Goal: Task Accomplishment & Management: Use online tool/utility

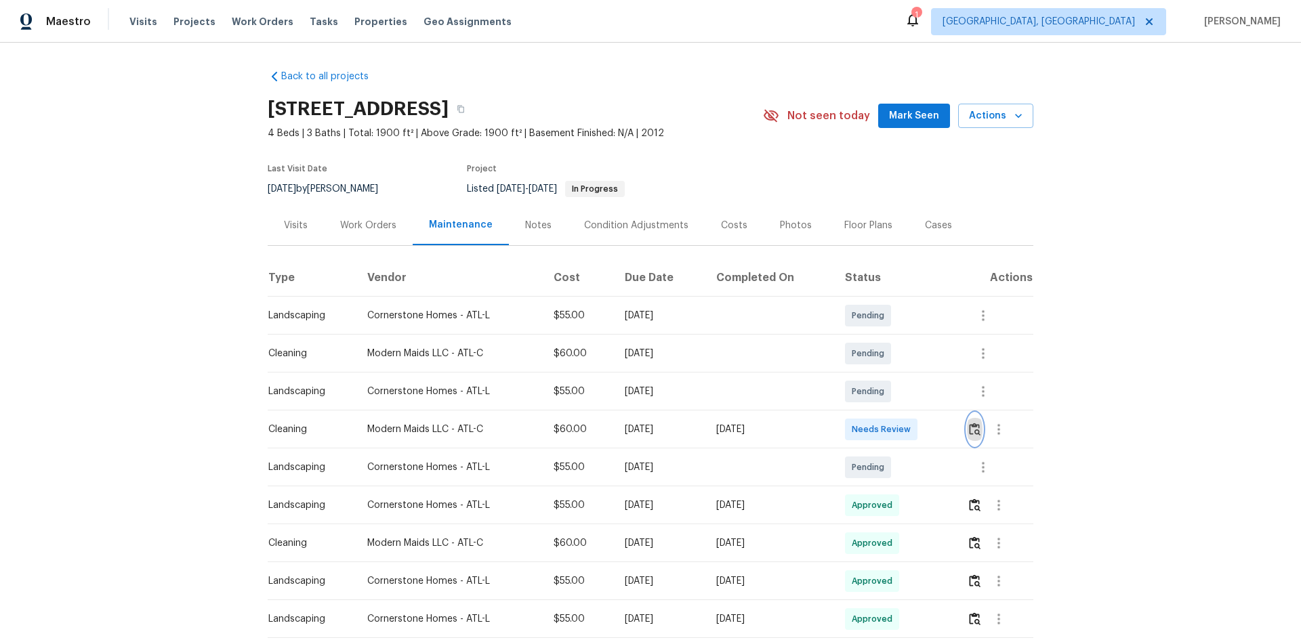
click at [925, 428] on img "button" at bounding box center [975, 429] width 12 height 13
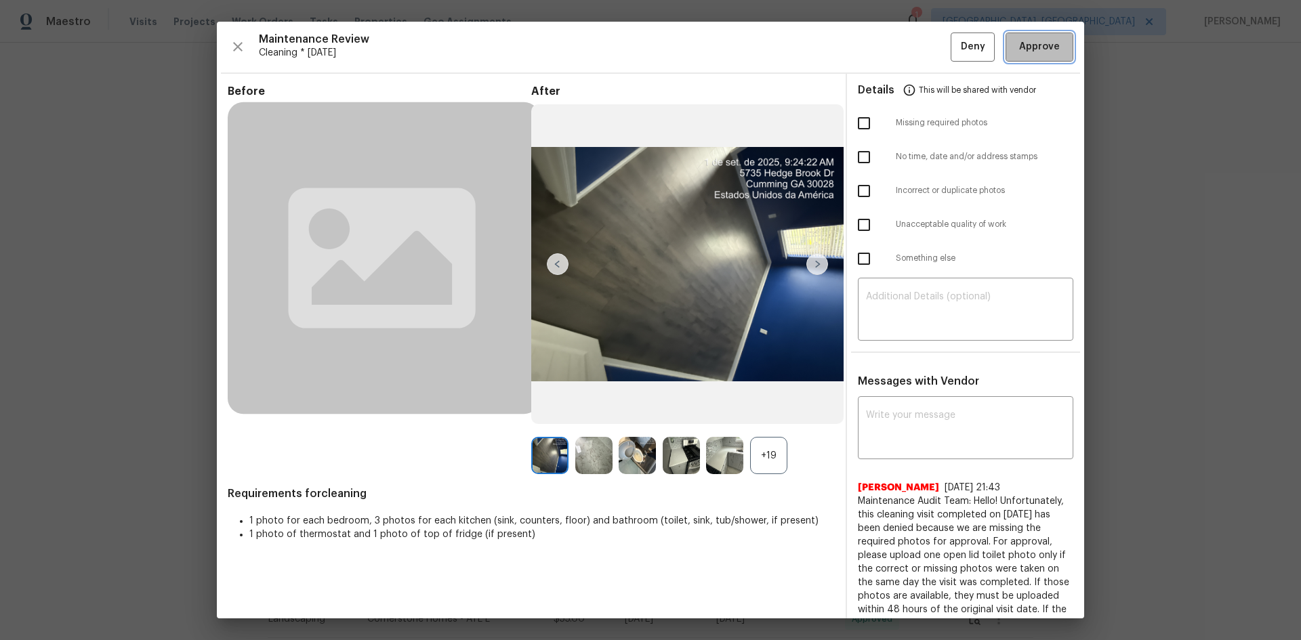
click at [925, 51] on span "Approve" at bounding box center [1039, 47] width 41 height 17
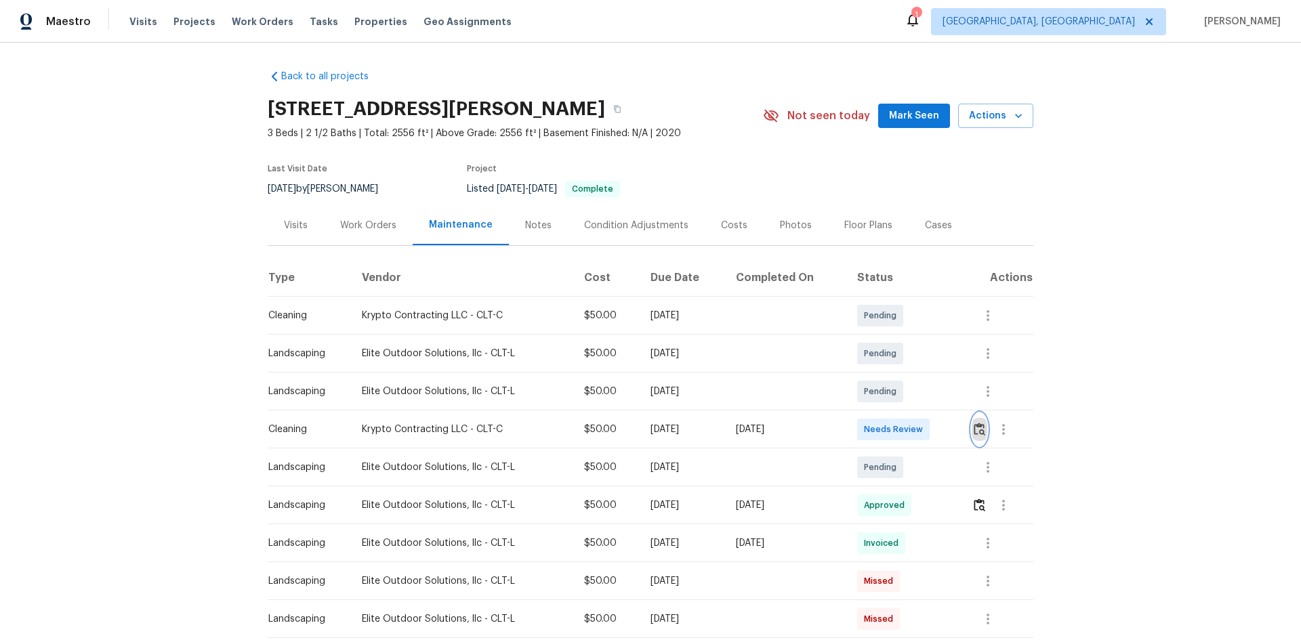
click at [925, 427] on img "button" at bounding box center [980, 429] width 12 height 13
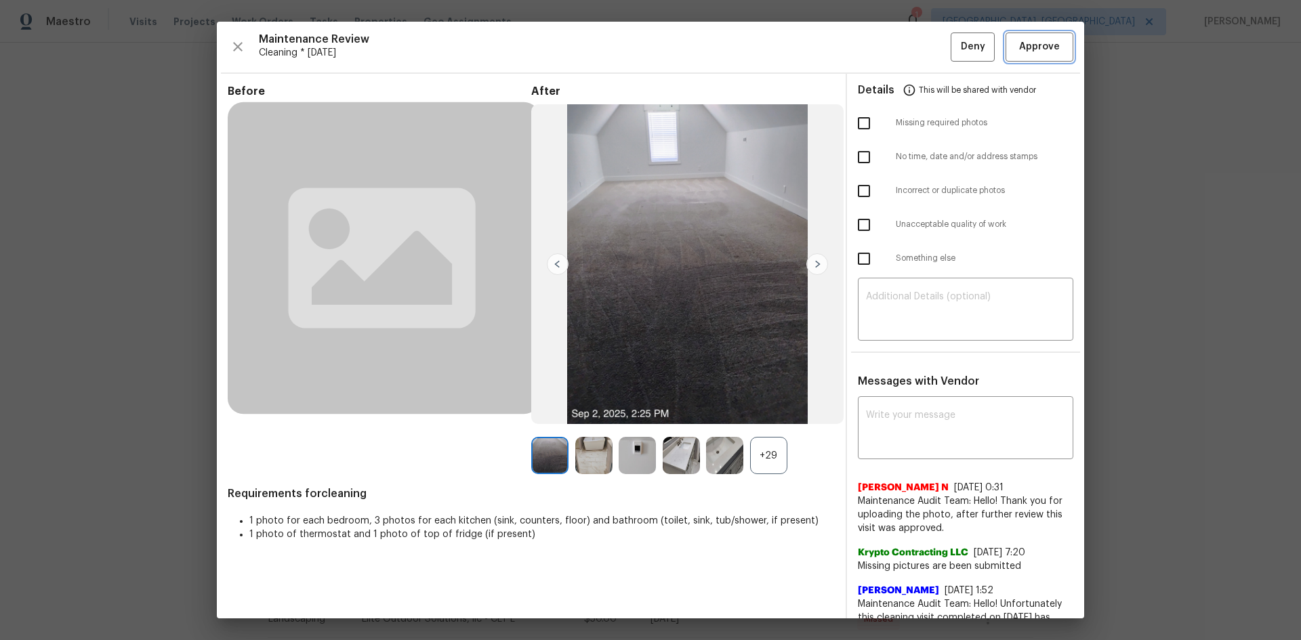
click at [925, 44] on button "Approve" at bounding box center [1040, 47] width 68 height 29
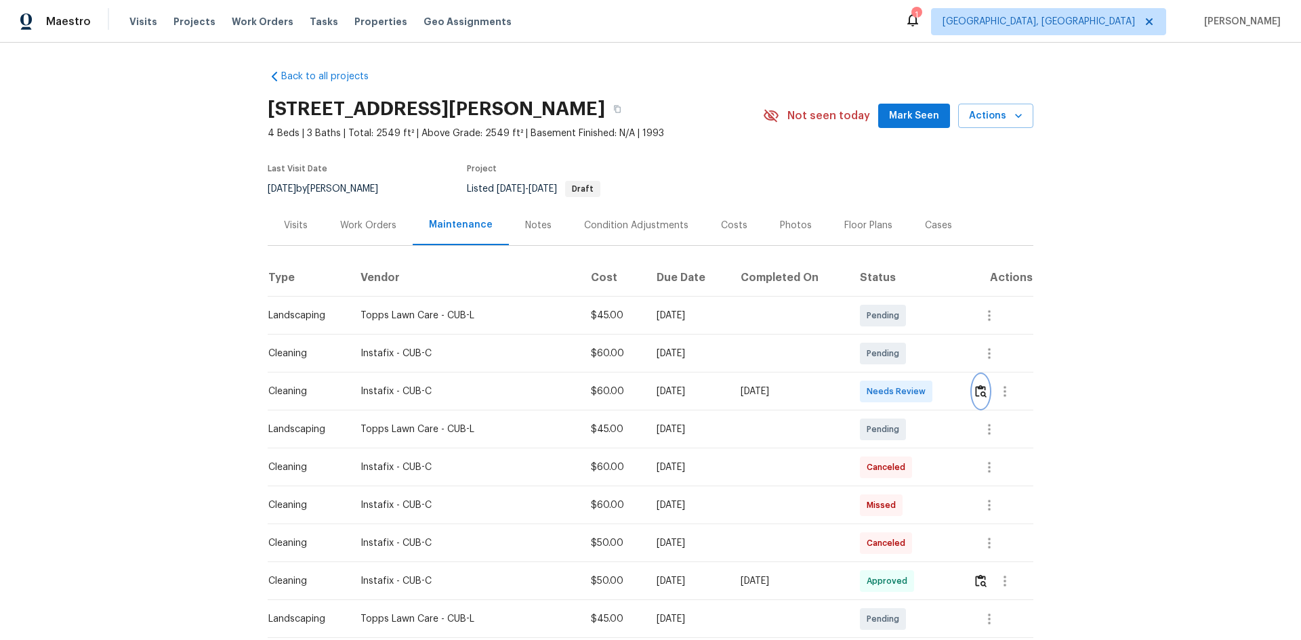
click at [925, 392] on img "button" at bounding box center [981, 391] width 12 height 13
click at [970, 388] on td at bounding box center [997, 392] width 71 height 38
click at [981, 398] on img "button" at bounding box center [981, 391] width 12 height 13
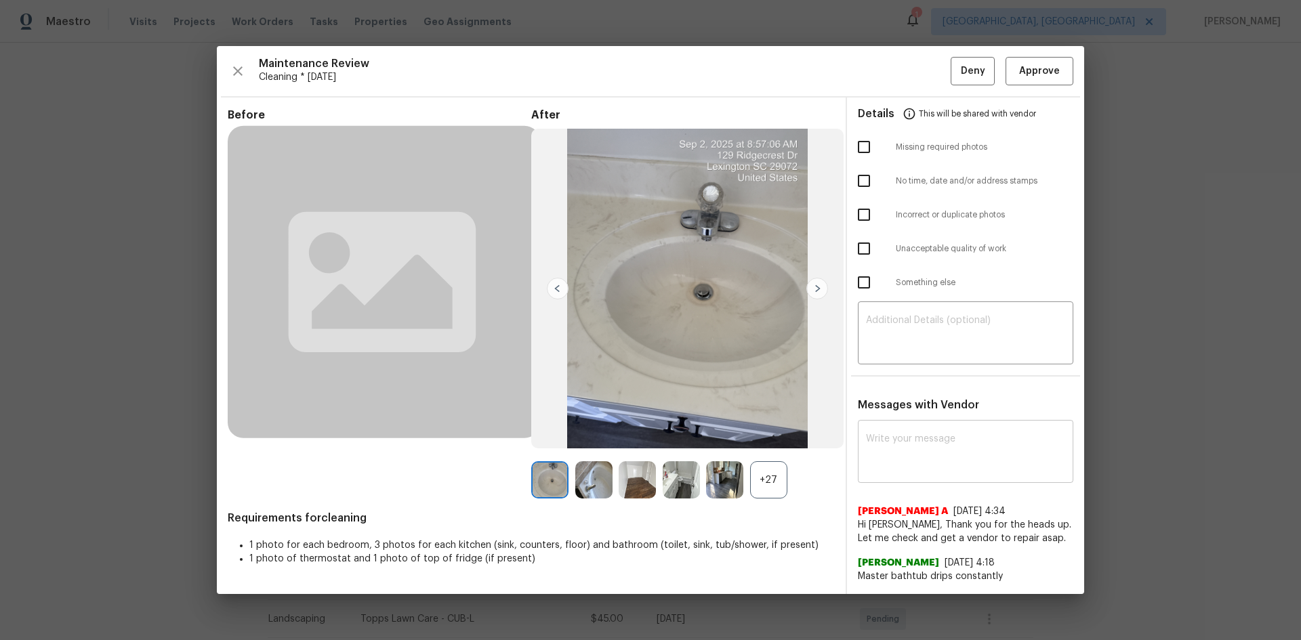
click at [942, 446] on textarea at bounding box center [965, 453] width 199 height 38
paste textarea "Maintenance Audit Team: Hello! Unfortunately, this cleaning visit completed on …"
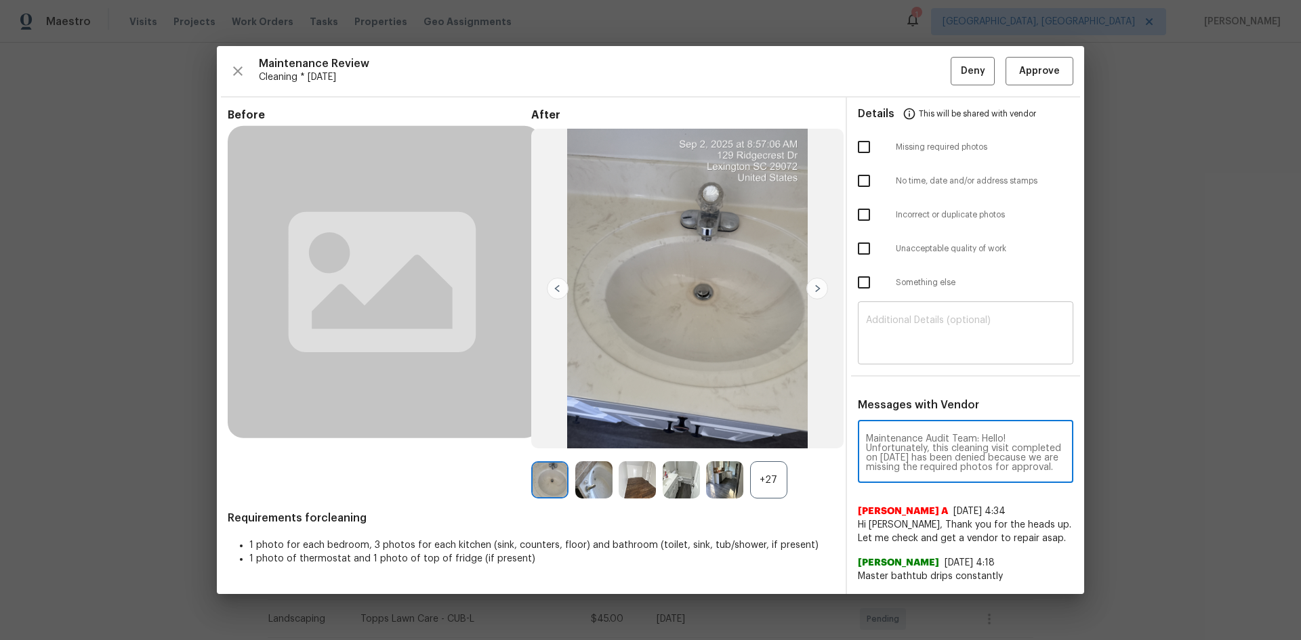
scroll to position [190, 0]
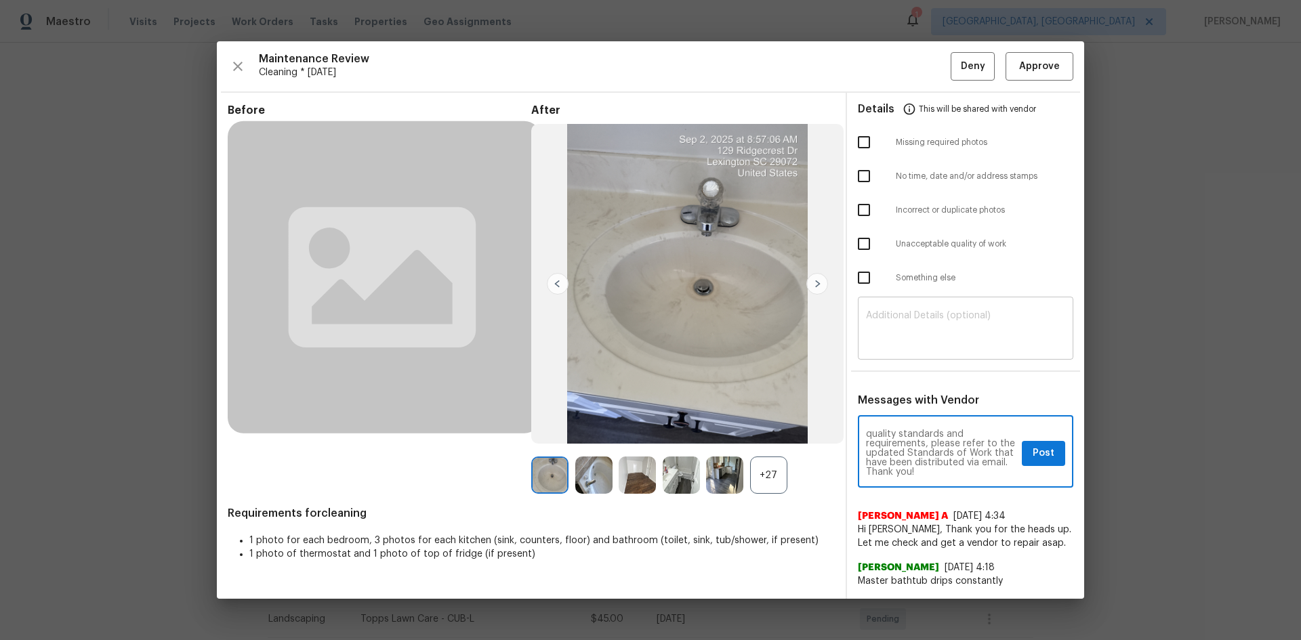
type textarea "Maintenance Audit Team: Hello! Unfortunately, this cleaning visit completed on …"
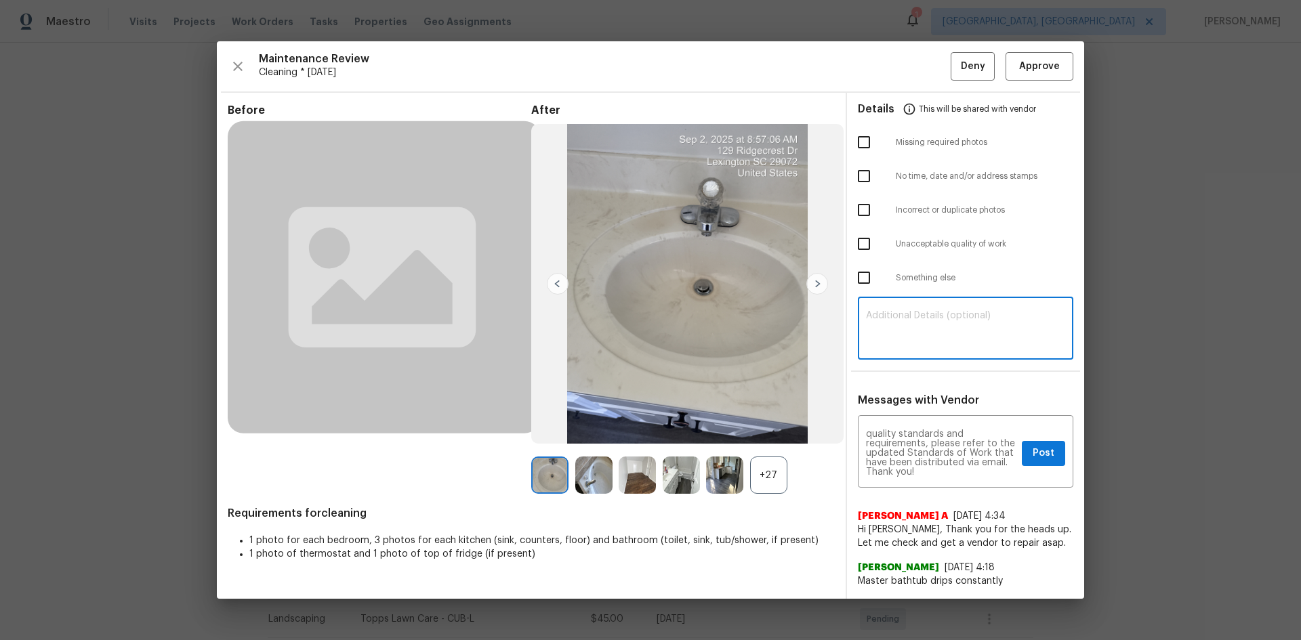
click at [952, 342] on textarea at bounding box center [965, 330] width 199 height 38
paste textarea "Maintenance Audit Team: Hello! Unfortunately, this cleaning visit completed on …"
type textarea "Maintenance Audit Team: Hello! Unfortunately, this cleaning visit completed on …"
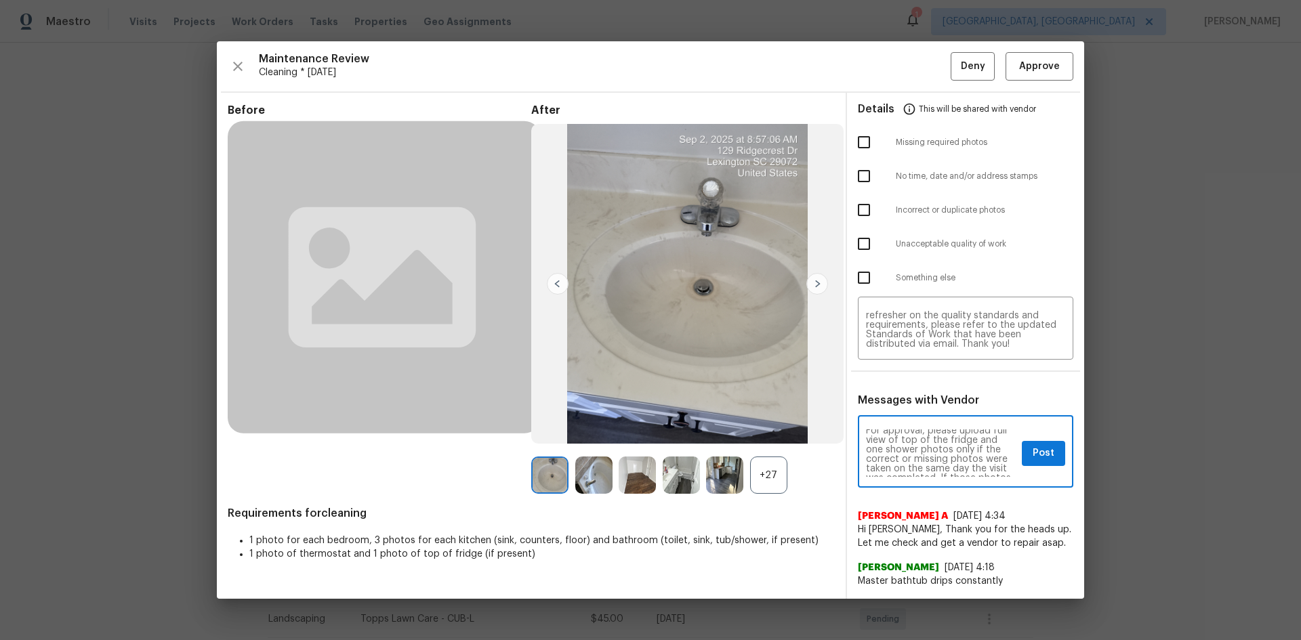
scroll to position [27, 0]
click at [1035, 461] on span "Post" at bounding box center [1044, 453] width 22 height 17
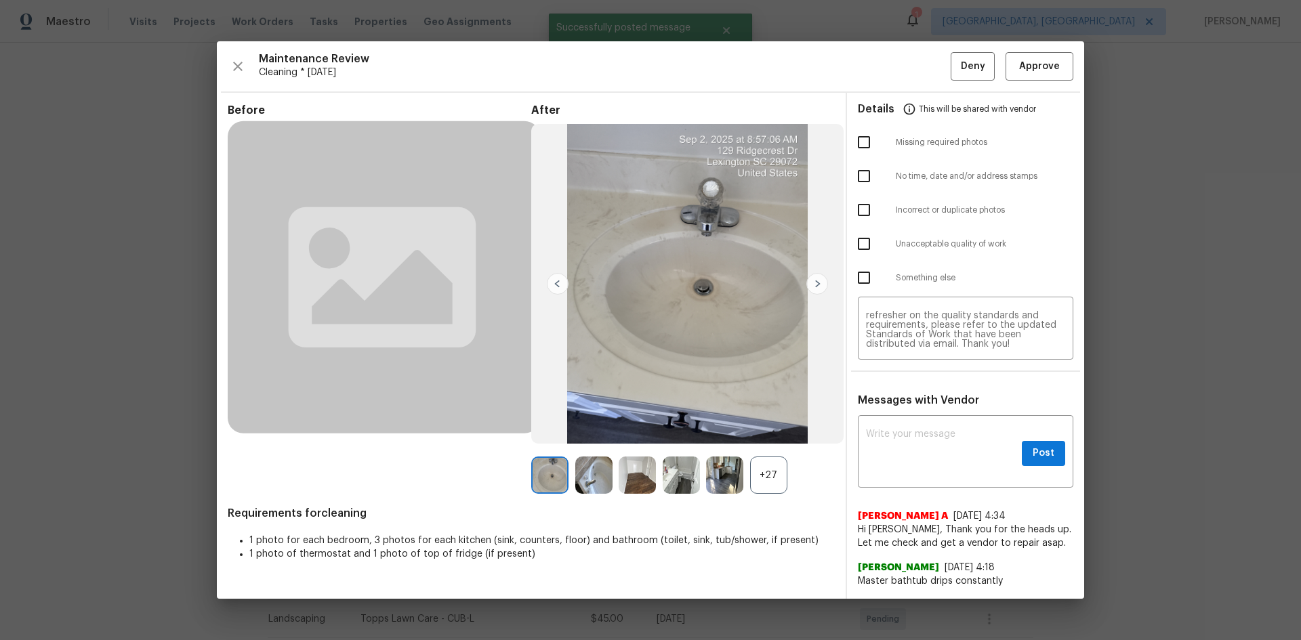
click at [865, 146] on ul "Details This will be shared with vendor Missing required photos No time, date a…" at bounding box center [965, 196] width 237 height 207
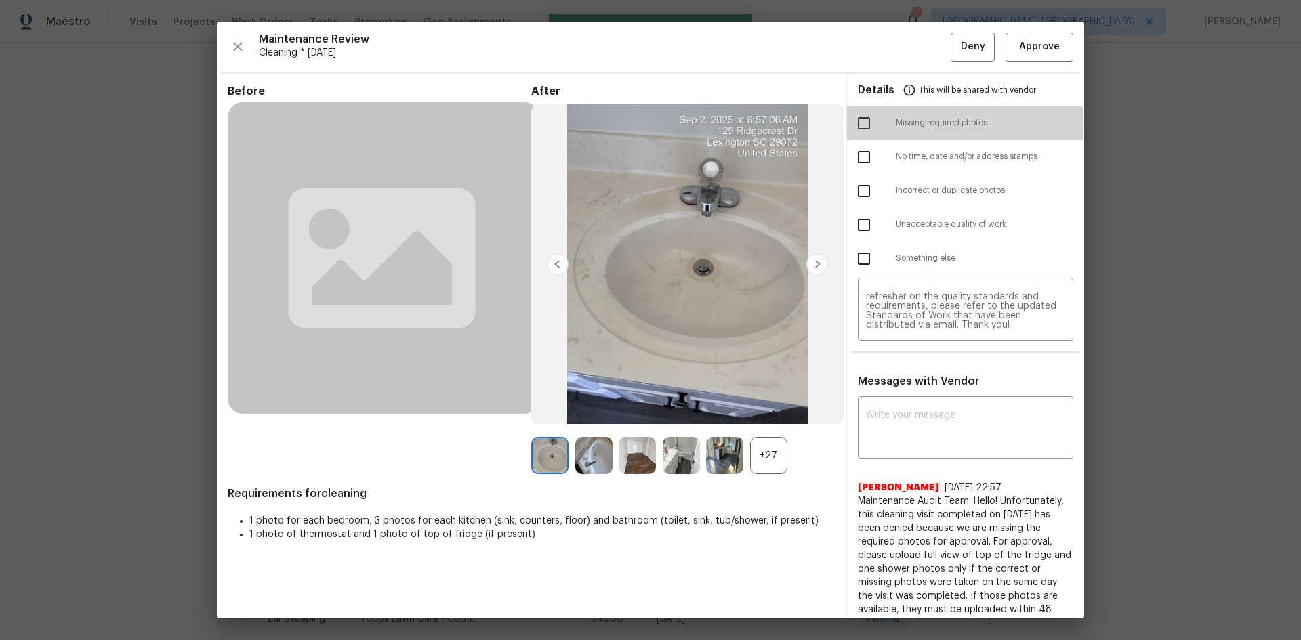
click at [859, 127] on input "checkbox" at bounding box center [864, 123] width 28 height 28
checkbox input "true"
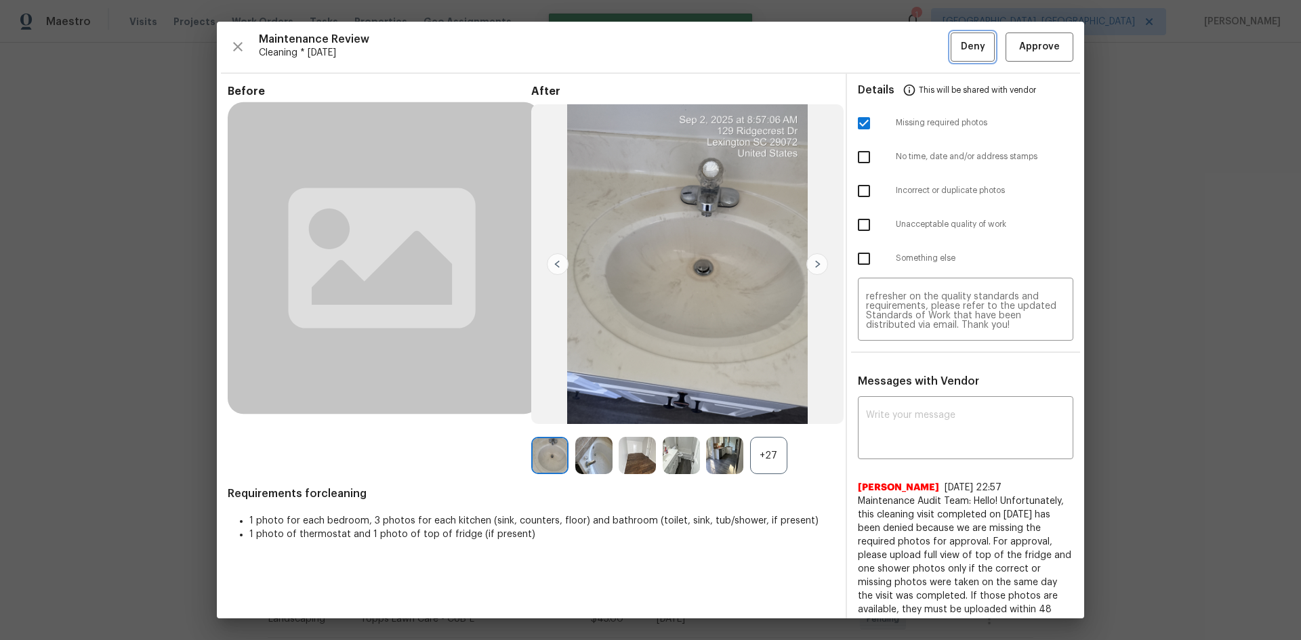
click at [951, 56] on button "Deny" at bounding box center [973, 47] width 44 height 29
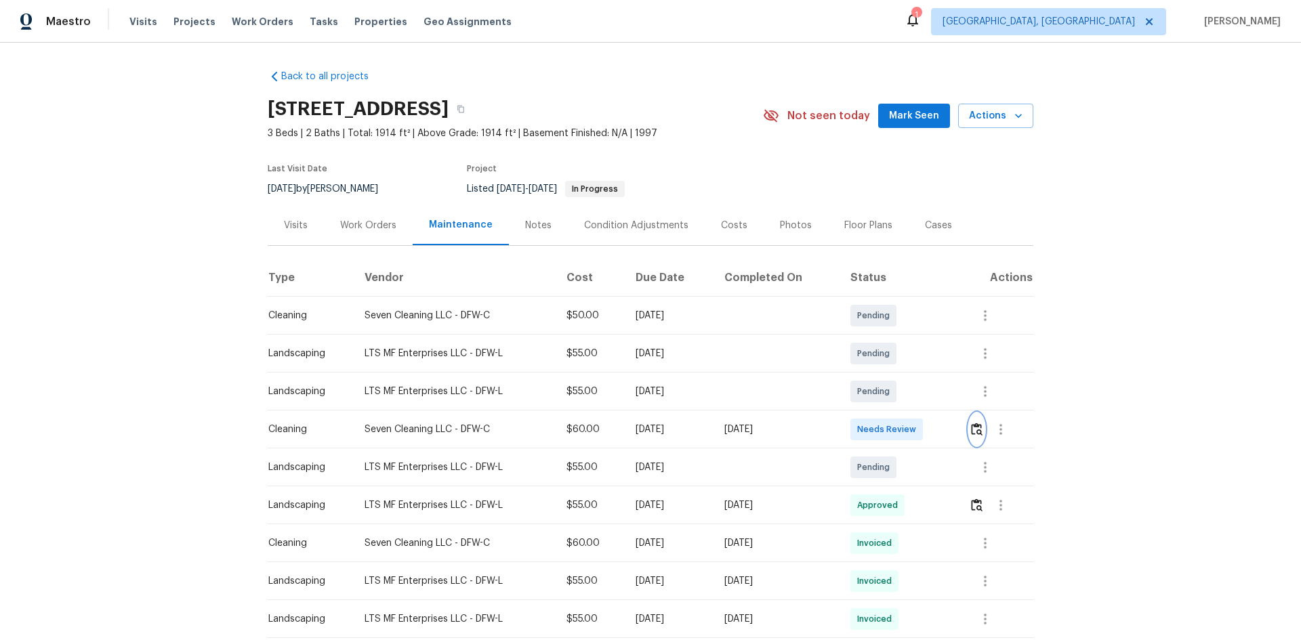
click at [925, 423] on button "button" at bounding box center [977, 429] width 16 height 33
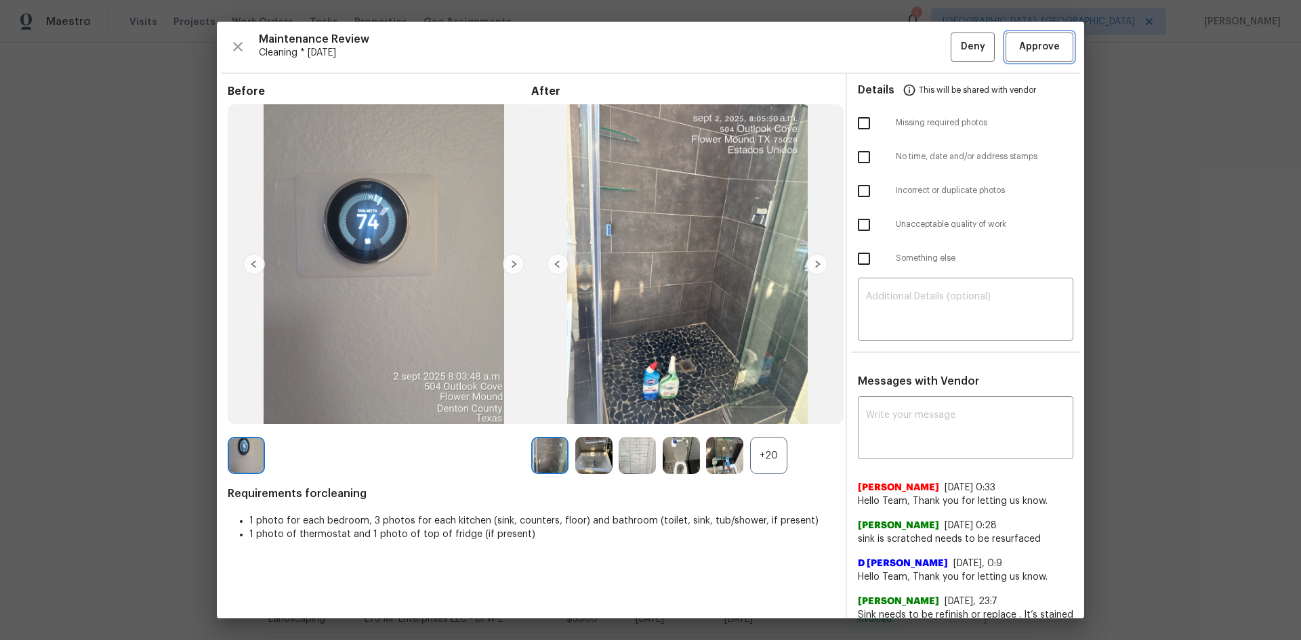
click at [925, 45] on span "Approve" at bounding box center [1039, 47] width 41 height 17
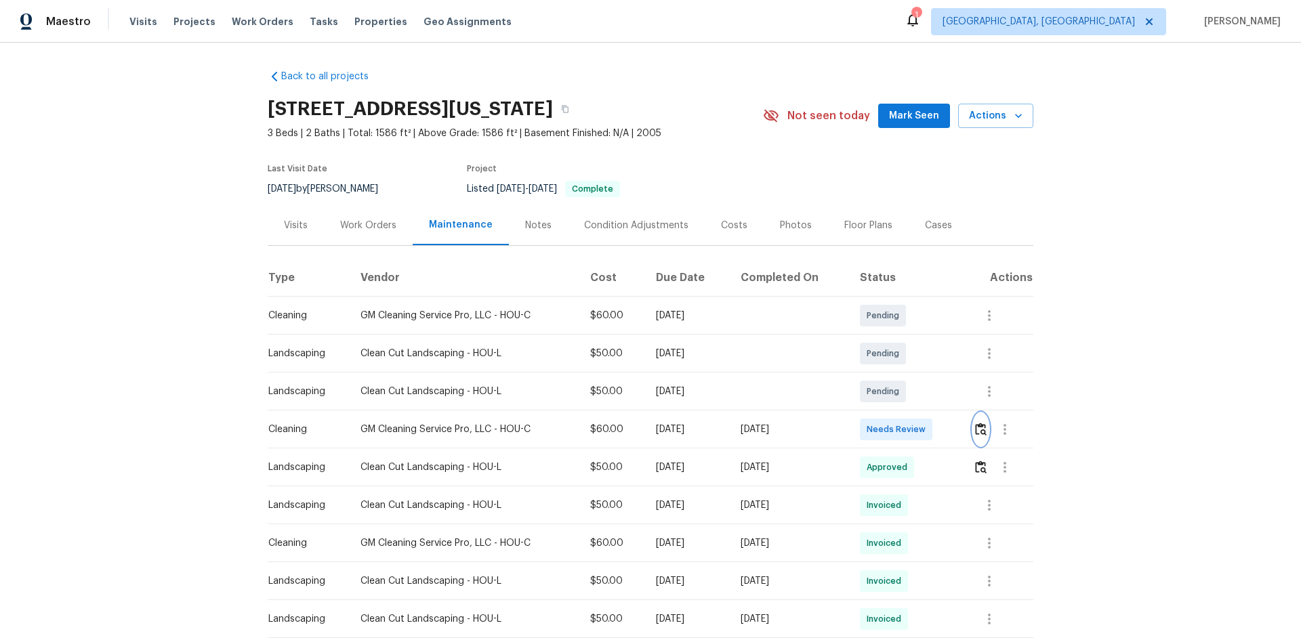
click at [925, 423] on img "button" at bounding box center [981, 429] width 12 height 13
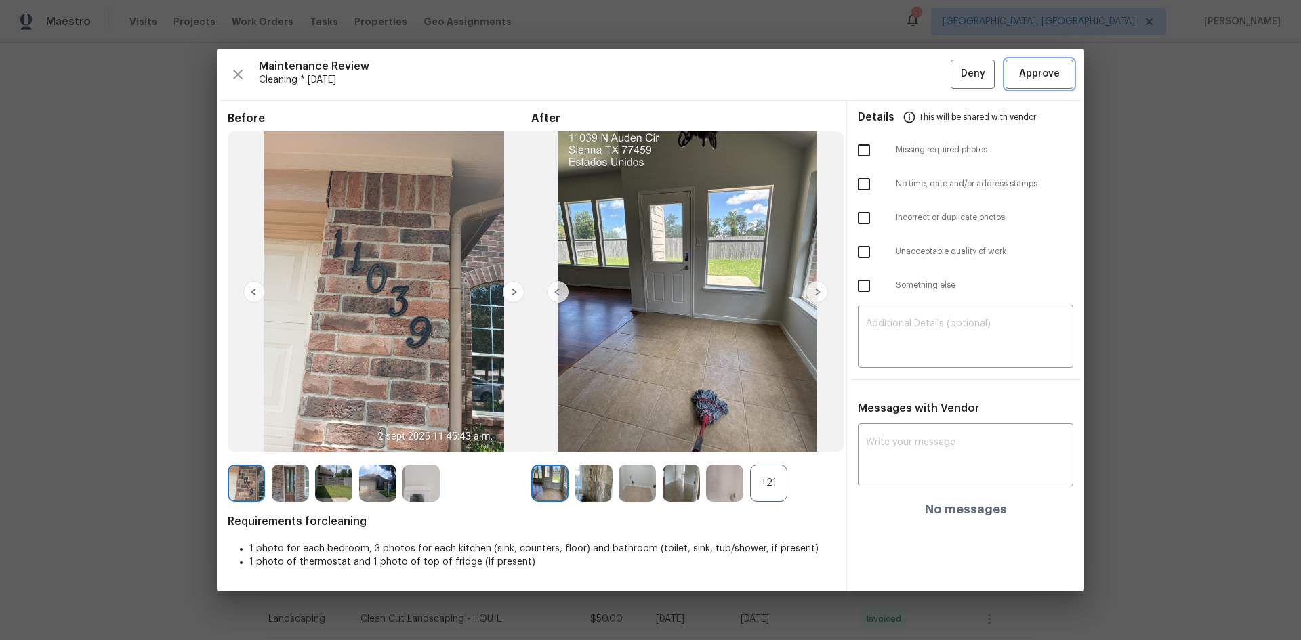
click at [925, 75] on span "Approve" at bounding box center [1039, 74] width 41 height 17
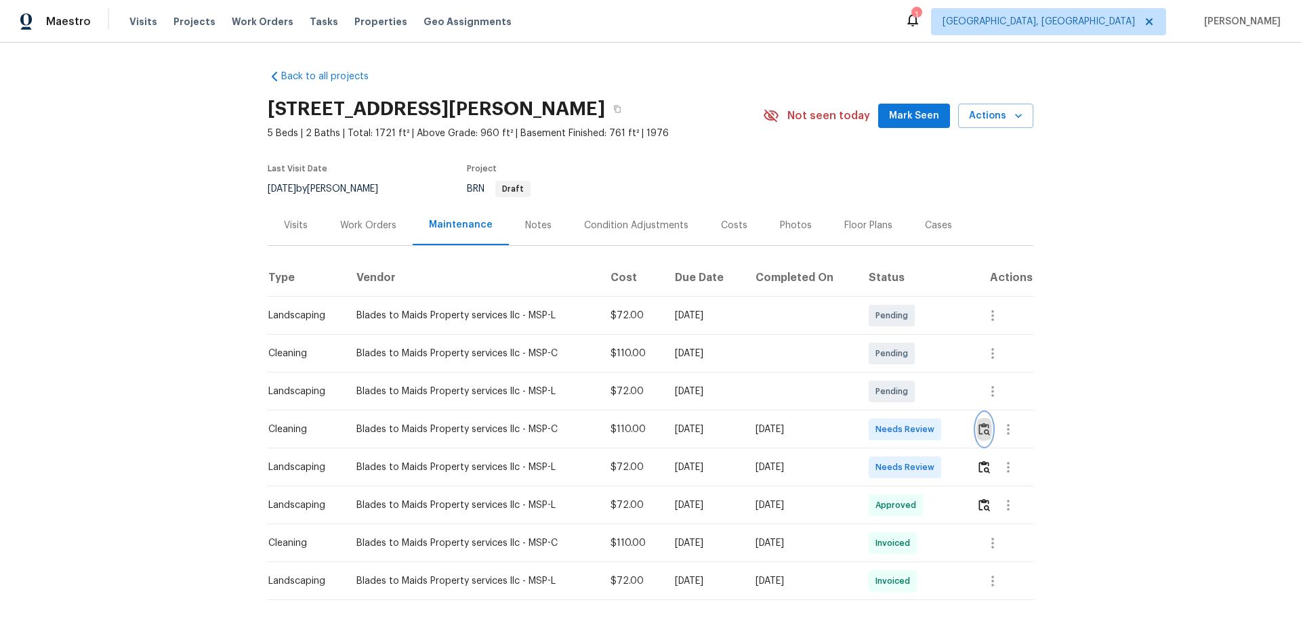
click at [925, 428] on img "button" at bounding box center [984, 429] width 12 height 13
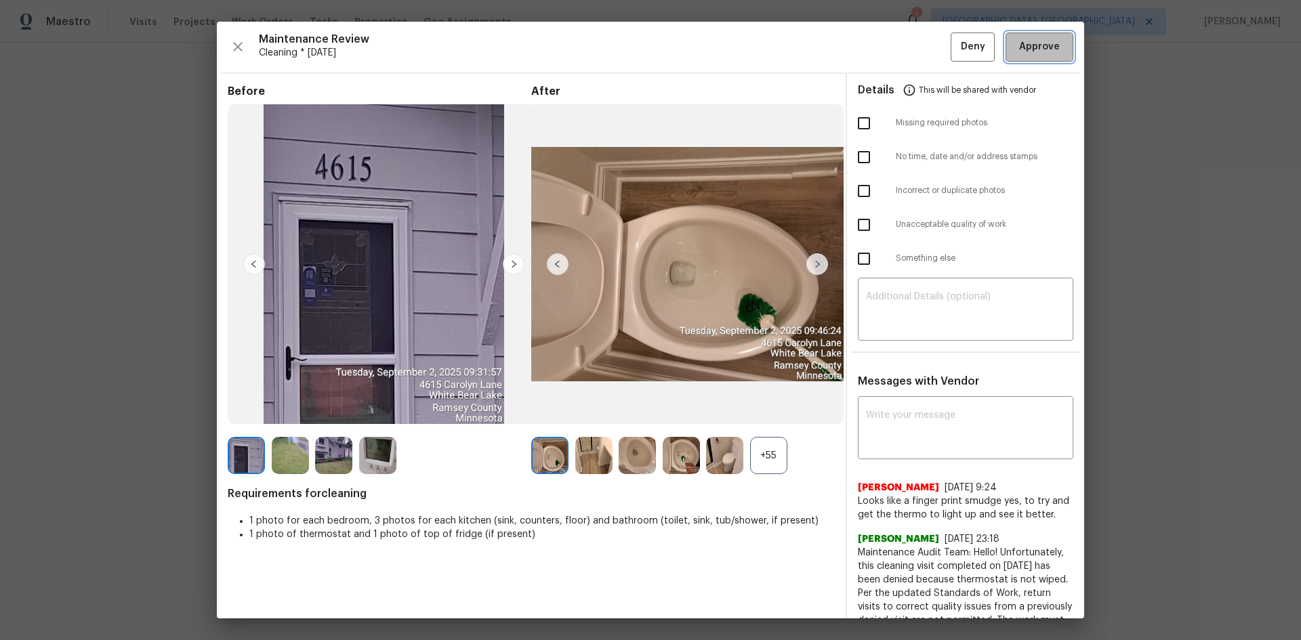
click at [925, 47] on span "Approve" at bounding box center [1039, 47] width 41 height 17
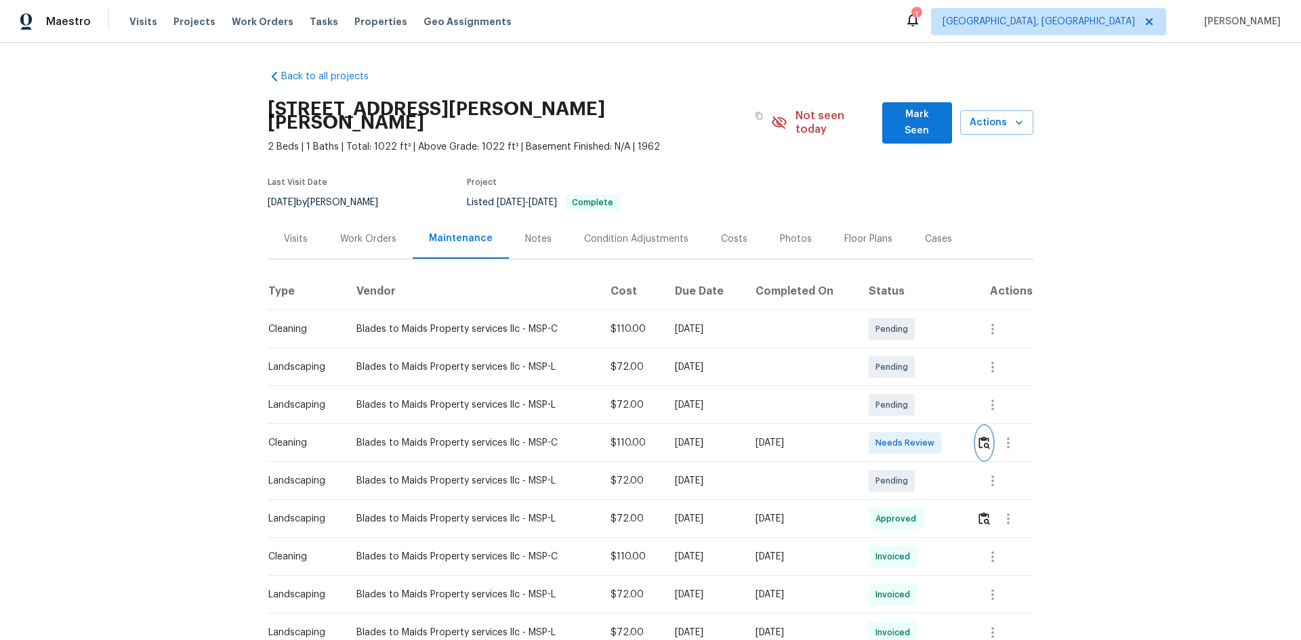
click at [925, 428] on img "button" at bounding box center [984, 442] width 12 height 13
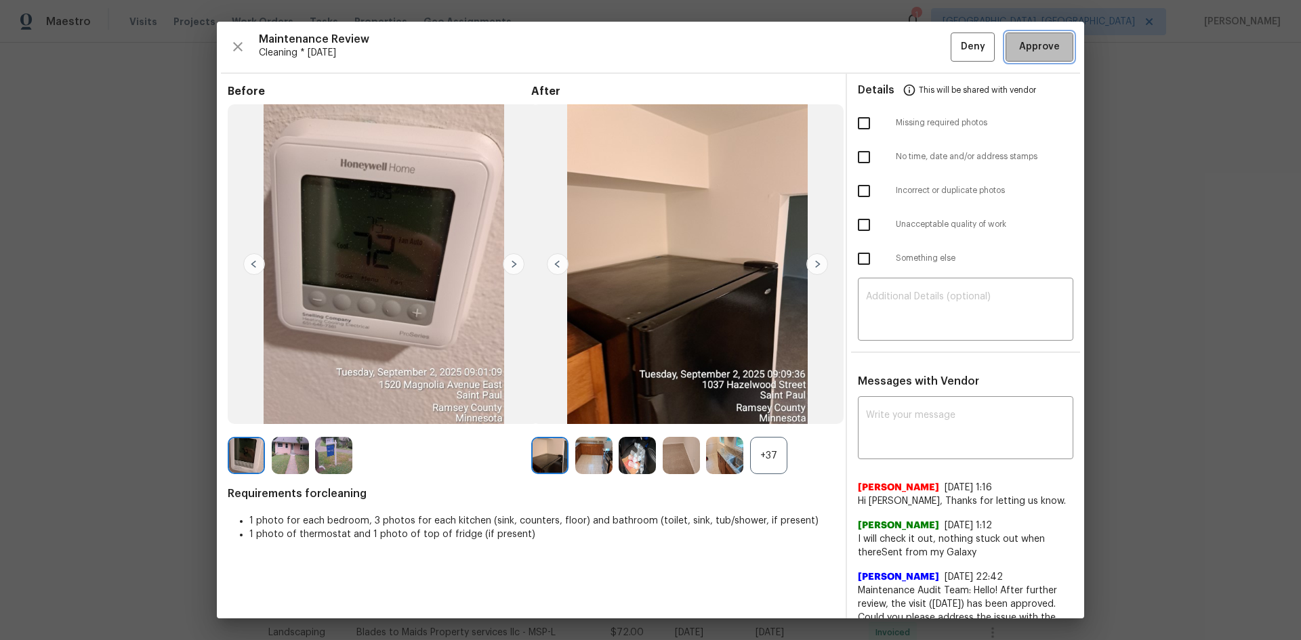
click at [925, 49] on span "Approve" at bounding box center [1039, 47] width 41 height 17
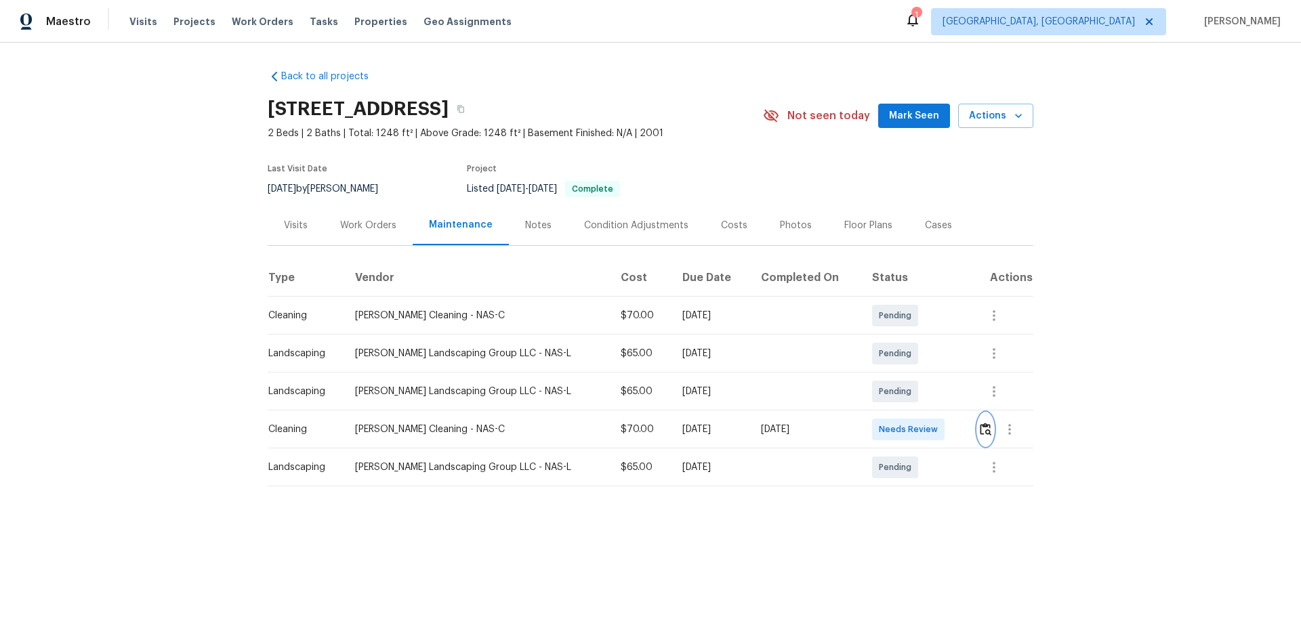
click at [925, 428] on button "button" at bounding box center [986, 429] width 16 height 33
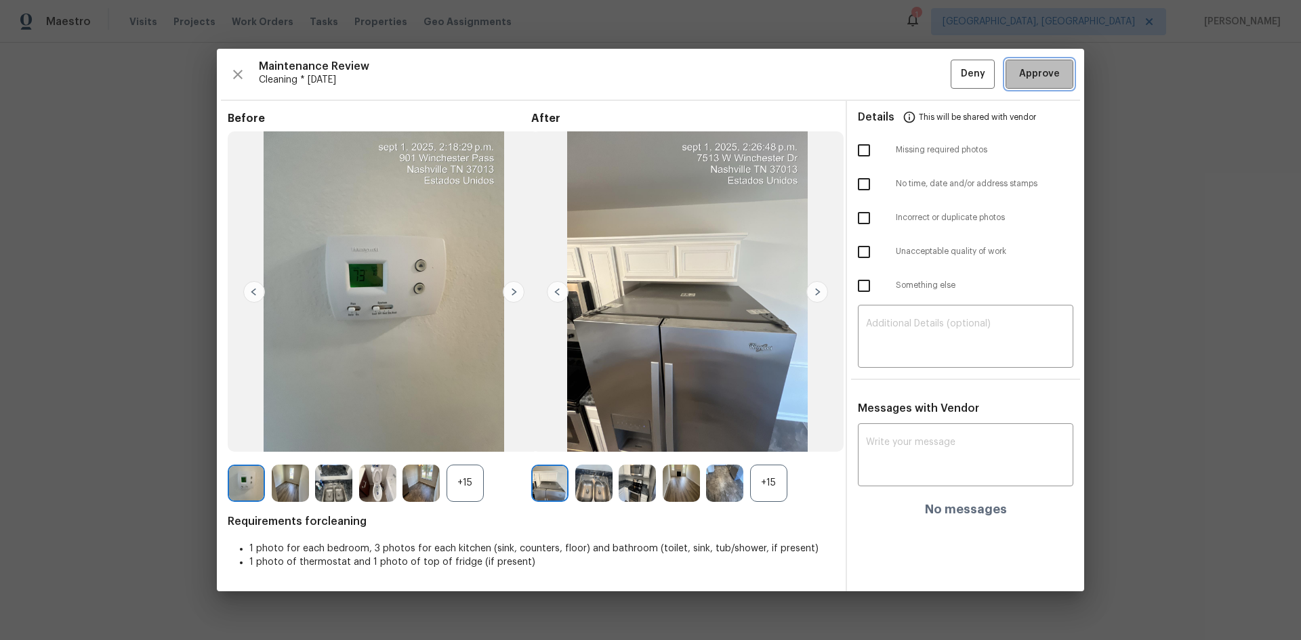
click at [925, 76] on button "Approve" at bounding box center [1040, 74] width 68 height 29
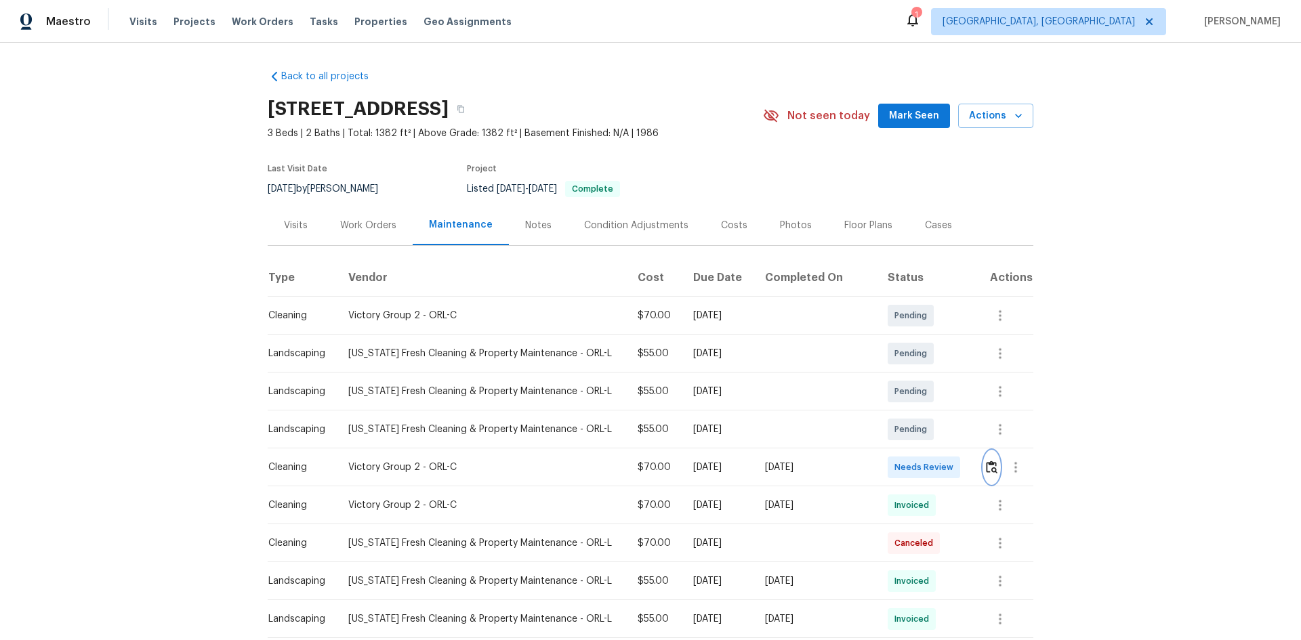
click at [925, 428] on img "button" at bounding box center [992, 467] width 12 height 13
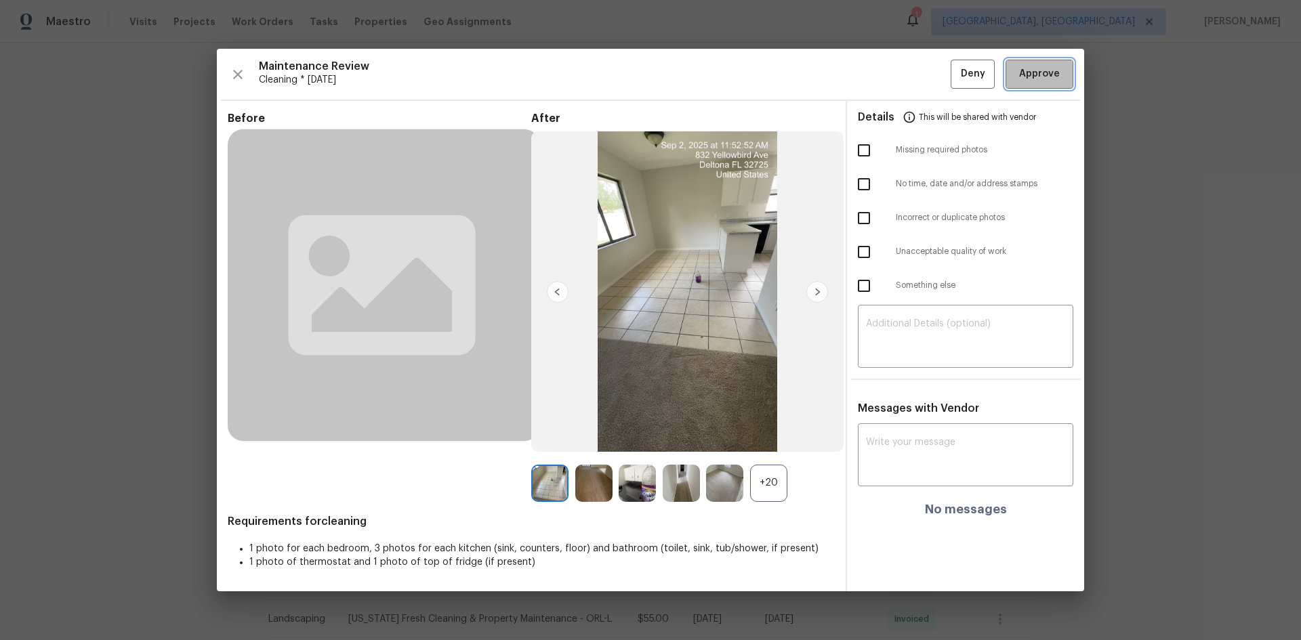
click at [925, 78] on span "Approve" at bounding box center [1039, 74] width 41 height 17
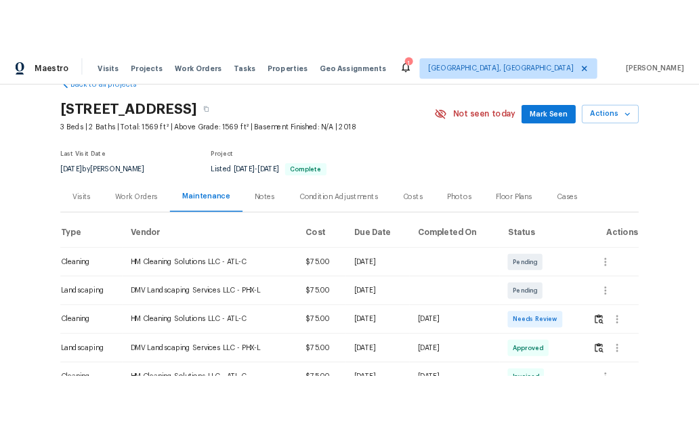
scroll to position [68, 0]
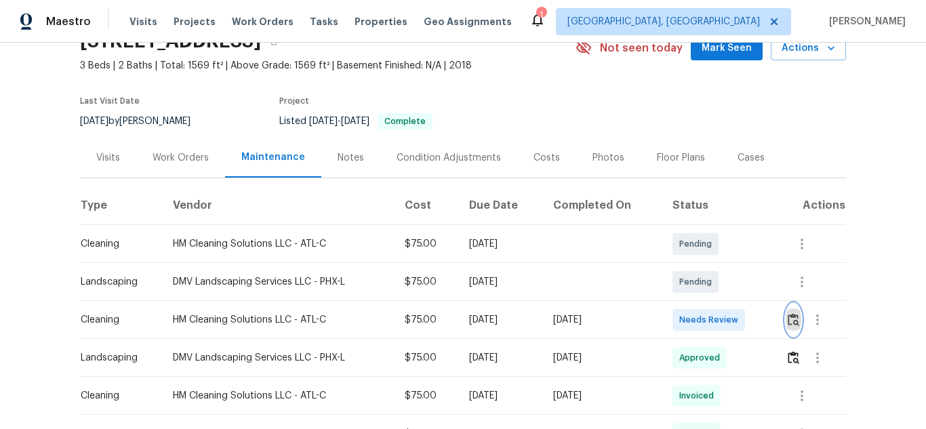
click at [790, 319] on img "button" at bounding box center [793, 319] width 12 height 13
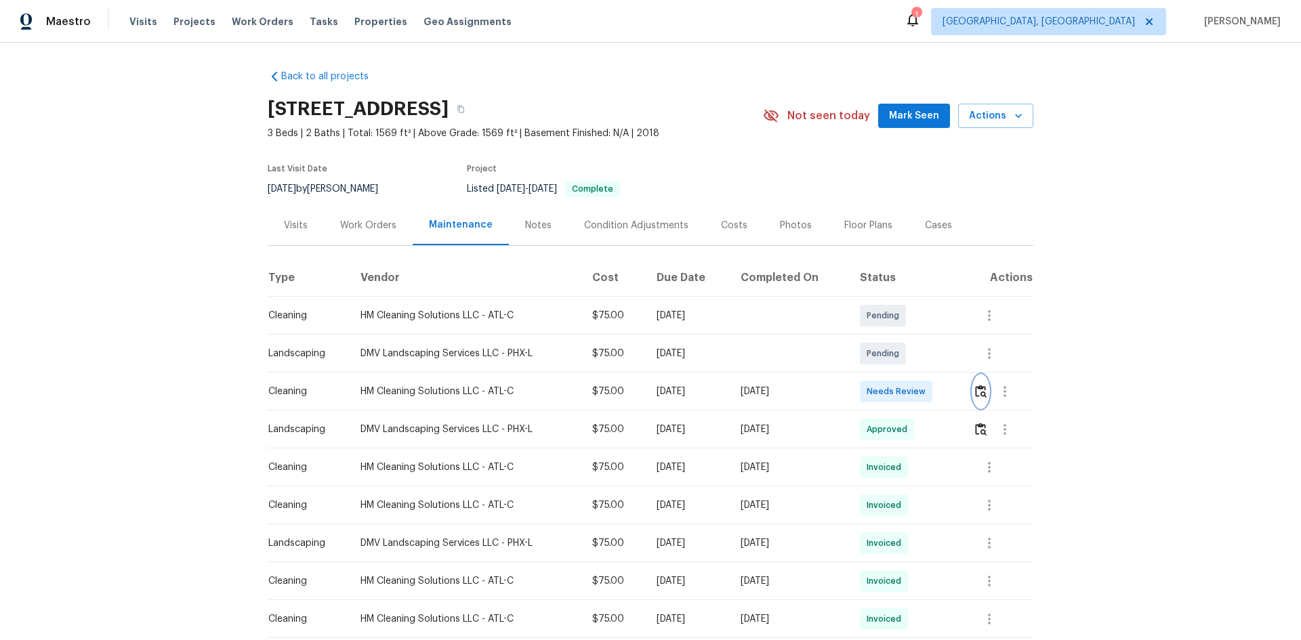
click at [925, 388] on button "button" at bounding box center [981, 391] width 16 height 33
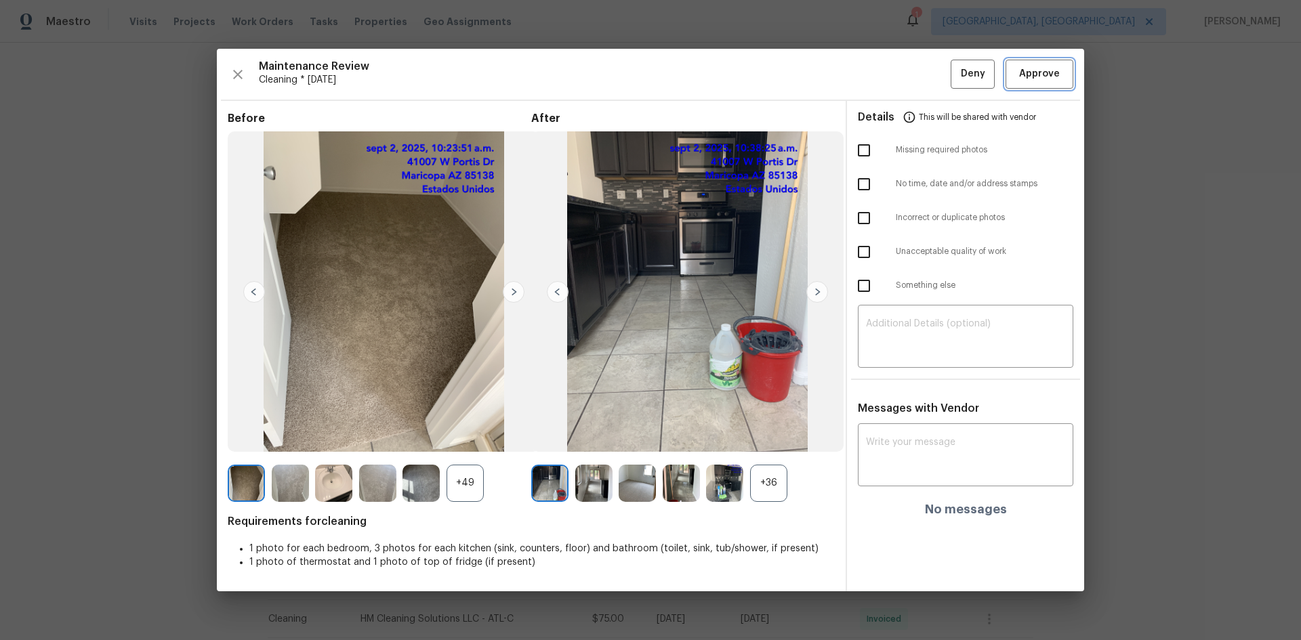
click at [925, 79] on span "Approve" at bounding box center [1039, 74] width 41 height 17
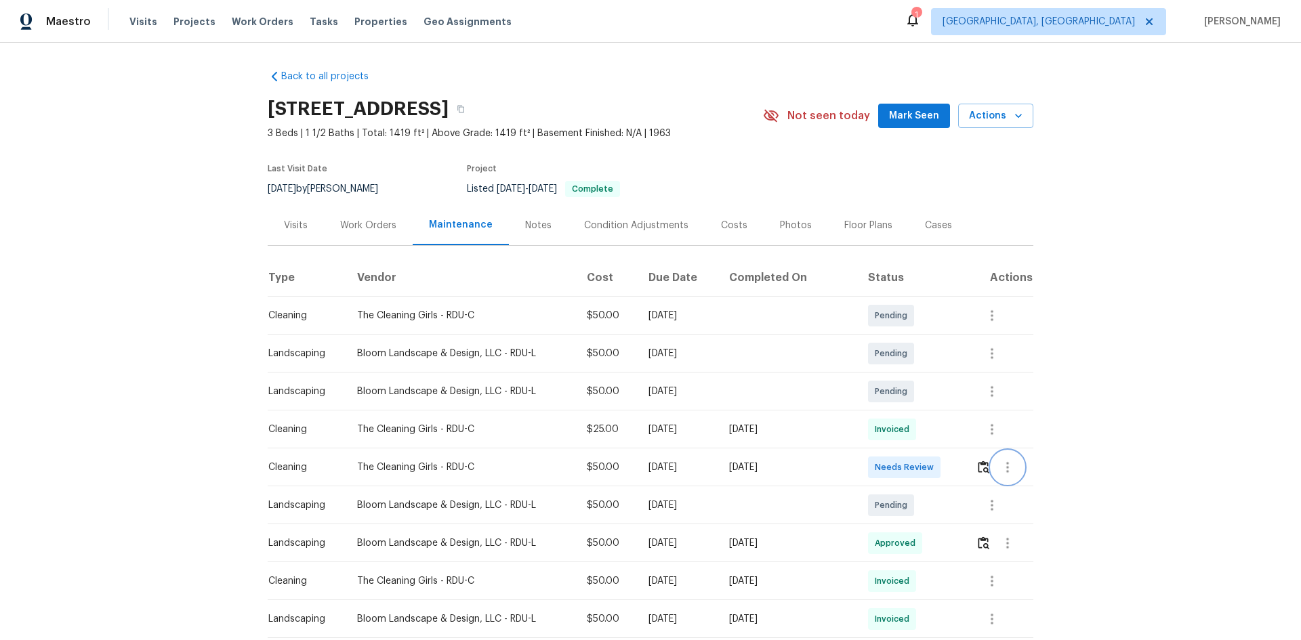
click at [993, 466] on button "button" at bounding box center [1007, 467] width 33 height 33
click at [980, 466] on div at bounding box center [650, 320] width 1301 height 640
click at [980, 467] on img "button" at bounding box center [984, 467] width 12 height 13
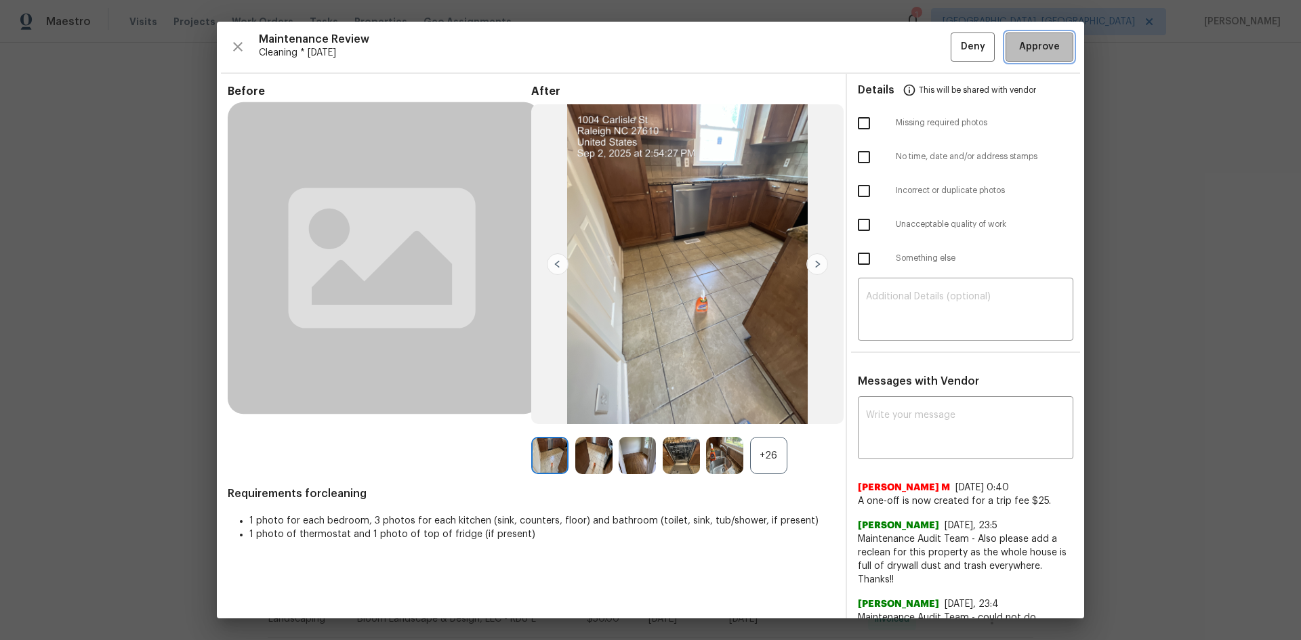
click at [1035, 35] on button "Approve" at bounding box center [1040, 47] width 68 height 29
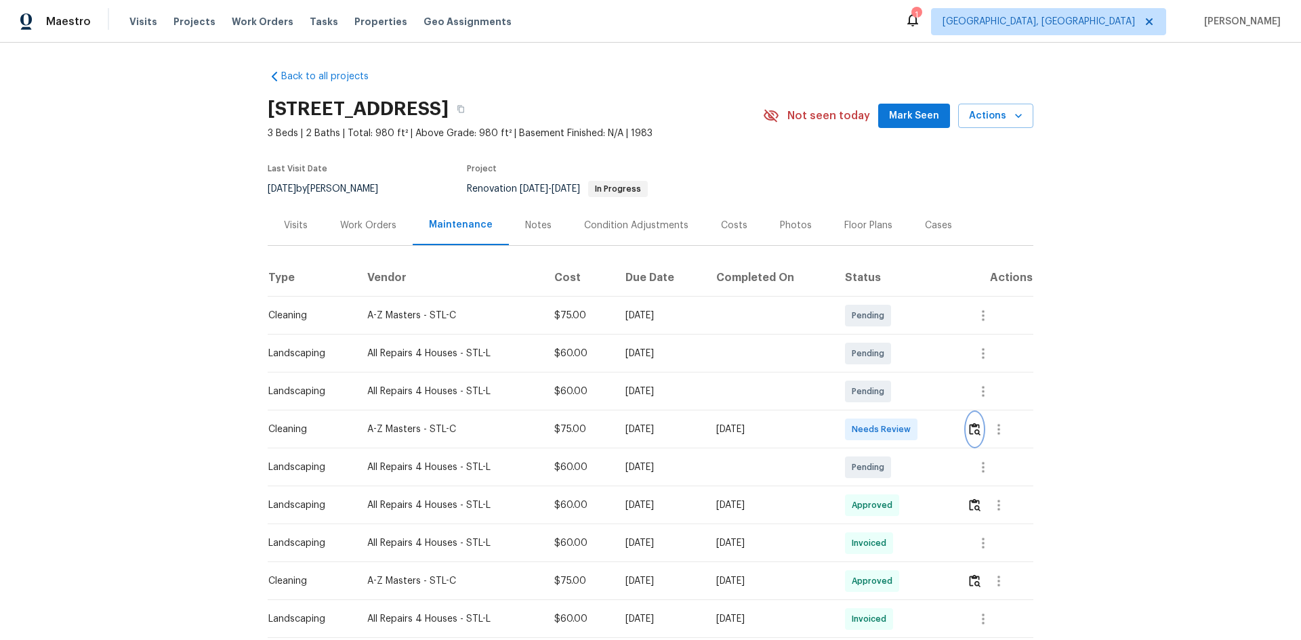
click at [925, 423] on img "button" at bounding box center [975, 429] width 12 height 13
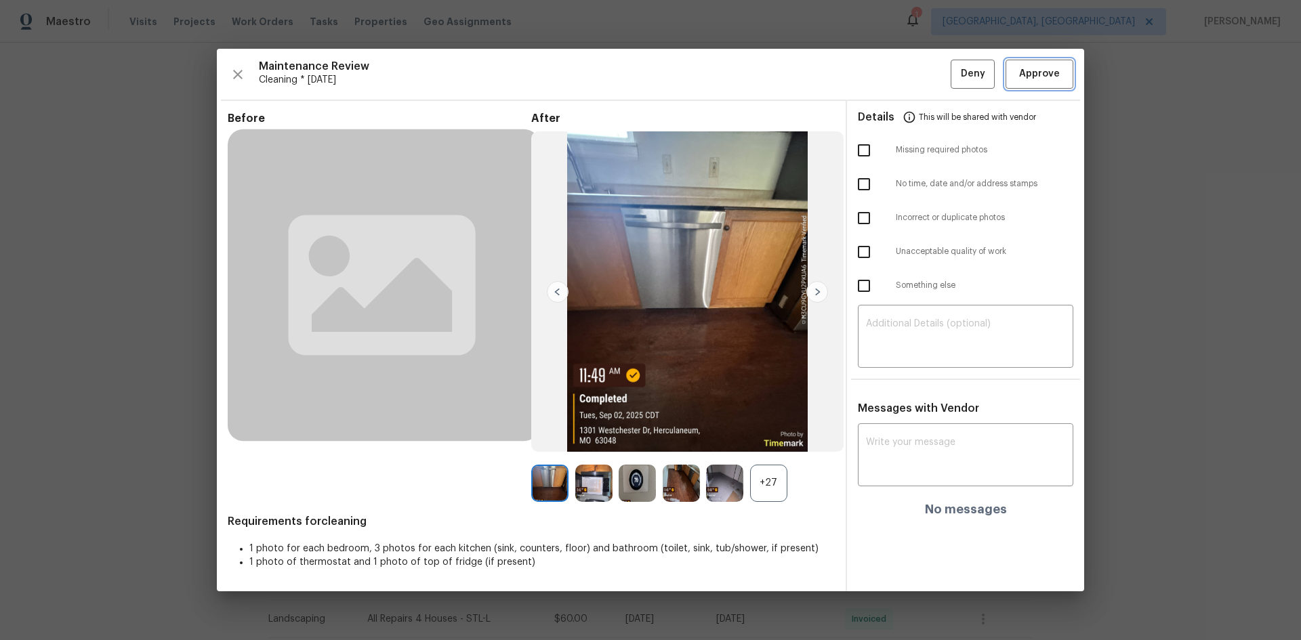
click at [925, 70] on span "Approve" at bounding box center [1039, 74] width 41 height 17
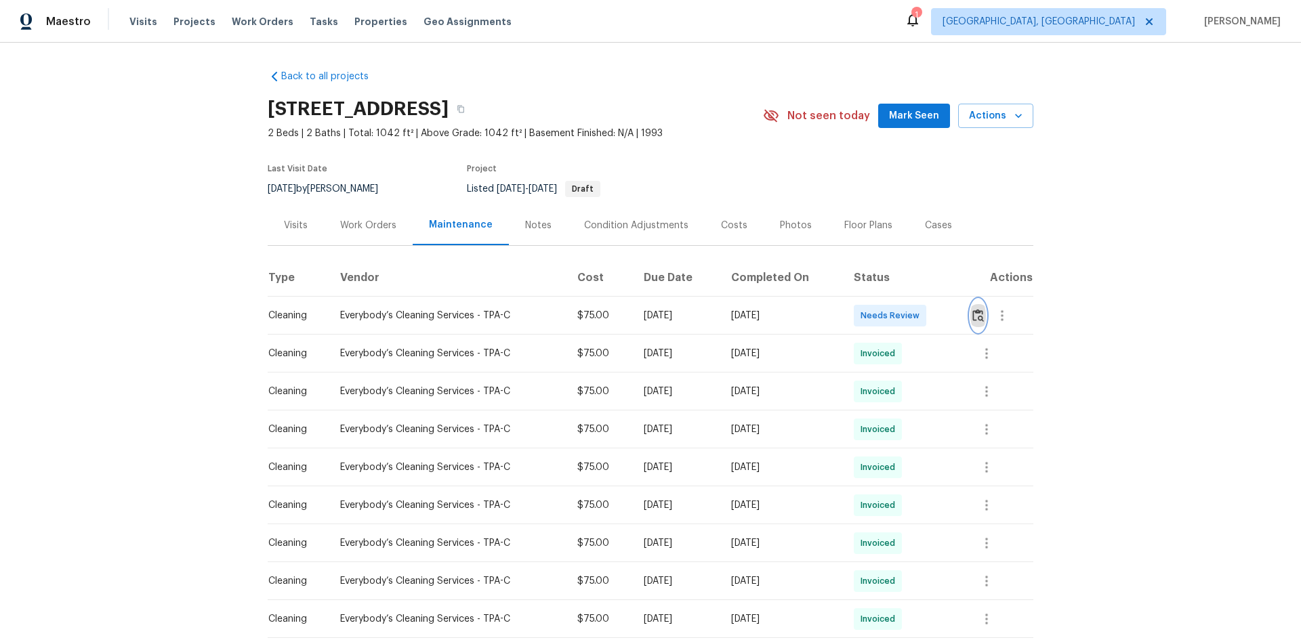
click at [925, 312] on img "button" at bounding box center [978, 315] width 12 height 13
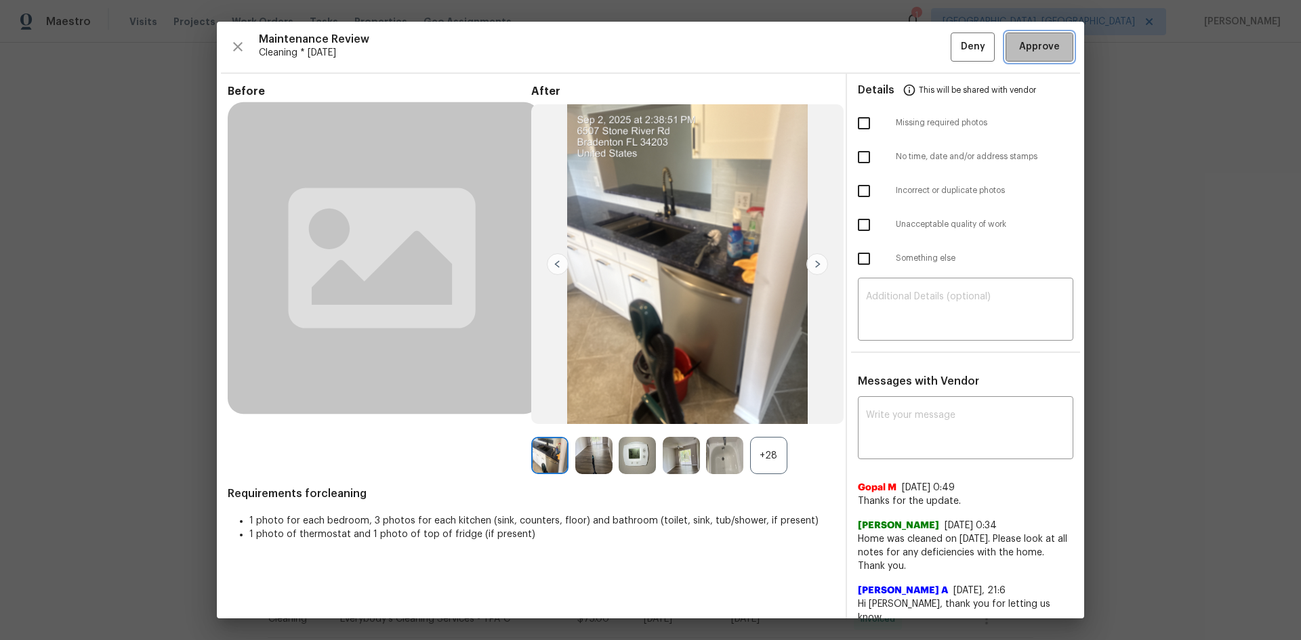
click at [925, 51] on span "Approve" at bounding box center [1039, 47] width 41 height 17
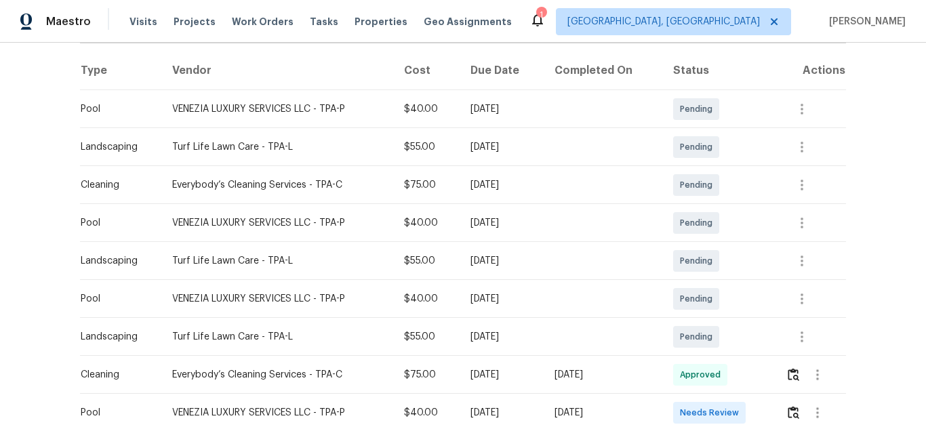
scroll to position [203, 0]
click at [792, 408] on img "button" at bounding box center [793, 411] width 12 height 13
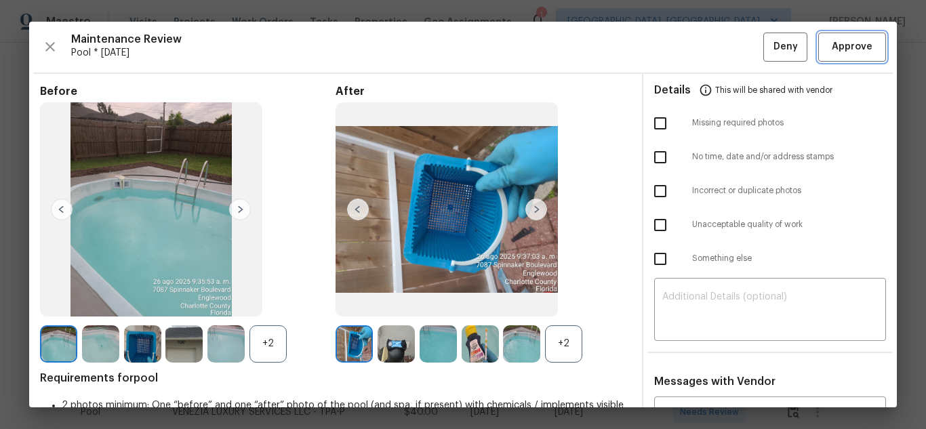
click at [845, 39] on span "Approve" at bounding box center [851, 47] width 41 height 17
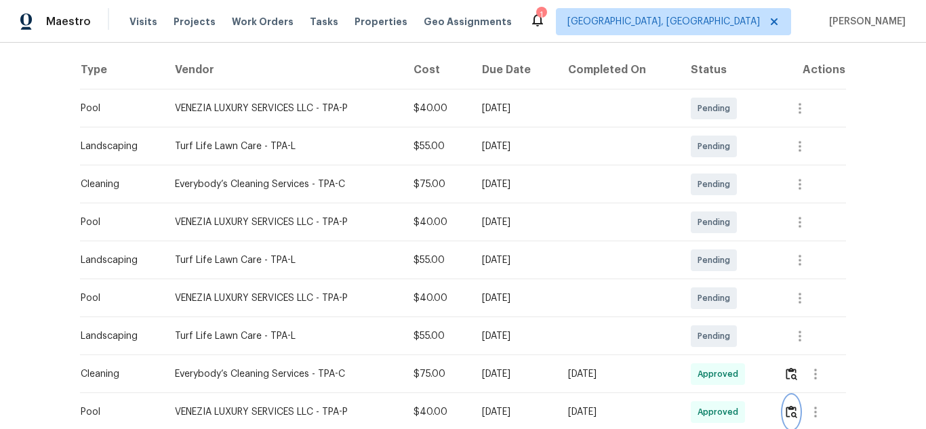
scroll to position [213, 0]
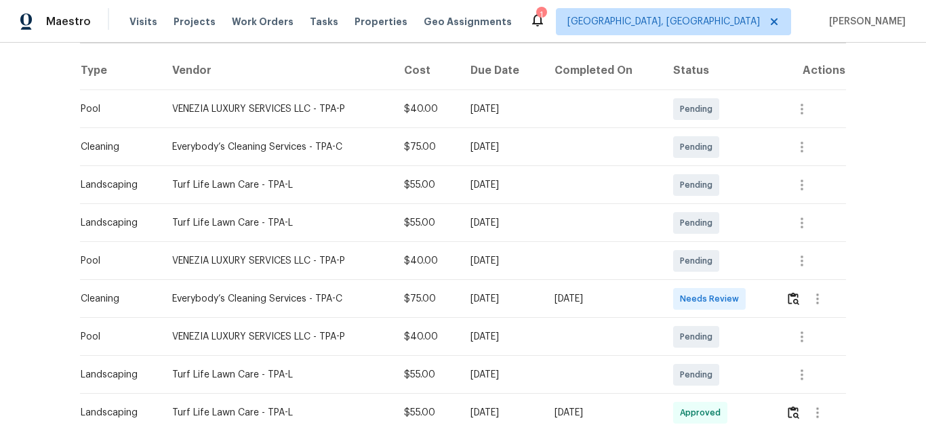
scroll to position [203, 0]
click at [796, 302] on img "button" at bounding box center [793, 297] width 12 height 13
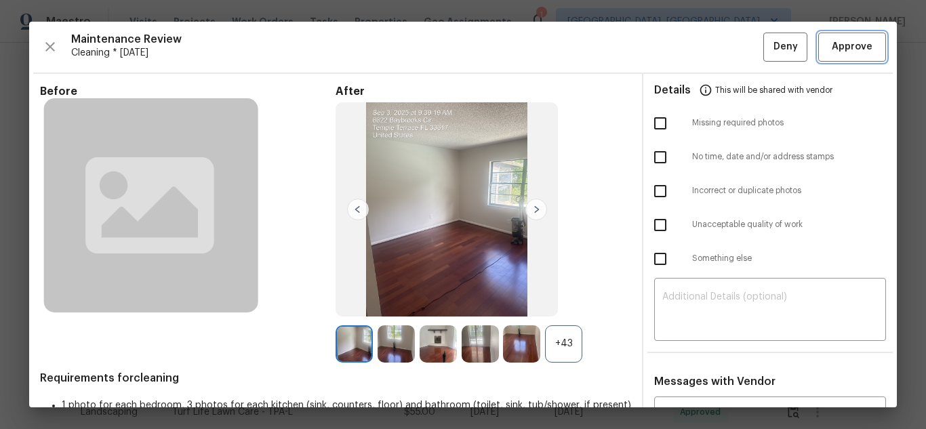
click at [831, 48] on span "Approve" at bounding box center [851, 47] width 41 height 17
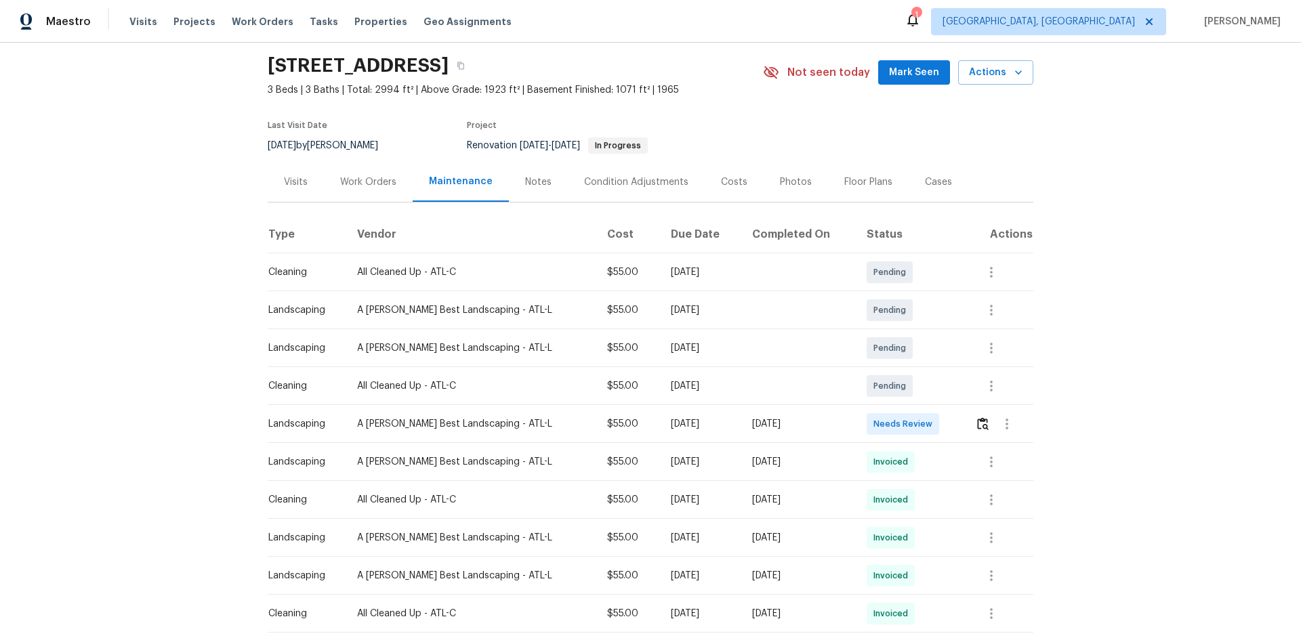
scroll to position [68, 0]
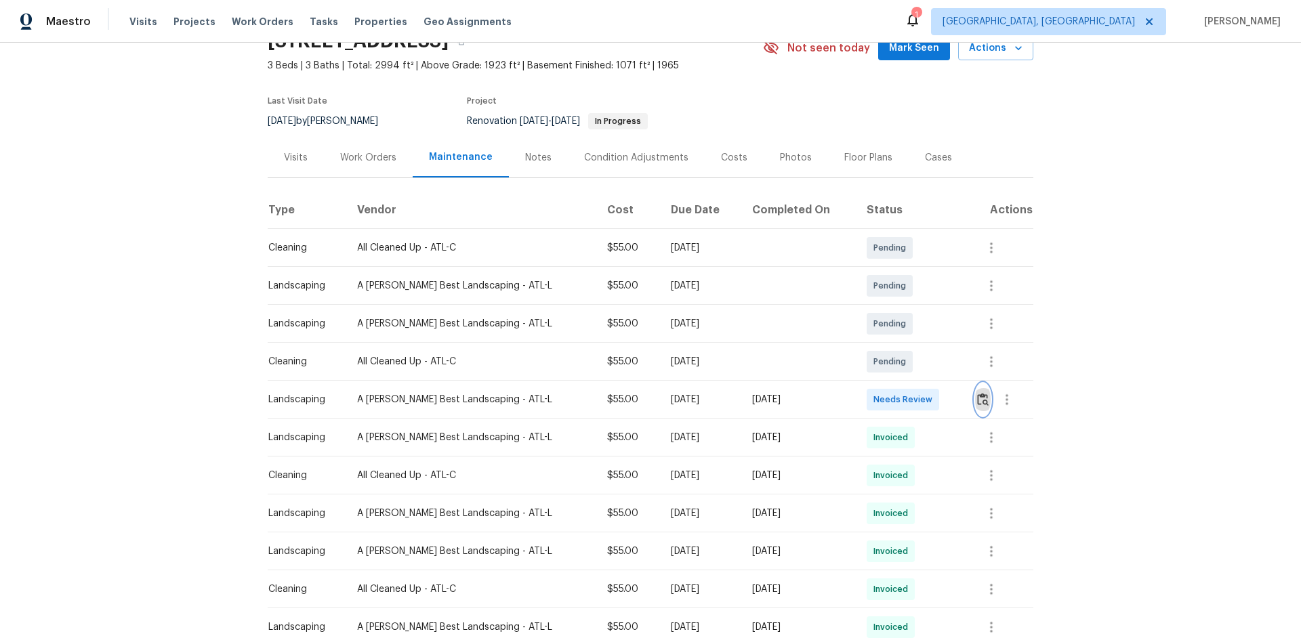
click at [925, 405] on img "button" at bounding box center [983, 399] width 12 height 13
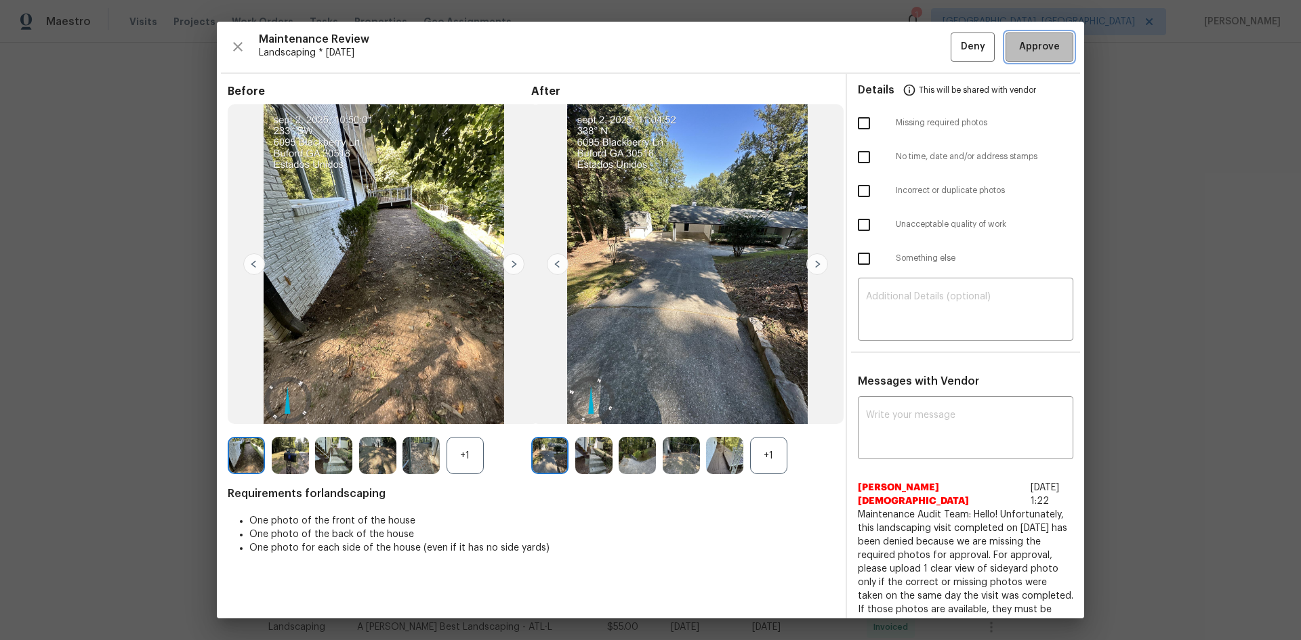
click at [925, 43] on span "Approve" at bounding box center [1039, 47] width 41 height 17
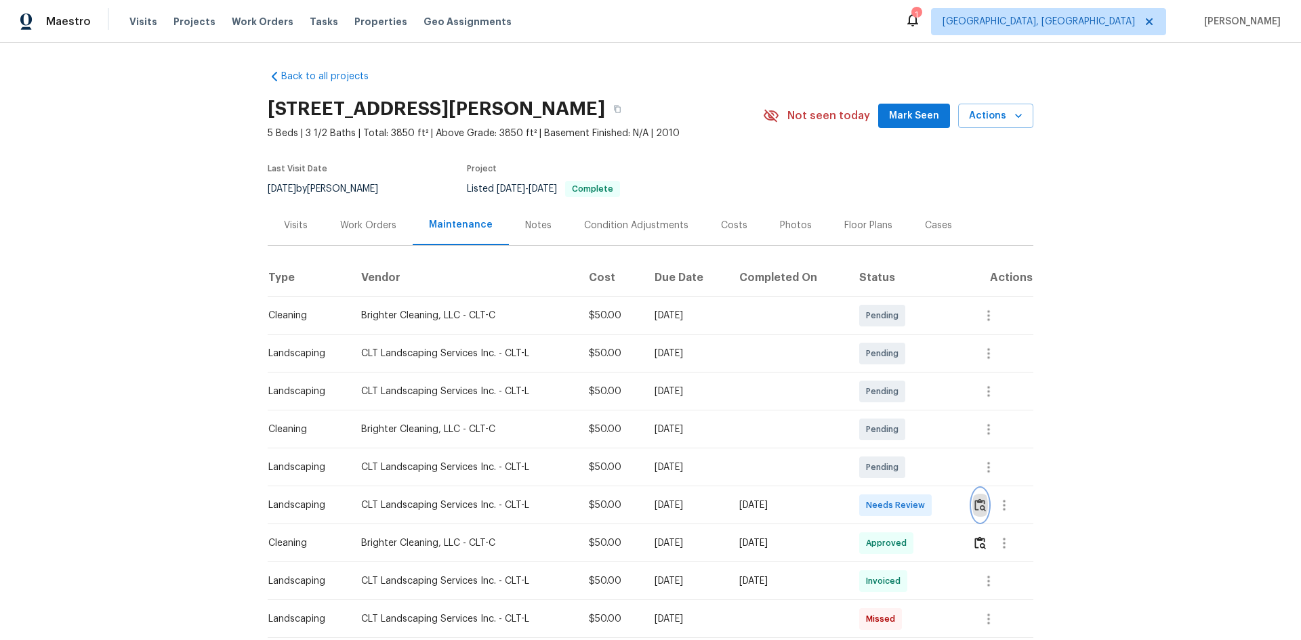
click at [925, 428] on img "button" at bounding box center [980, 505] width 12 height 13
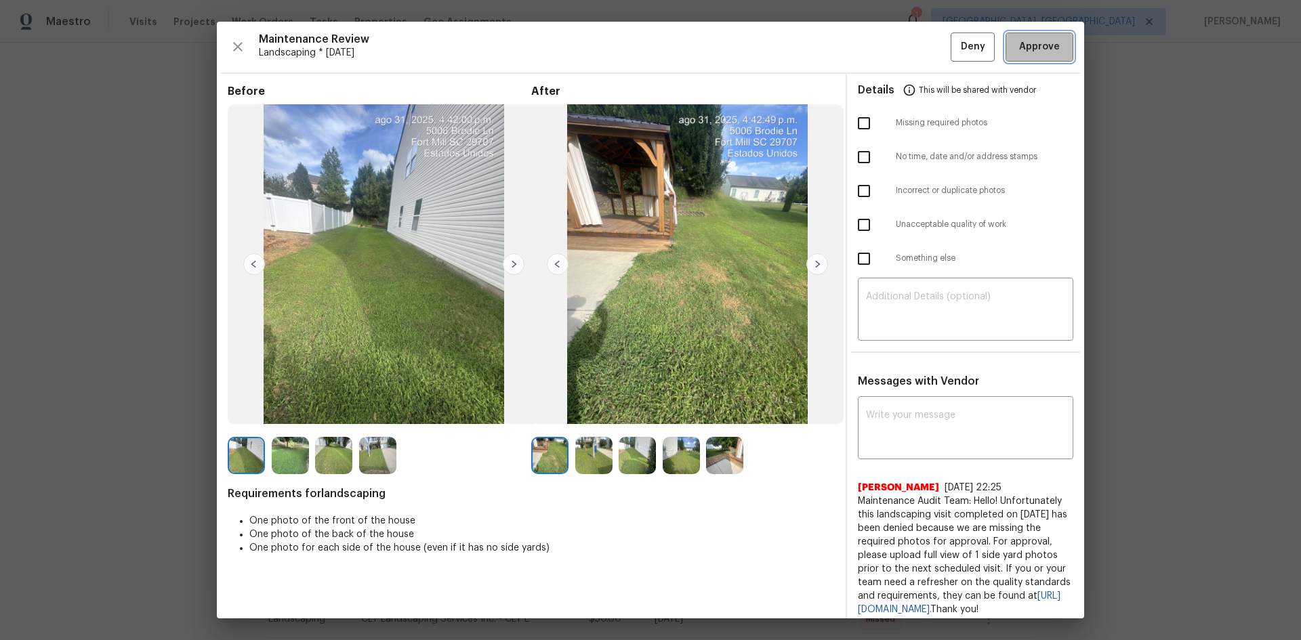
click at [925, 39] on span "Approve" at bounding box center [1039, 47] width 41 height 17
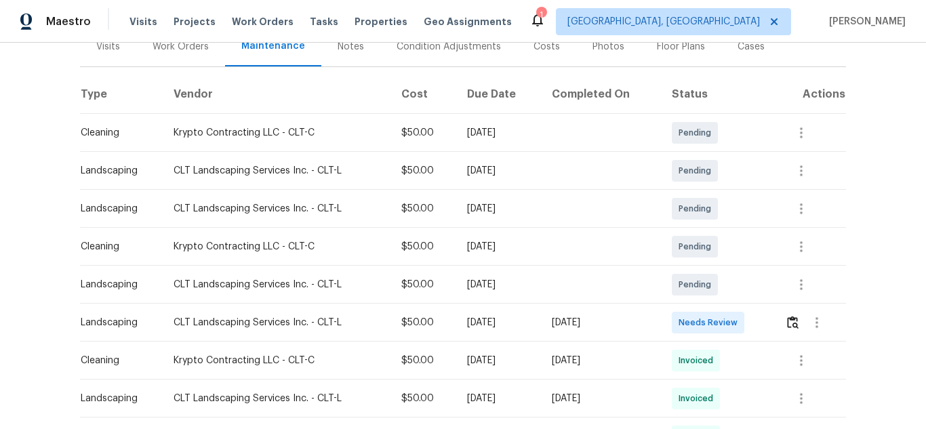
scroll to position [203, 0]
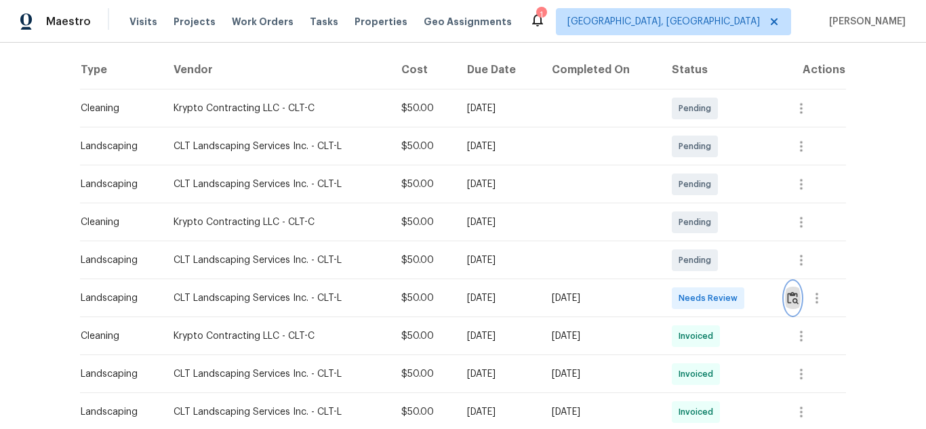
click at [787, 293] on img "button" at bounding box center [793, 297] width 12 height 13
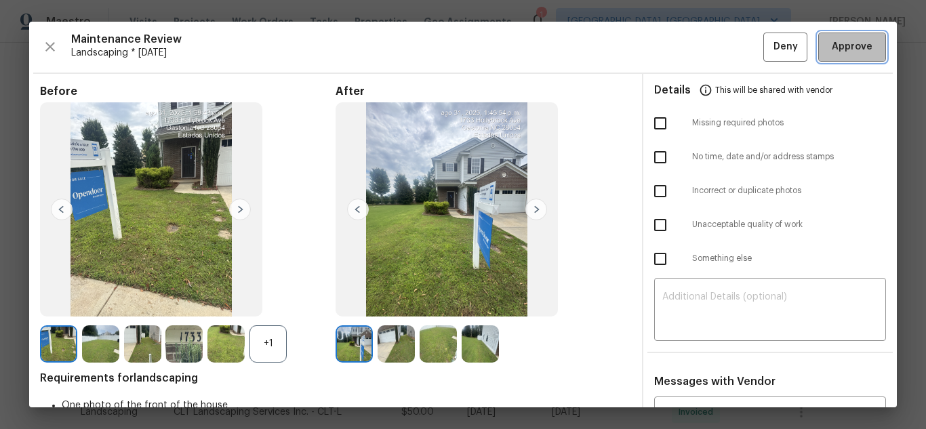
click at [846, 43] on span "Approve" at bounding box center [851, 47] width 41 height 17
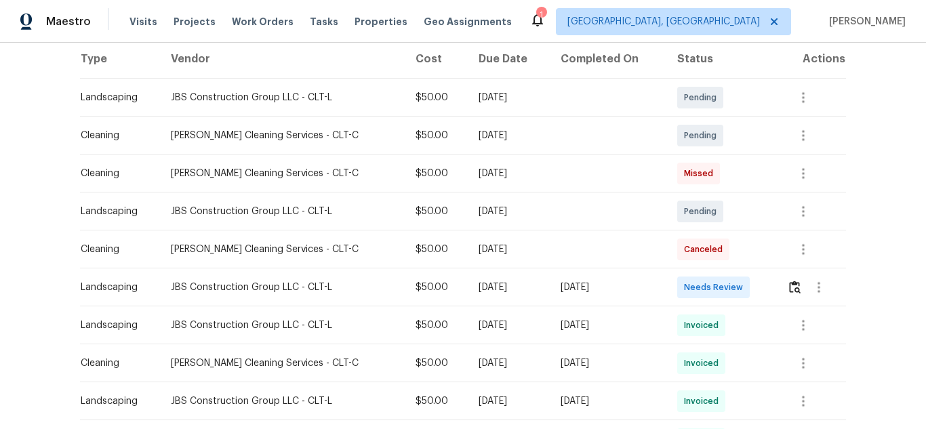
scroll to position [271, 0]
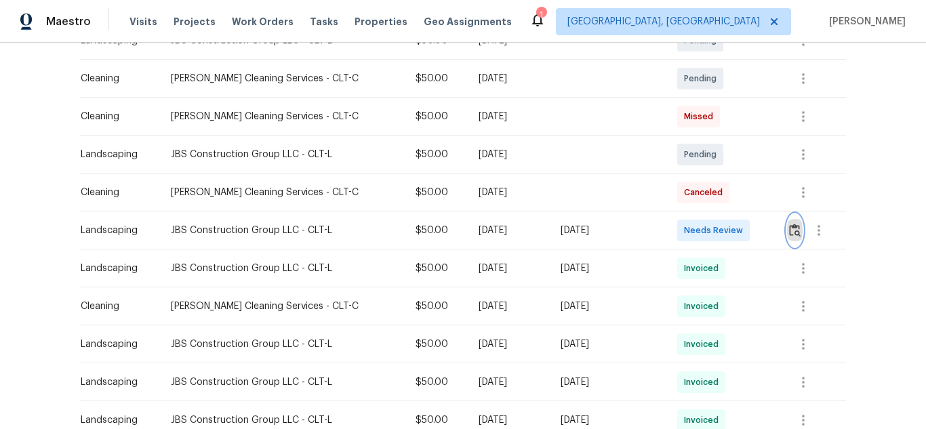
click at [787, 242] on button "button" at bounding box center [795, 230] width 16 height 33
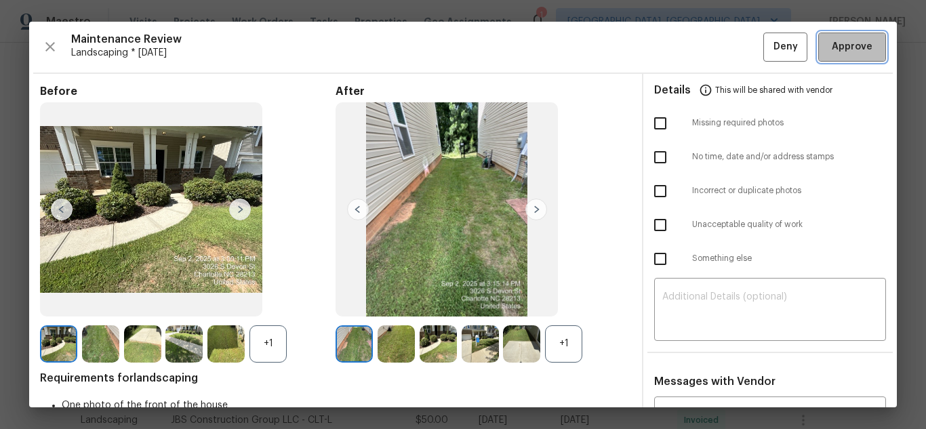
click at [848, 57] on button "Approve" at bounding box center [852, 47] width 68 height 29
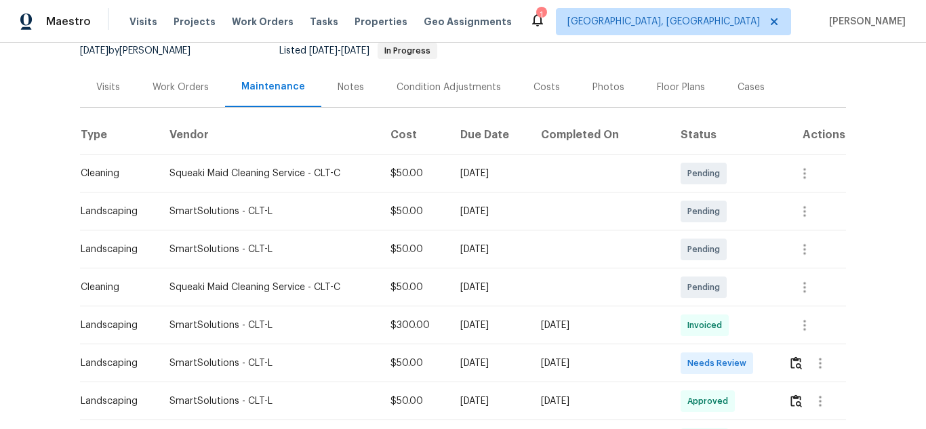
scroll to position [271, 0]
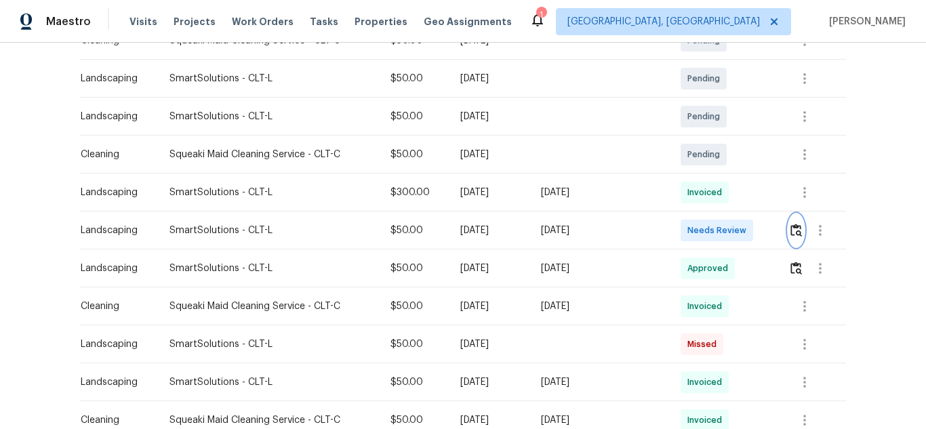
click at [791, 230] on img "button" at bounding box center [796, 230] width 12 height 13
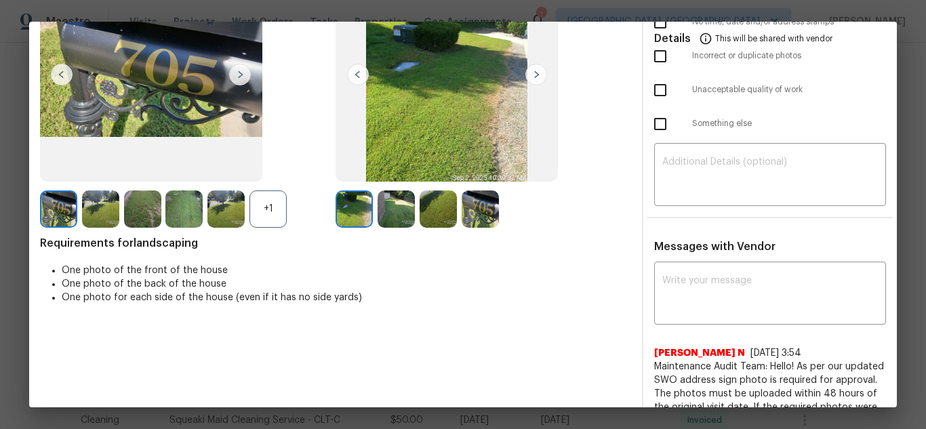
scroll to position [136, 0]
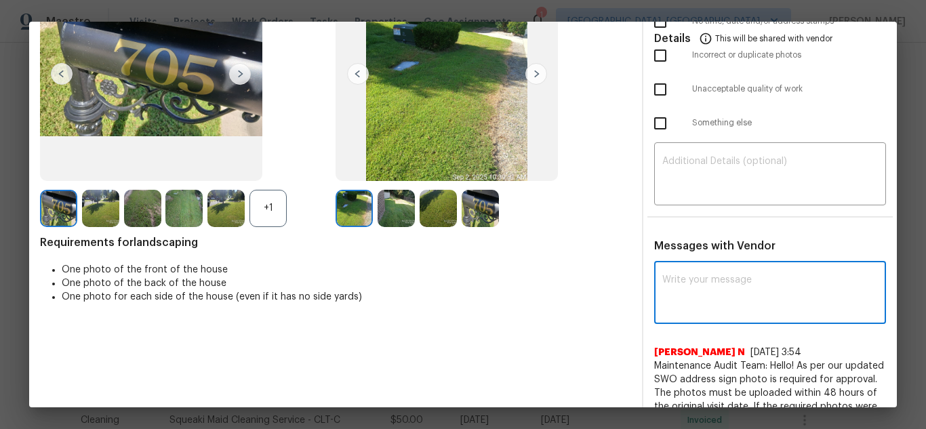
click at [714, 291] on textarea at bounding box center [769, 294] width 215 height 38
paste textarea "Maintenance Audit Team: Hello! Unfortunately, this landscaping visit completed …"
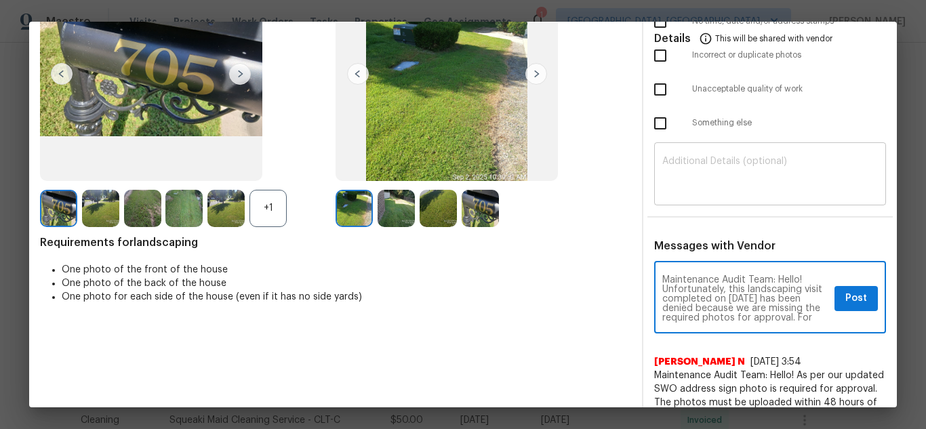
scroll to position [152, 0]
type textarea "Maintenance Audit Team: Hello! Unfortunately, this landscaping visit completed …"
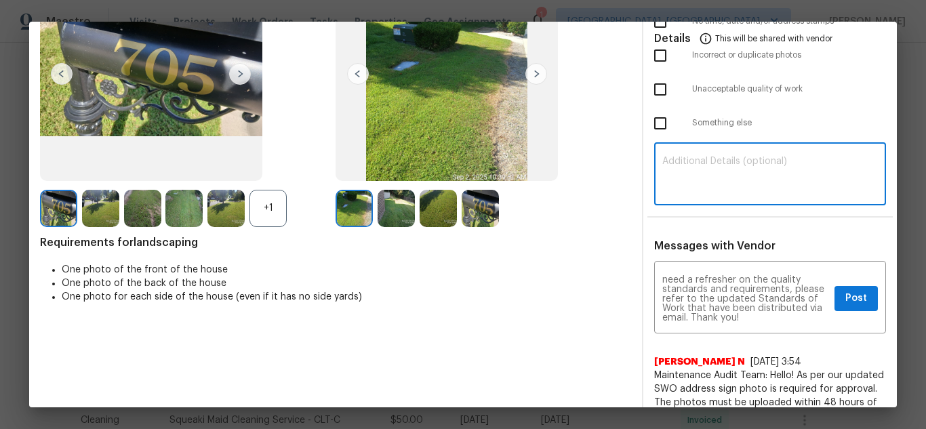
click at [711, 181] on textarea at bounding box center [769, 176] width 215 height 38
paste textarea "Maintenance Audit Team: Hello! Unfortunately, this landscaping visit completed …"
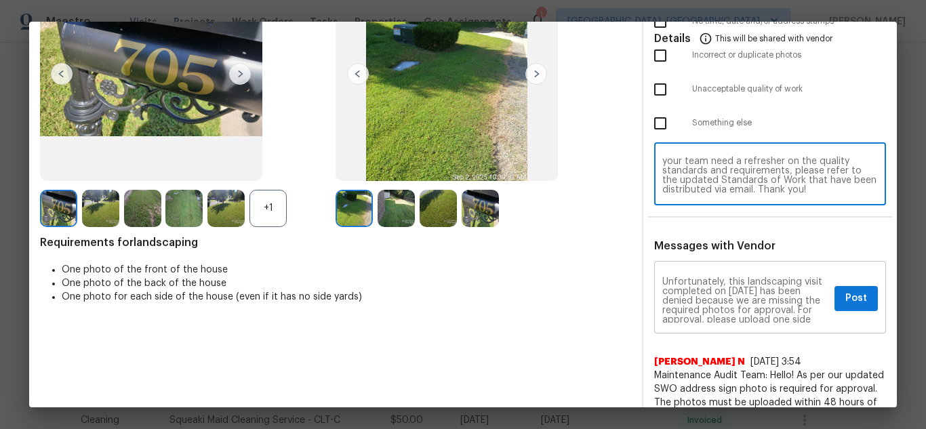
scroll to position [0, 0]
type textarea "Maintenance Audit Team: Hello! Unfortunately, this landscaping visit completed …"
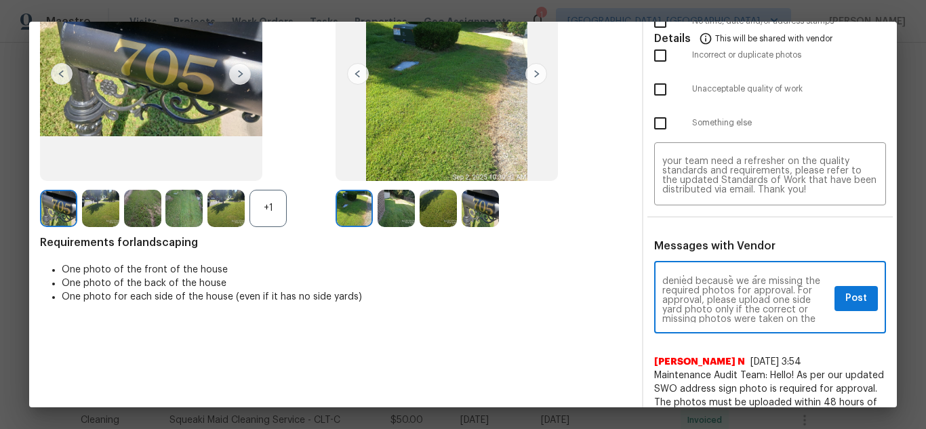
scroll to position [54, 0]
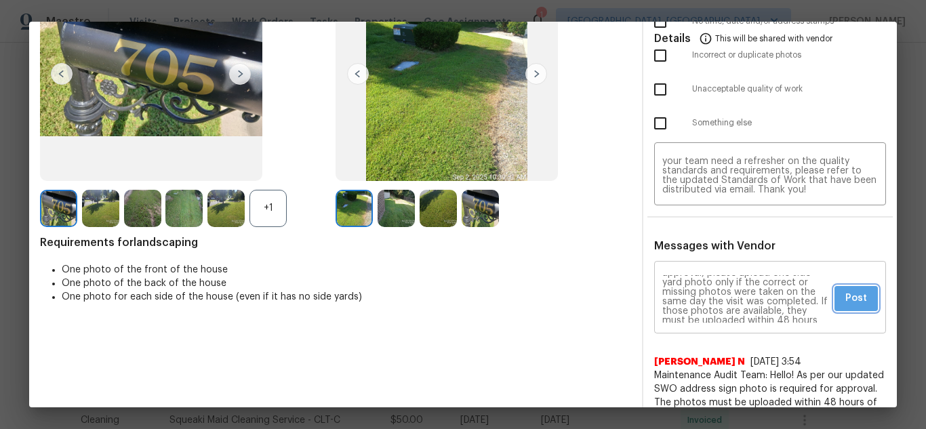
click at [846, 298] on span "Post" at bounding box center [856, 298] width 22 height 17
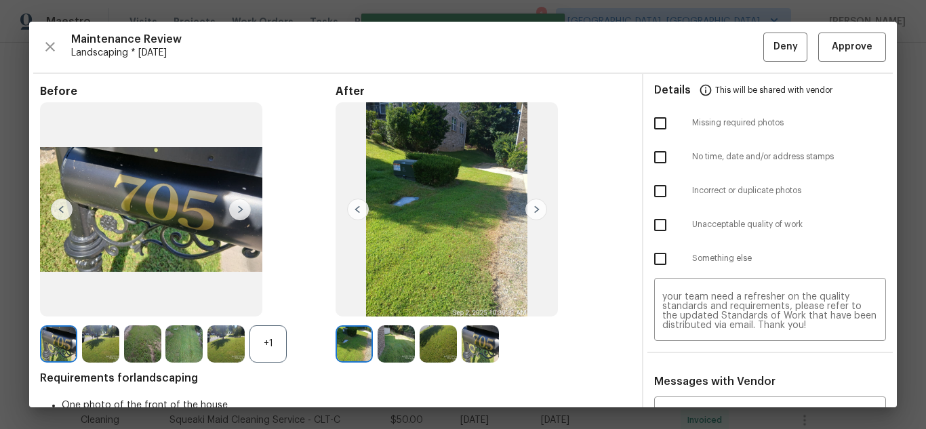
scroll to position [0, 0]
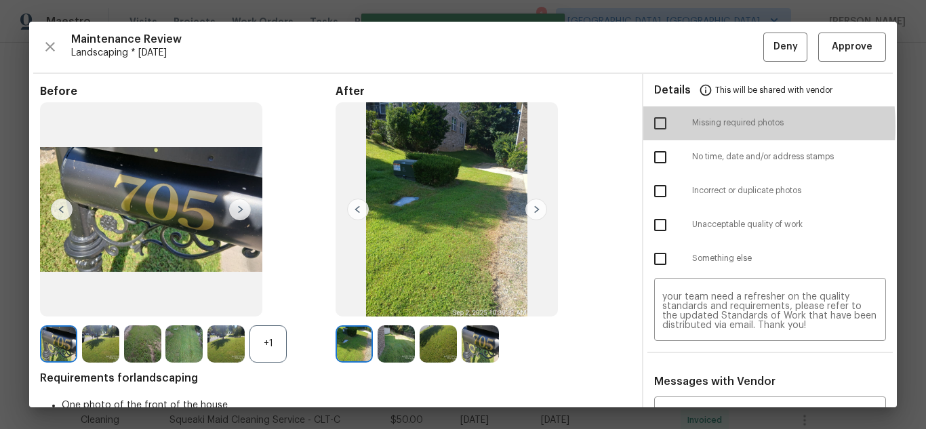
click at [664, 126] on input "checkbox" at bounding box center [660, 123] width 28 height 28
checkbox input "true"
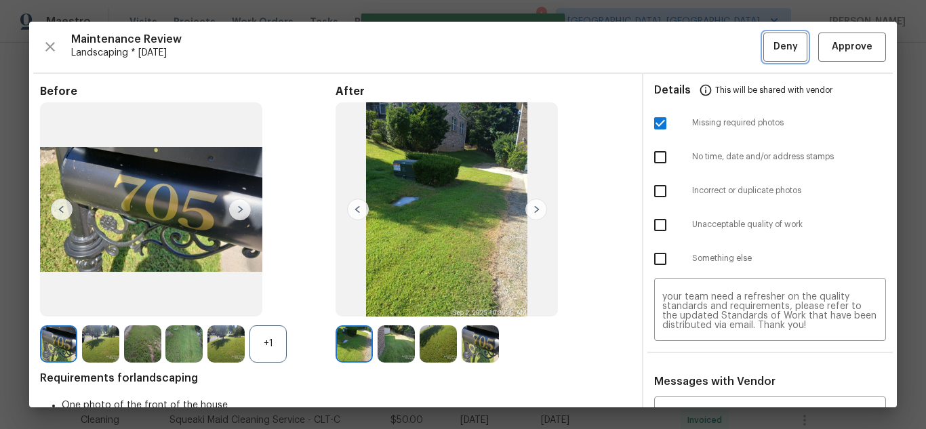
click at [773, 54] on span "Deny" at bounding box center [785, 47] width 24 height 17
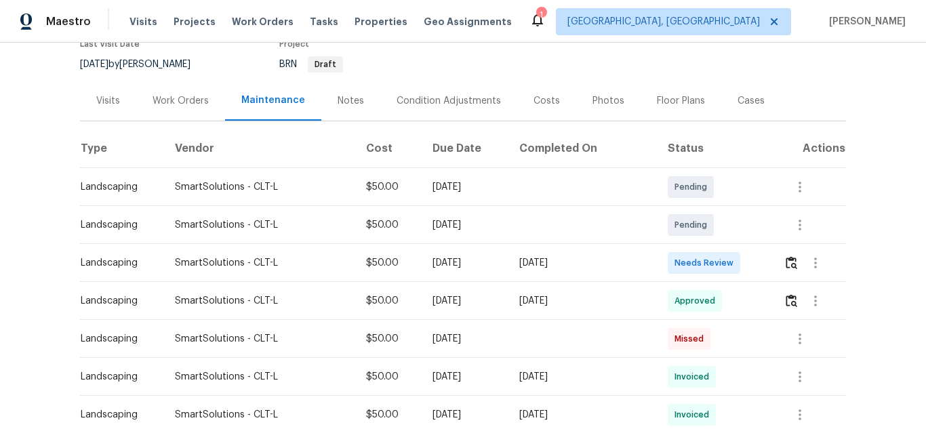
scroll to position [136, 0]
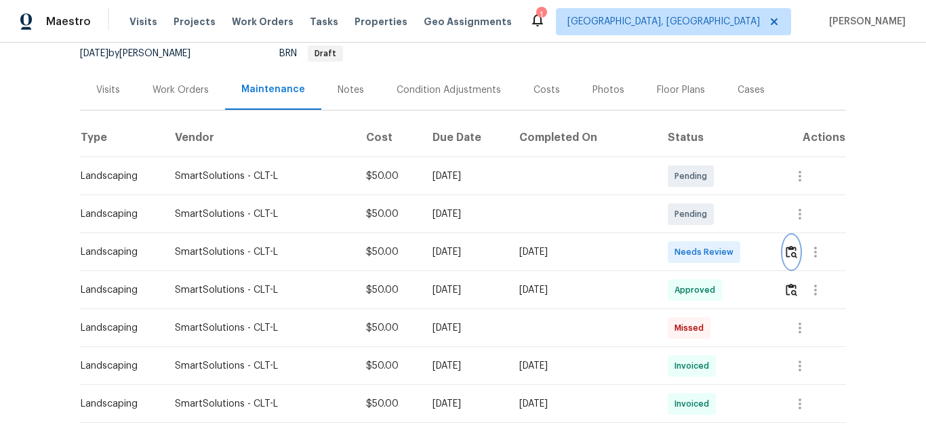
click at [783, 249] on button "button" at bounding box center [791, 252] width 16 height 33
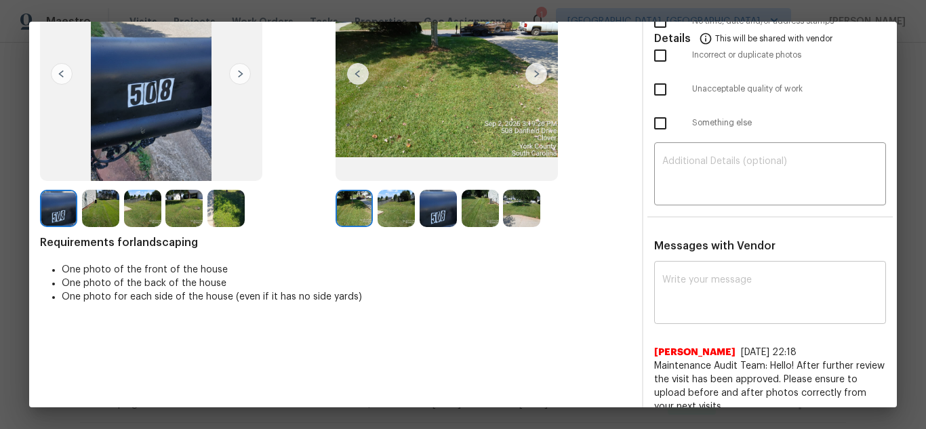
click at [728, 297] on textarea at bounding box center [769, 294] width 215 height 38
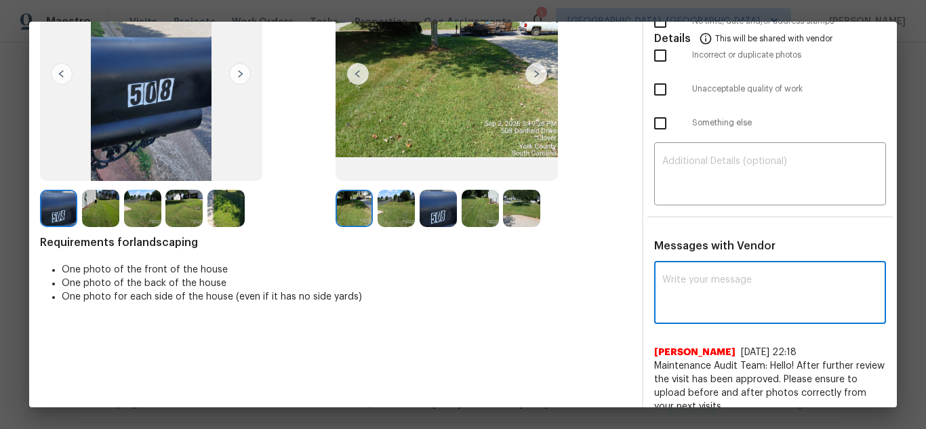
paste textarea "Maintenance Audit Team: Hello! Unfortunately, this landscaping visit completed …"
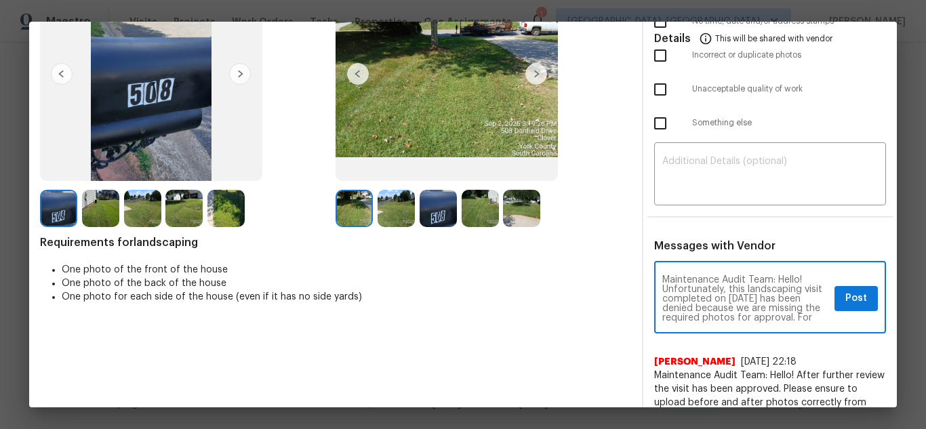
scroll to position [171, 0]
type textarea "Maintenance Audit Team: Hello! Unfortunately, this landscaping visit completed …"
click at [726, 201] on div "​" at bounding box center [770, 176] width 232 height 60
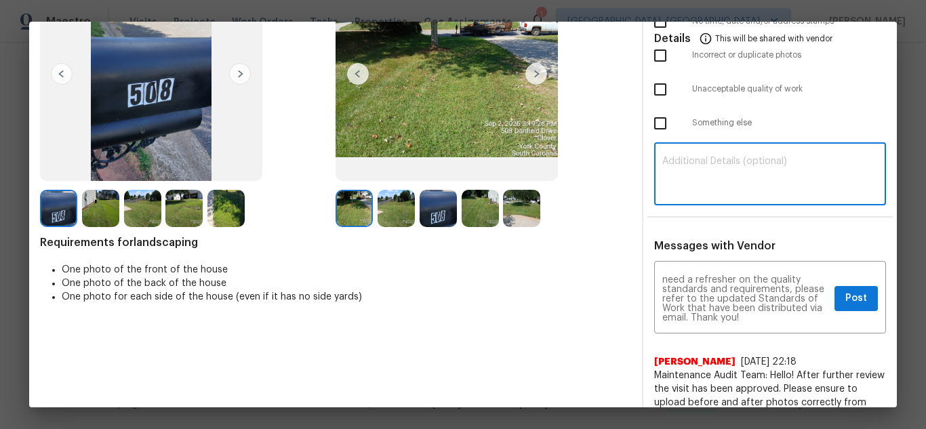
paste textarea "Maintenance Audit Team: Hello! Unfortunately, this landscaping visit completed …"
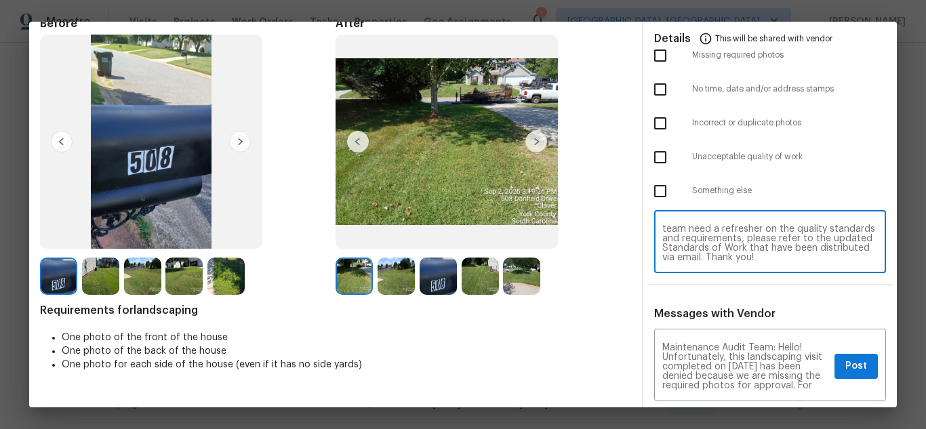
scroll to position [136, 0]
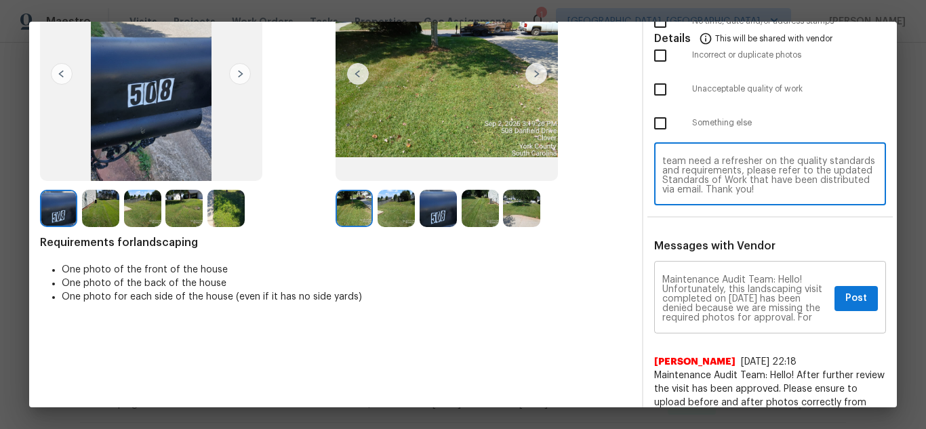
type textarea "Maintenance Audit Team: Hello! Unfortunately, this landscaping visit completed …"
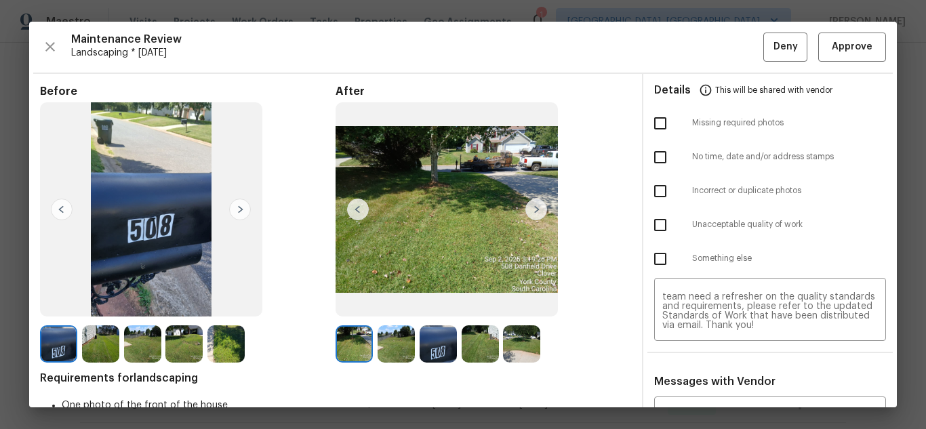
scroll to position [68, 0]
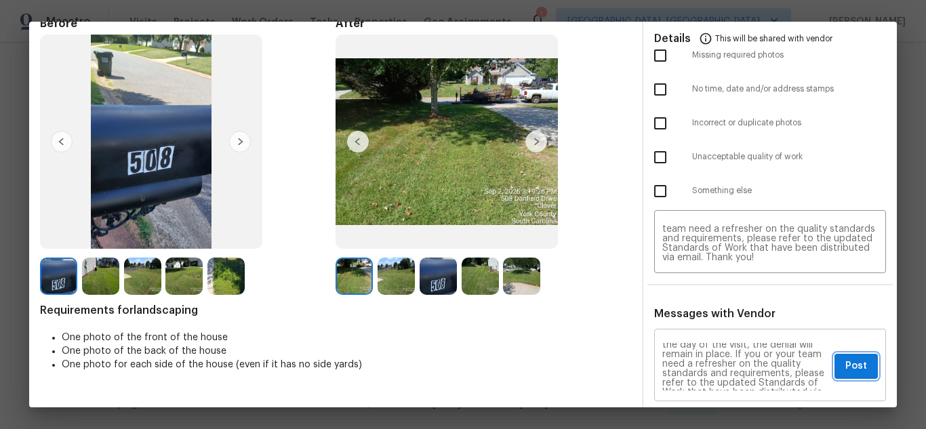
click at [845, 366] on span "Post" at bounding box center [856, 366] width 22 height 17
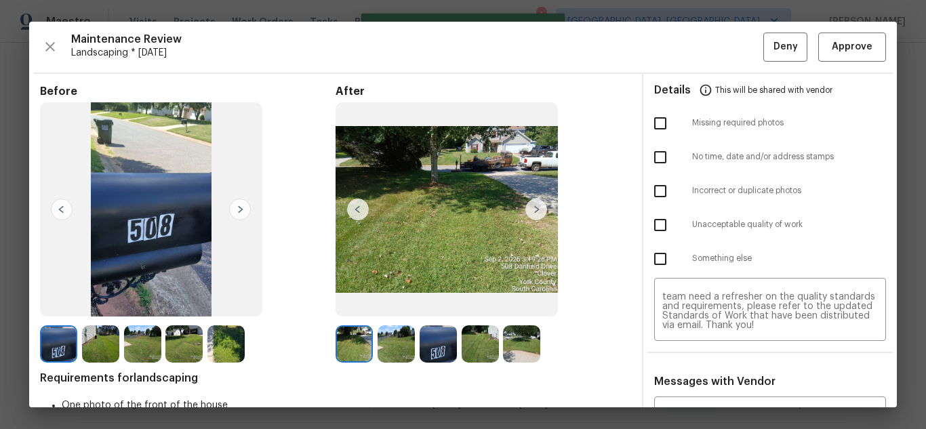
scroll to position [0, 0]
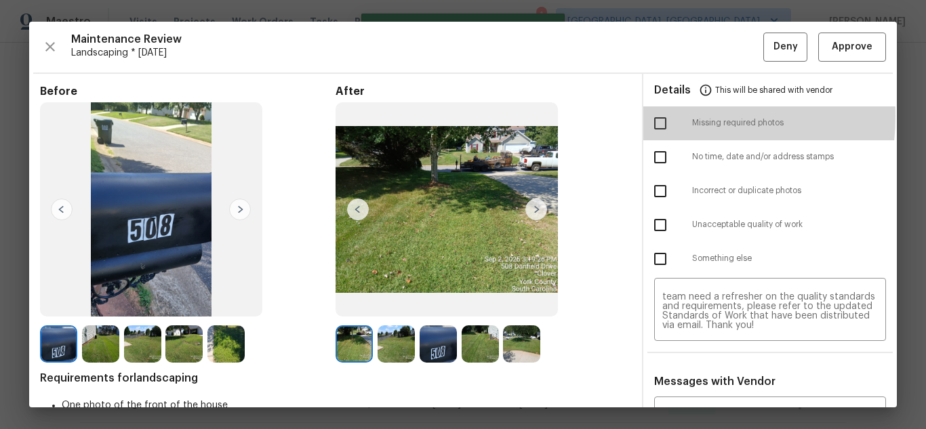
click at [652, 116] on input "checkbox" at bounding box center [660, 123] width 28 height 28
checkbox input "true"
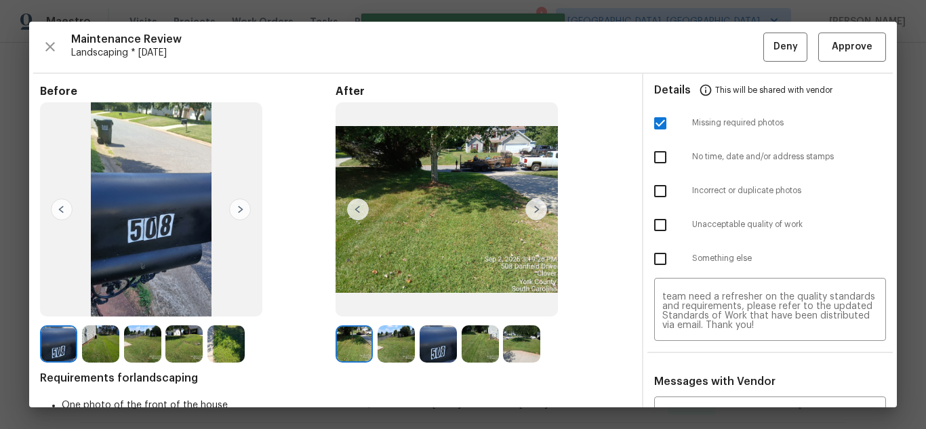
click at [660, 225] on input "checkbox" at bounding box center [660, 225] width 28 height 28
checkbox input "true"
click at [773, 55] on span "Deny" at bounding box center [785, 47] width 24 height 17
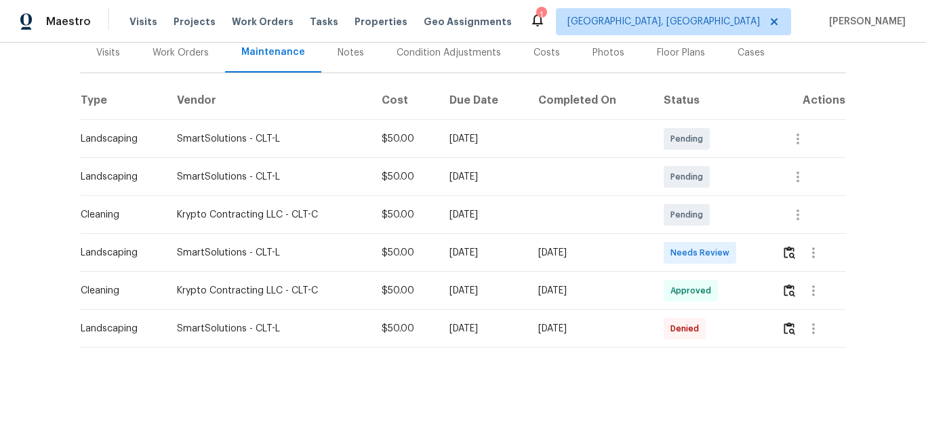
scroll to position [183, 0]
click at [785, 246] on img "button" at bounding box center [789, 252] width 12 height 13
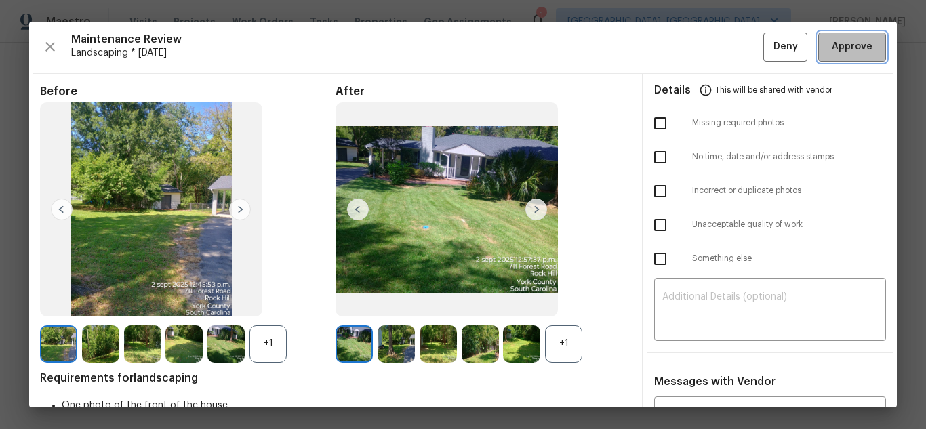
click at [835, 47] on span "Approve" at bounding box center [851, 47] width 41 height 17
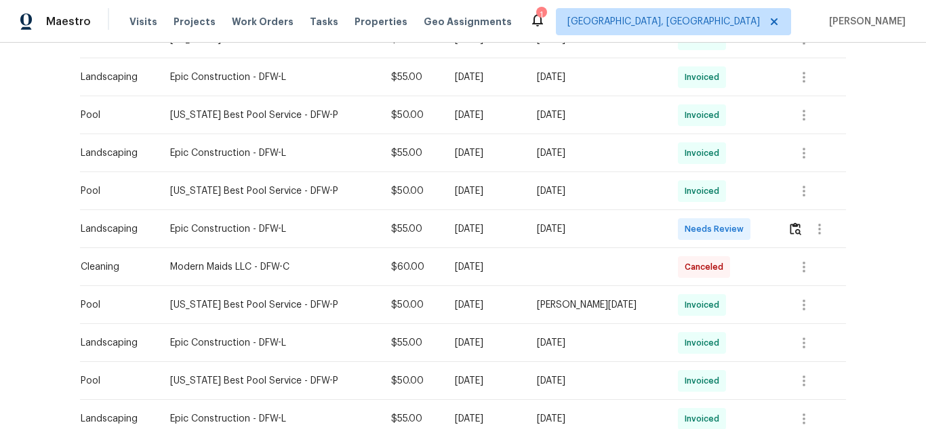
scroll to position [474, 0]
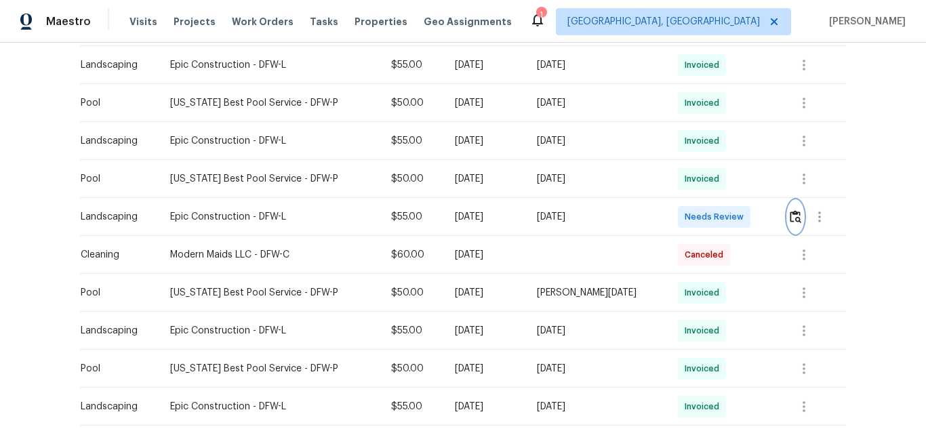
click at [793, 220] on img "button" at bounding box center [795, 216] width 12 height 13
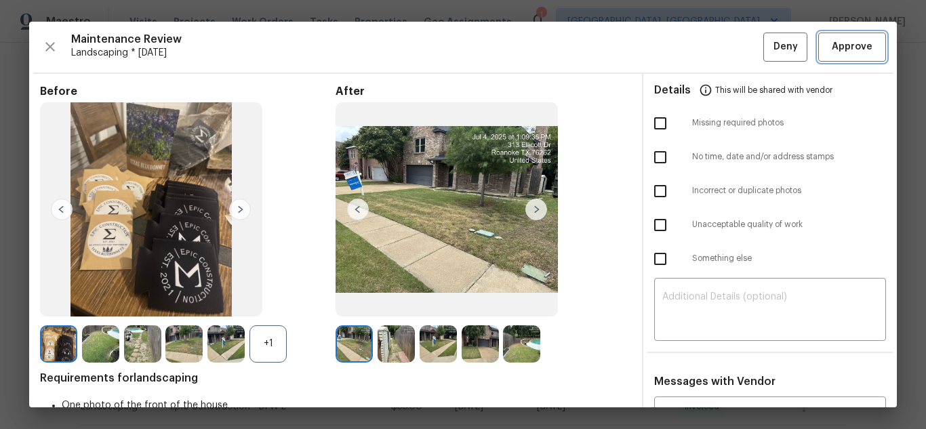
drag, startPoint x: 835, startPoint y: 36, endPoint x: 835, endPoint y: 43, distance: 6.8
click at [835, 36] on button "Approve" at bounding box center [852, 47] width 68 height 29
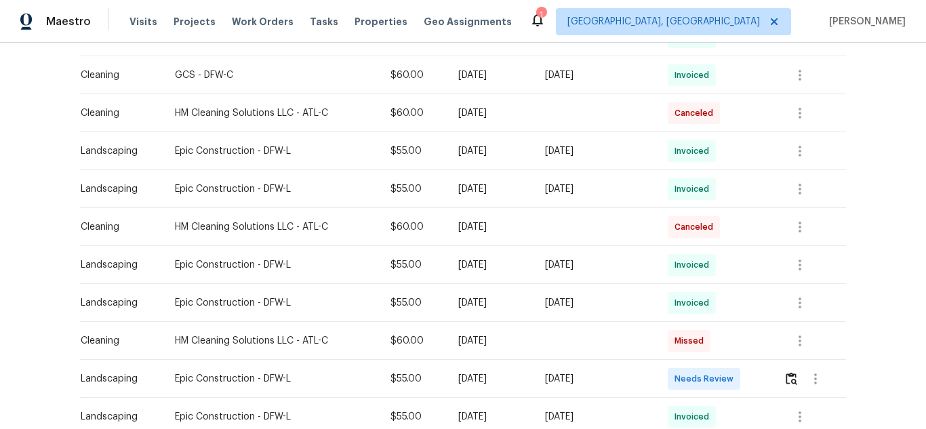
scroll to position [542, 0]
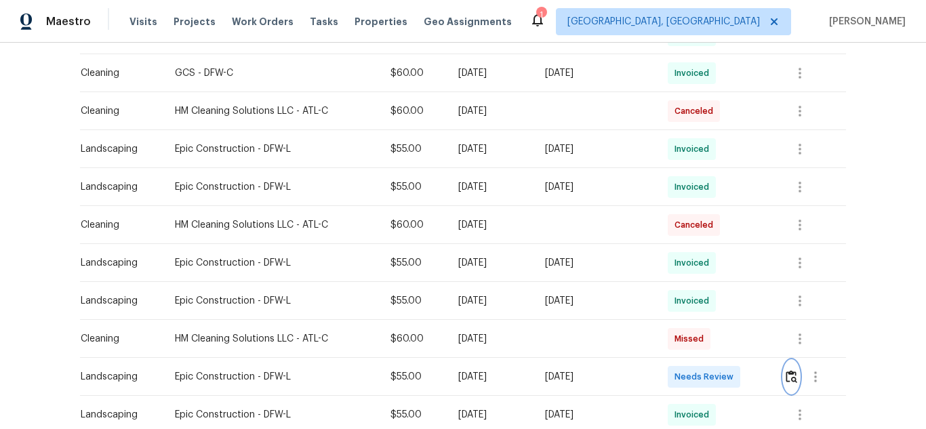
click at [786, 377] on img "button" at bounding box center [791, 376] width 12 height 13
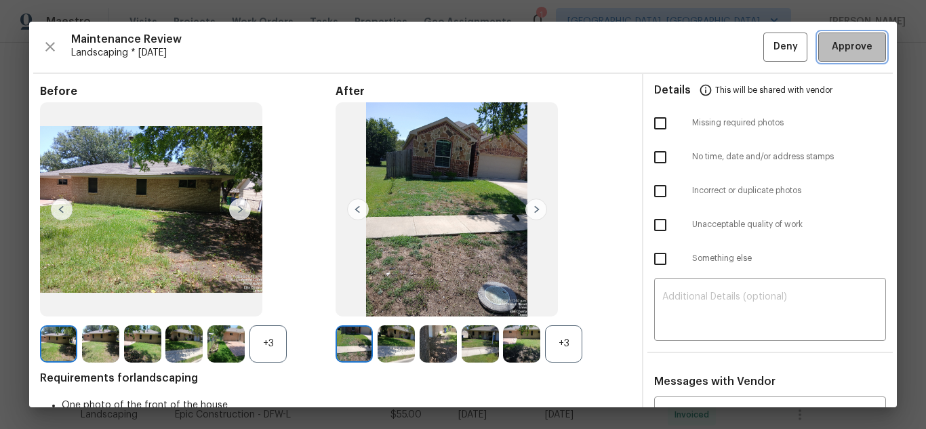
click at [844, 48] on span "Approve" at bounding box center [851, 47] width 41 height 17
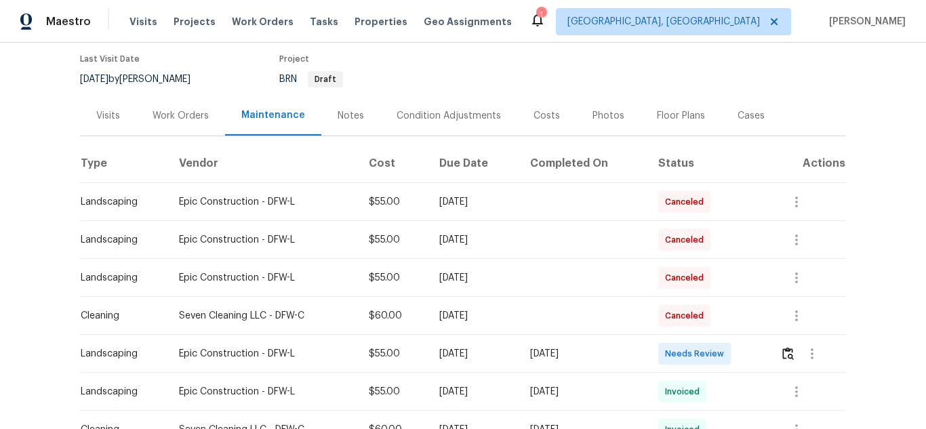
scroll to position [203, 0]
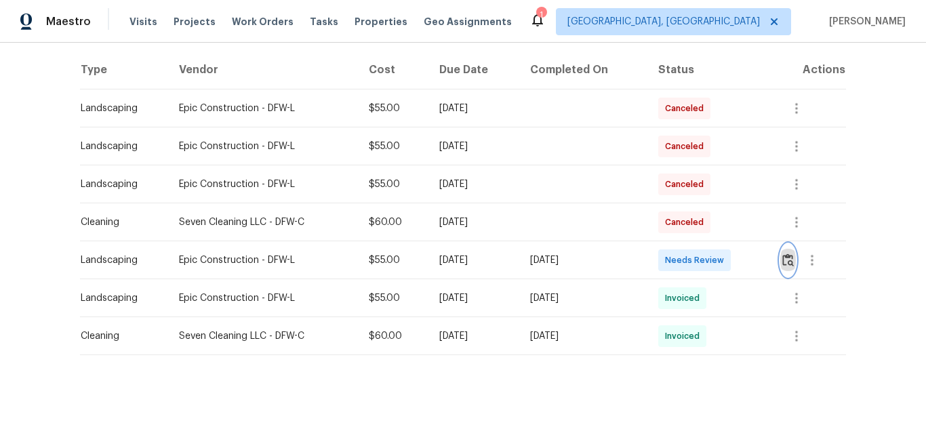
click at [786, 256] on img "button" at bounding box center [788, 259] width 12 height 13
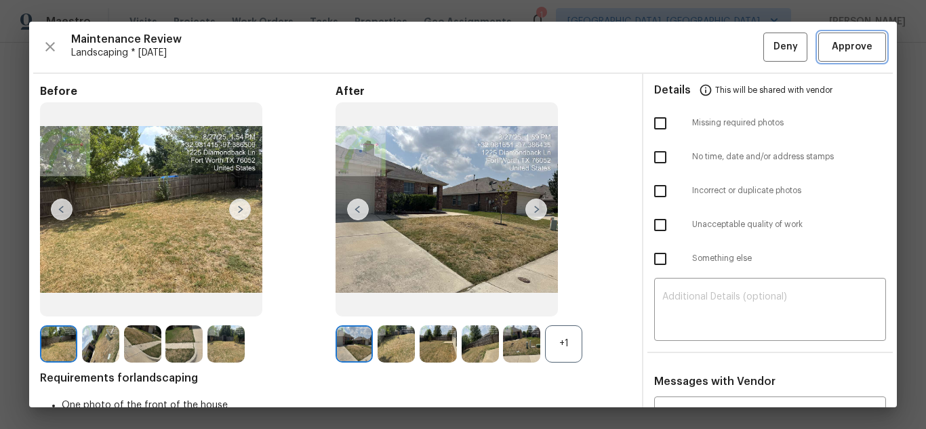
click at [846, 54] on span "Approve" at bounding box center [851, 47] width 41 height 17
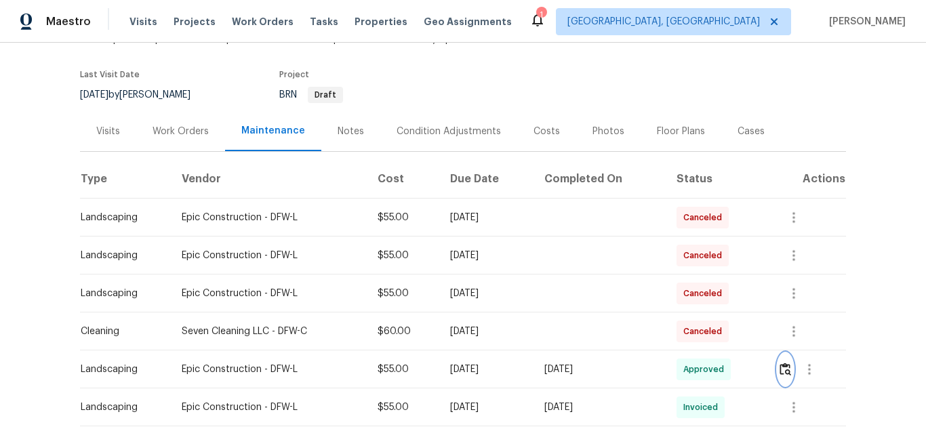
scroll to position [0, 0]
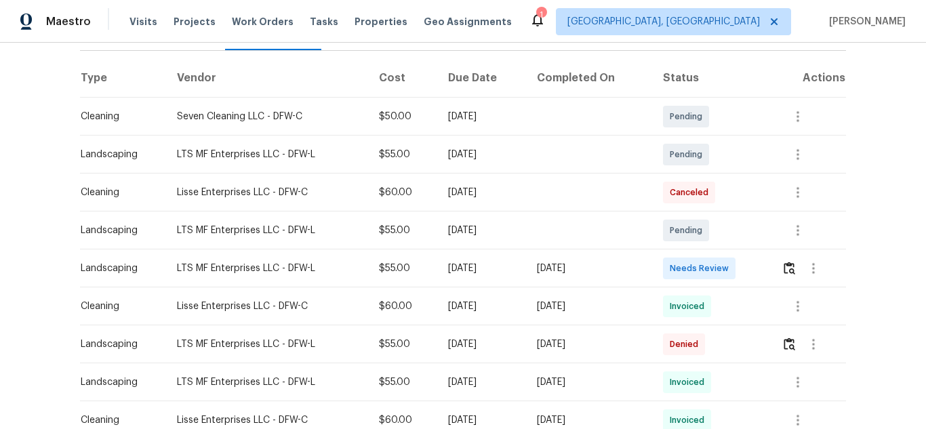
scroll to position [203, 0]
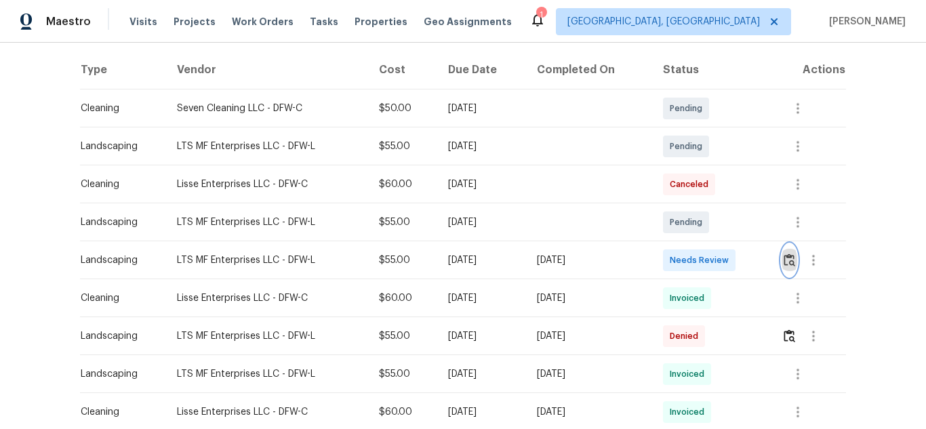
click at [785, 258] on img "button" at bounding box center [789, 259] width 12 height 13
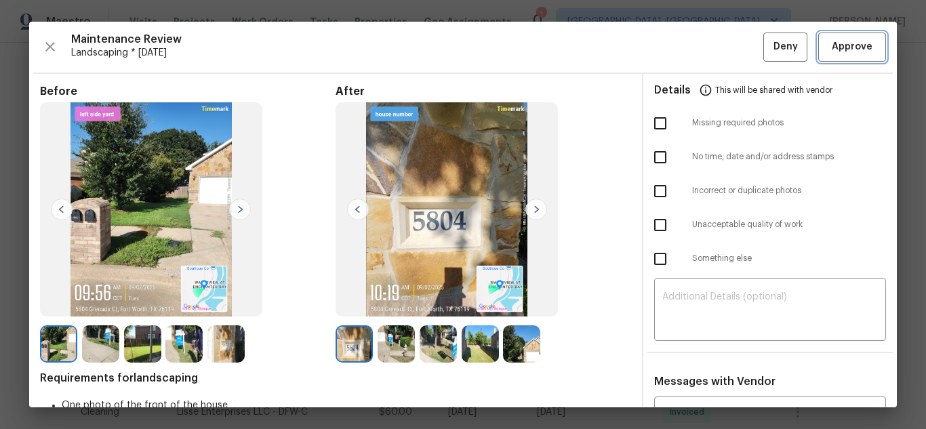
click at [849, 53] on span "Approve" at bounding box center [851, 47] width 41 height 17
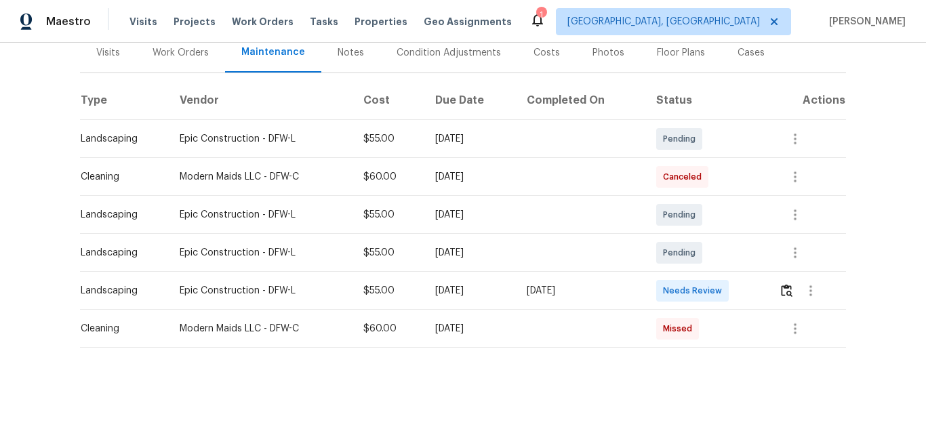
scroll to position [183, 0]
click at [785, 284] on img "button" at bounding box center [787, 290] width 12 height 13
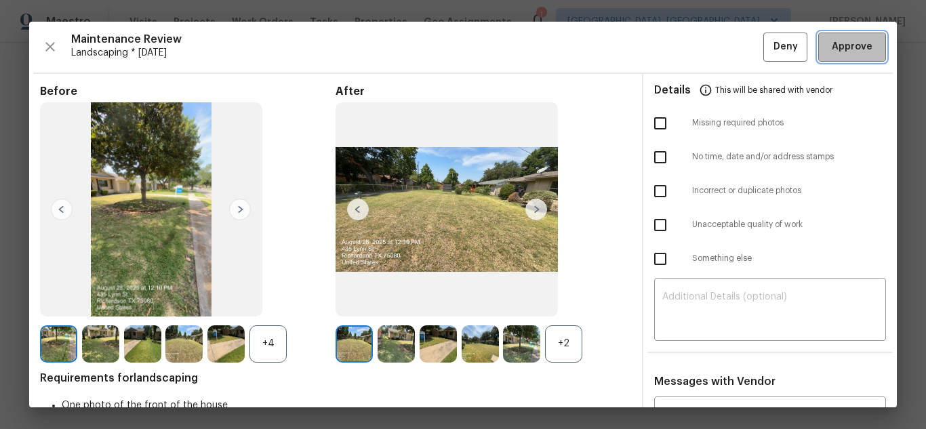
click at [846, 45] on span "Approve" at bounding box center [851, 47] width 41 height 17
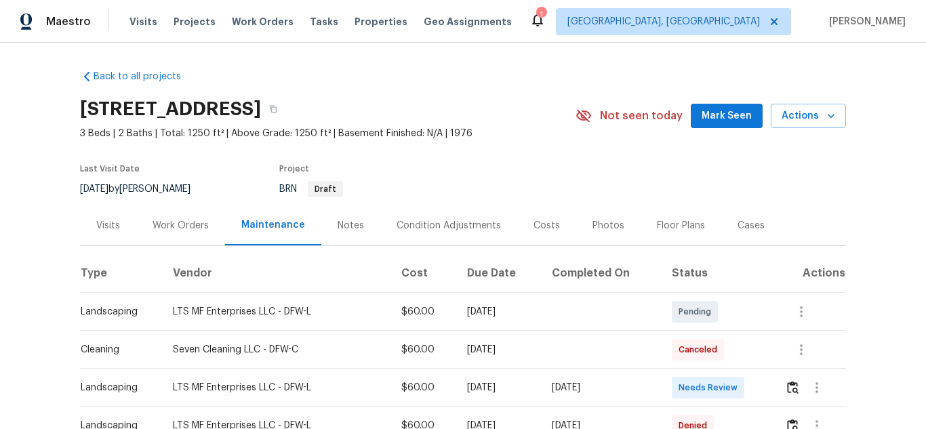
scroll to position [136, 0]
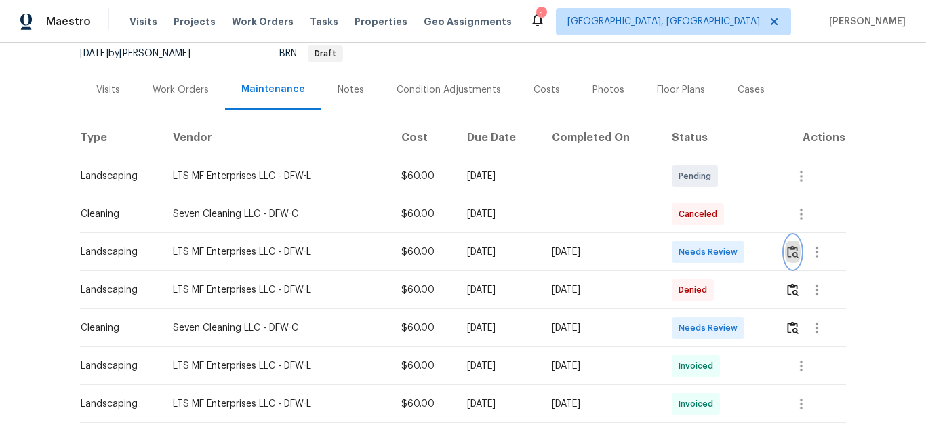
click at [785, 253] on button "button" at bounding box center [793, 252] width 16 height 33
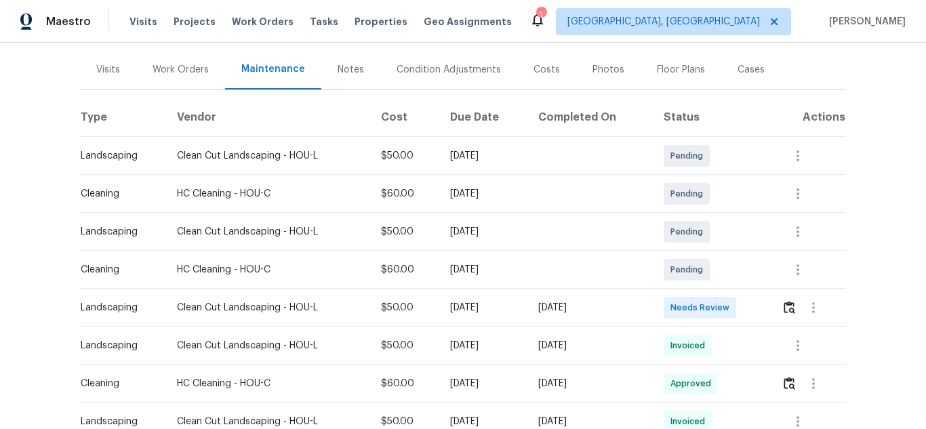
scroll to position [203, 0]
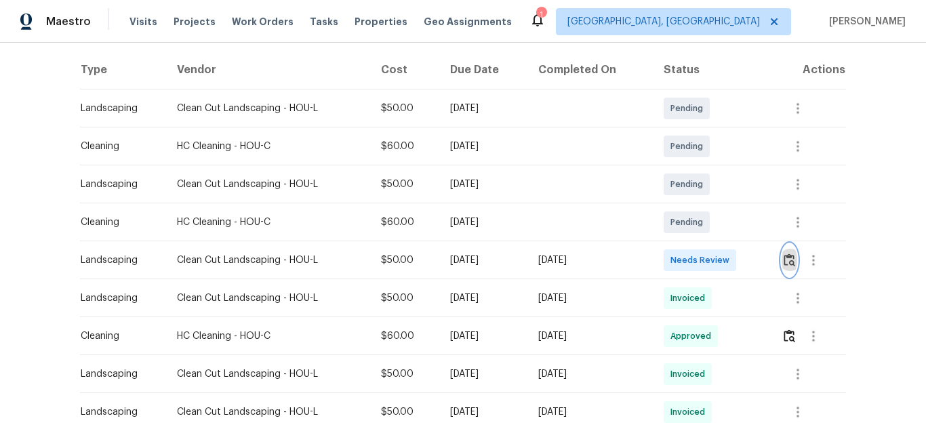
click at [788, 258] on img "button" at bounding box center [789, 259] width 12 height 13
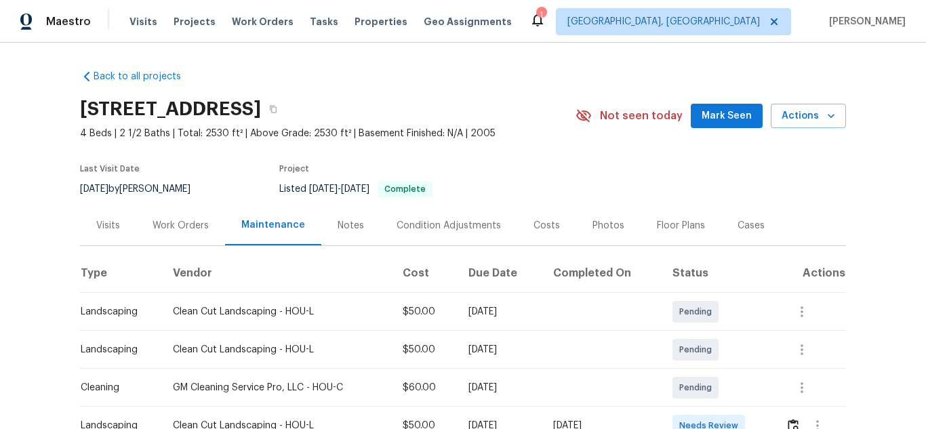
scroll to position [203, 0]
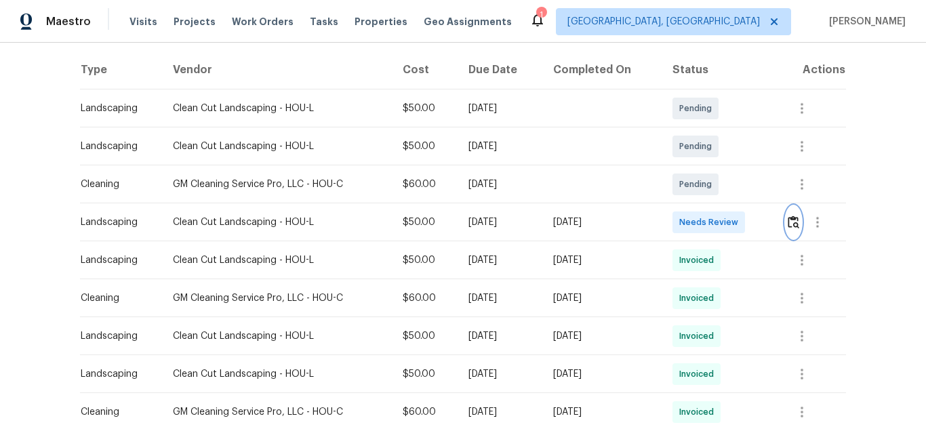
click at [785, 224] on button "button" at bounding box center [793, 222] width 16 height 33
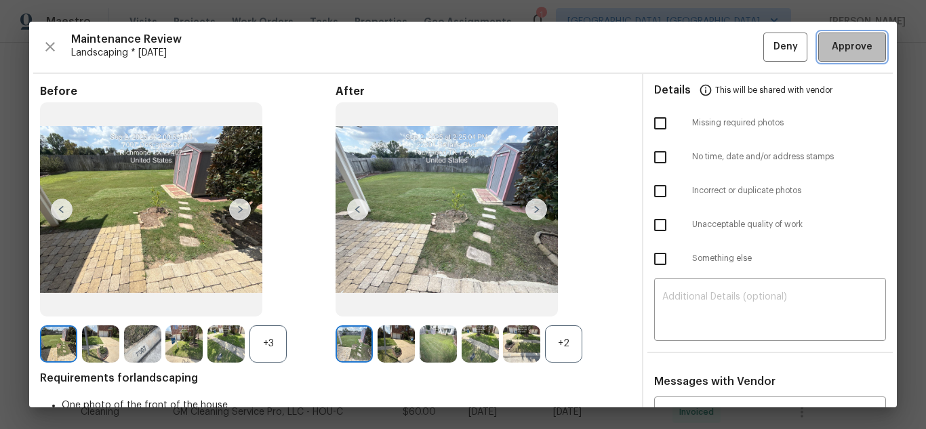
click at [848, 56] on button "Approve" at bounding box center [852, 47] width 68 height 29
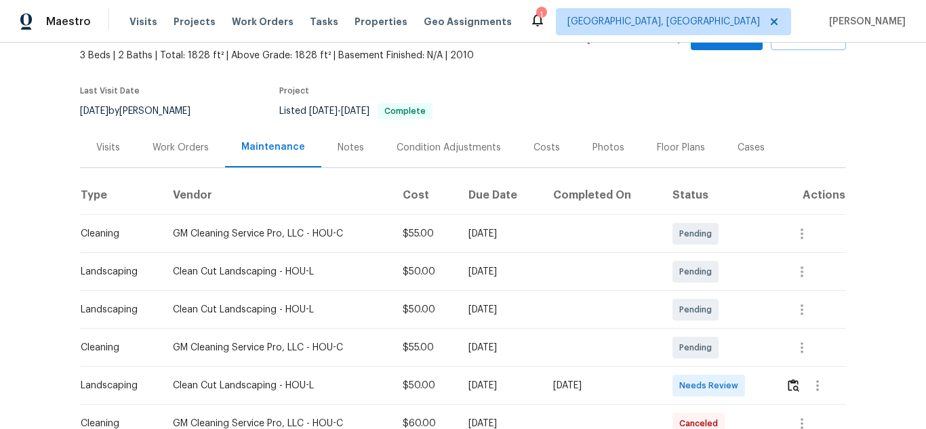
scroll to position [183, 0]
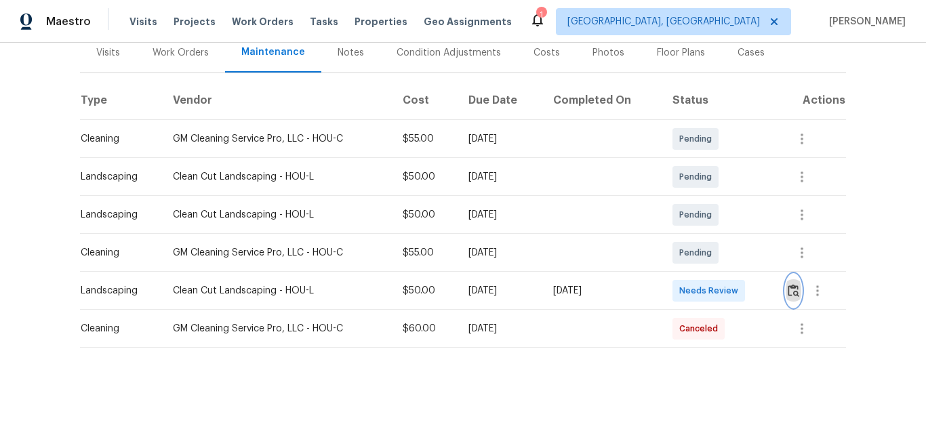
click at [793, 284] on img "button" at bounding box center [793, 290] width 12 height 13
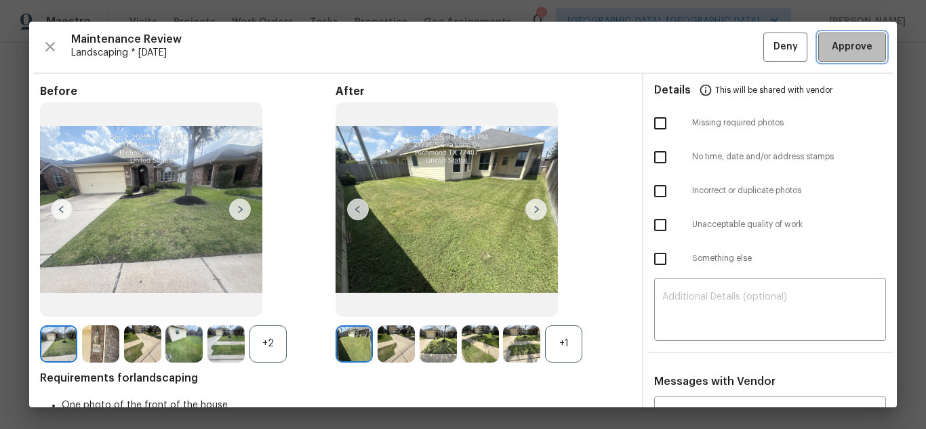
click at [844, 52] on span "Approve" at bounding box center [851, 47] width 41 height 17
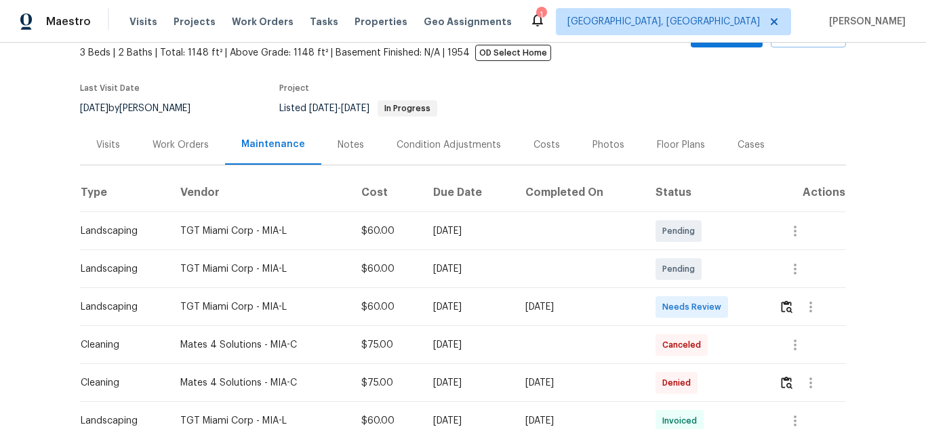
scroll to position [203, 0]
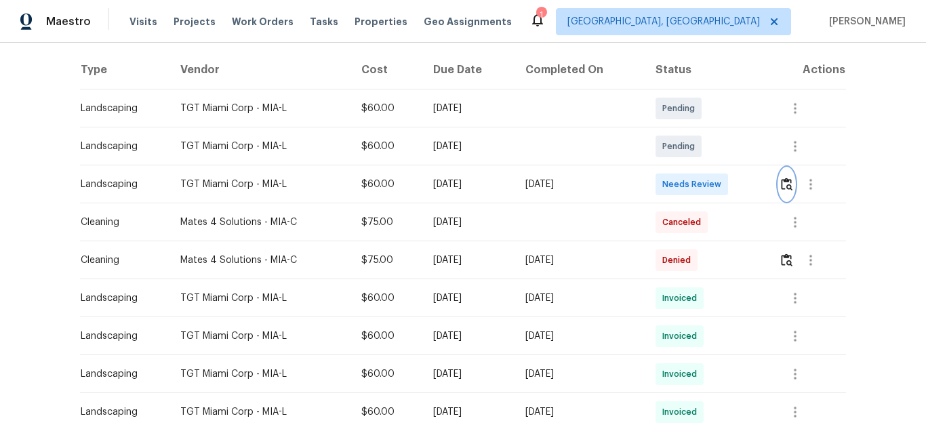
click at [785, 189] on img "button" at bounding box center [787, 184] width 12 height 13
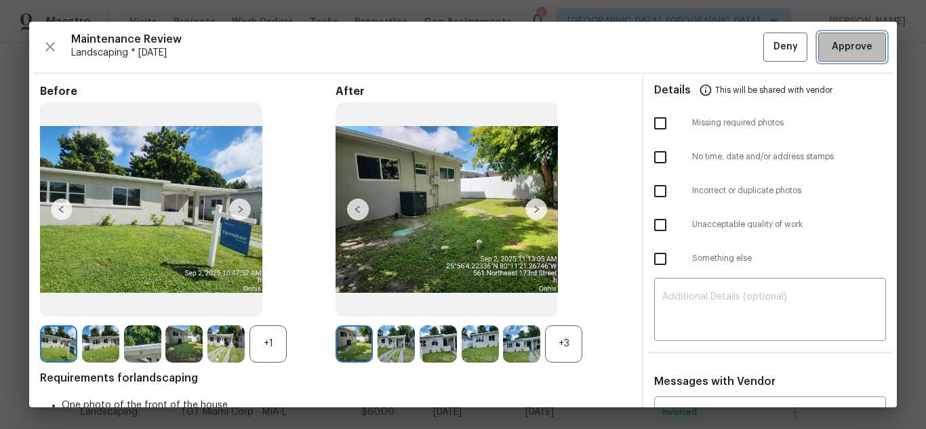
click at [839, 35] on button "Approve" at bounding box center [852, 47] width 68 height 29
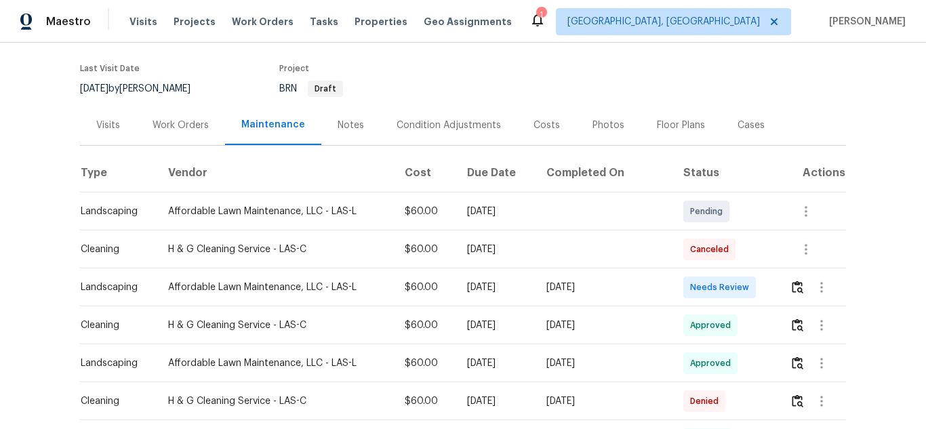
scroll to position [136, 0]
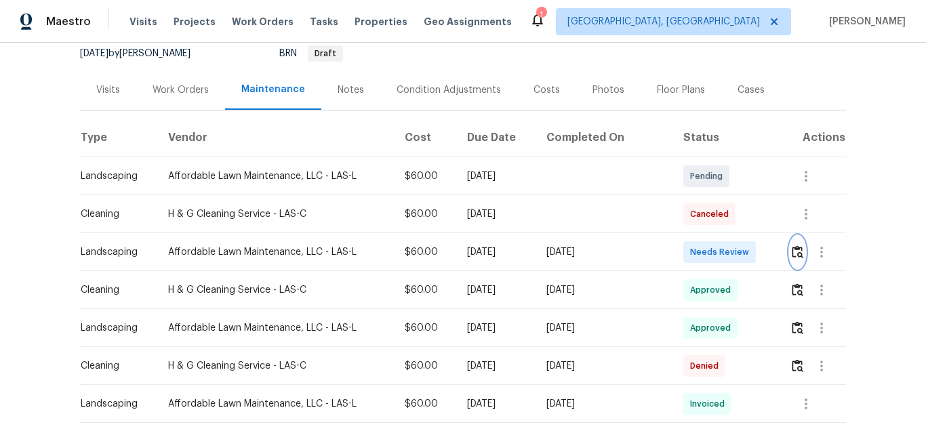
click at [800, 249] on button "button" at bounding box center [797, 252] width 16 height 33
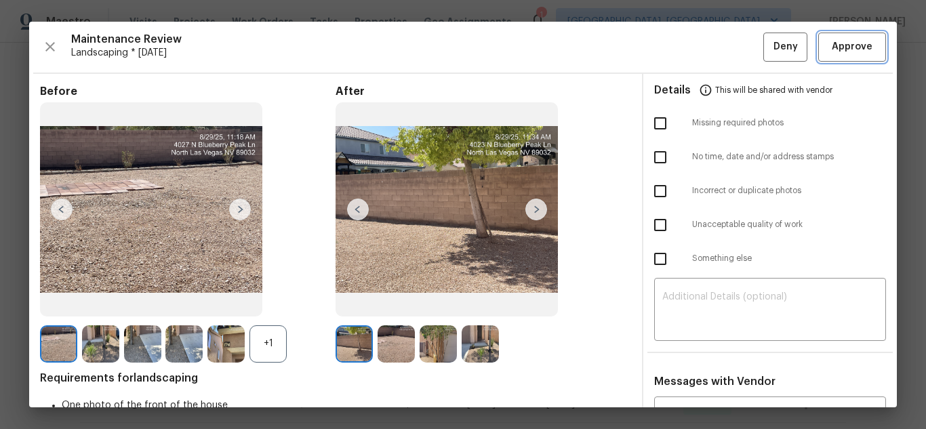
click at [831, 47] on span "Approve" at bounding box center [851, 47] width 41 height 17
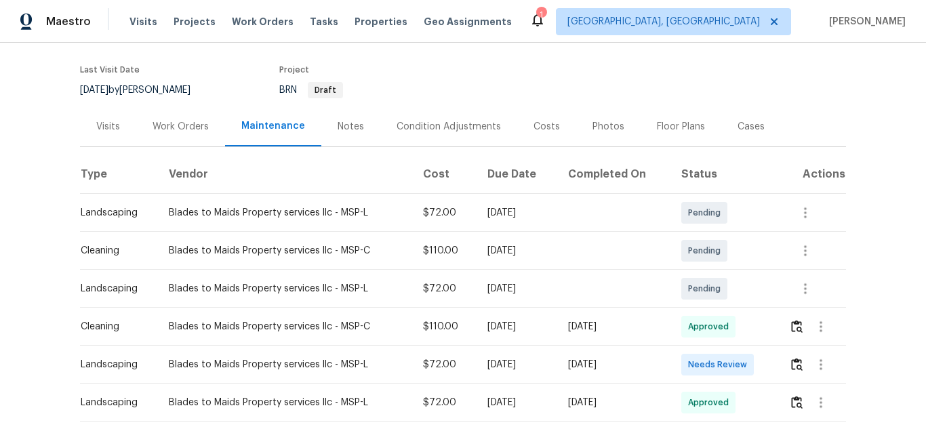
scroll to position [203, 0]
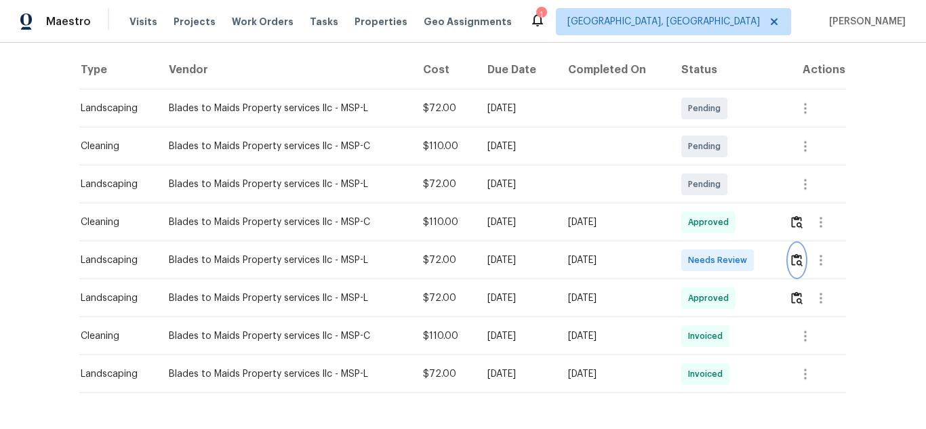
click at [791, 257] on img "button" at bounding box center [797, 259] width 12 height 13
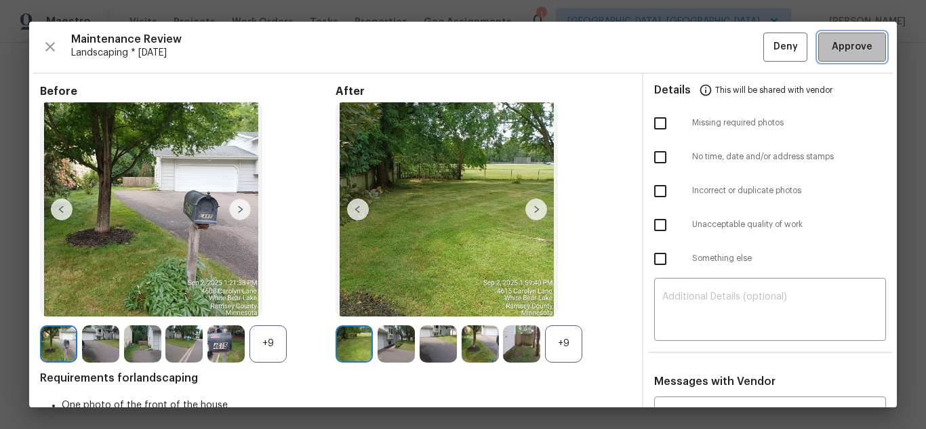
click at [832, 48] on span "Approve" at bounding box center [851, 47] width 41 height 17
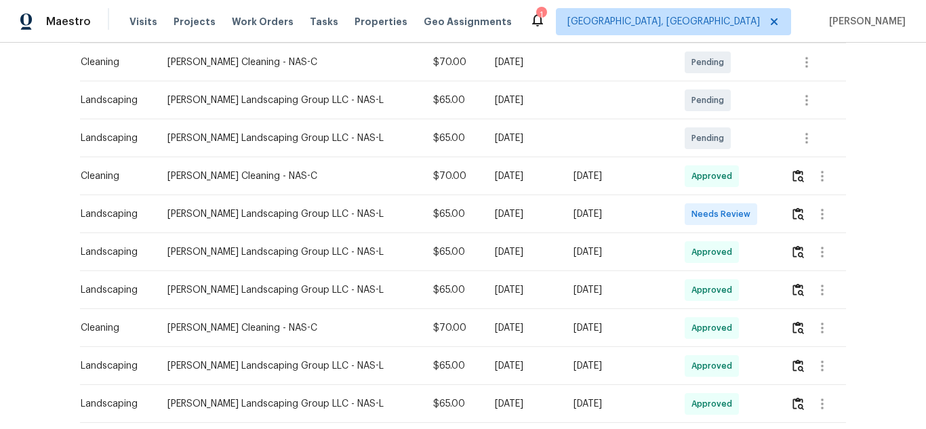
scroll to position [271, 0]
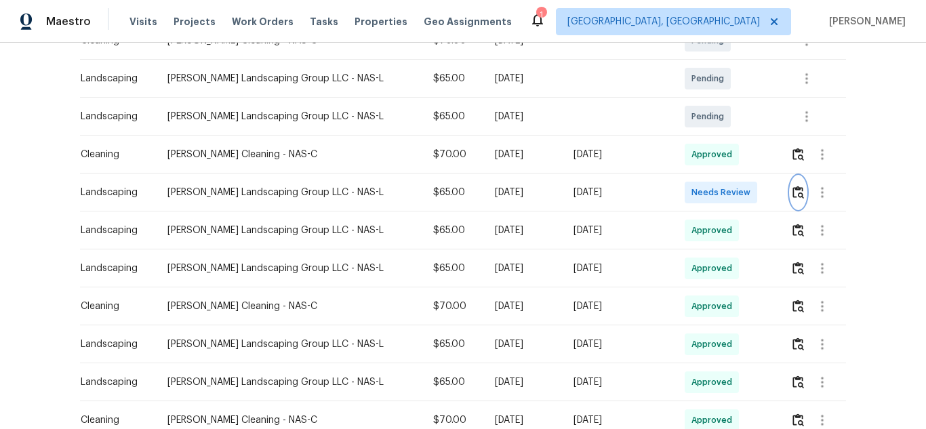
click at [795, 193] on img "button" at bounding box center [798, 192] width 12 height 13
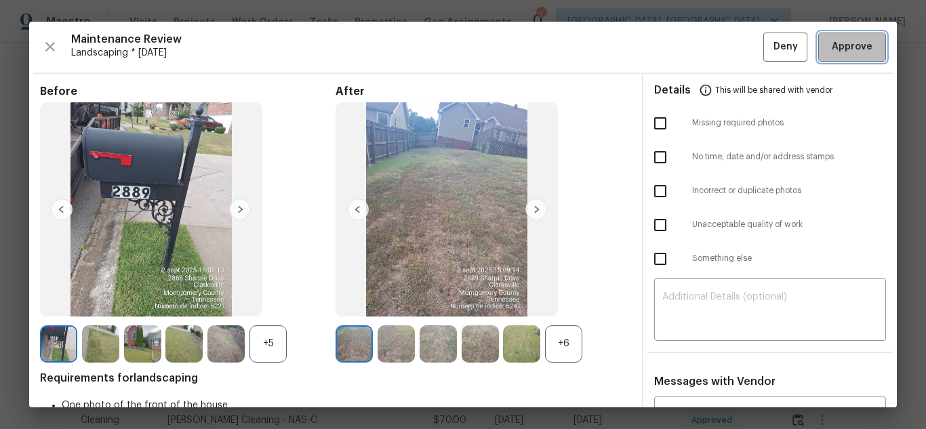
click at [862, 52] on span "Approve" at bounding box center [852, 47] width 46 height 17
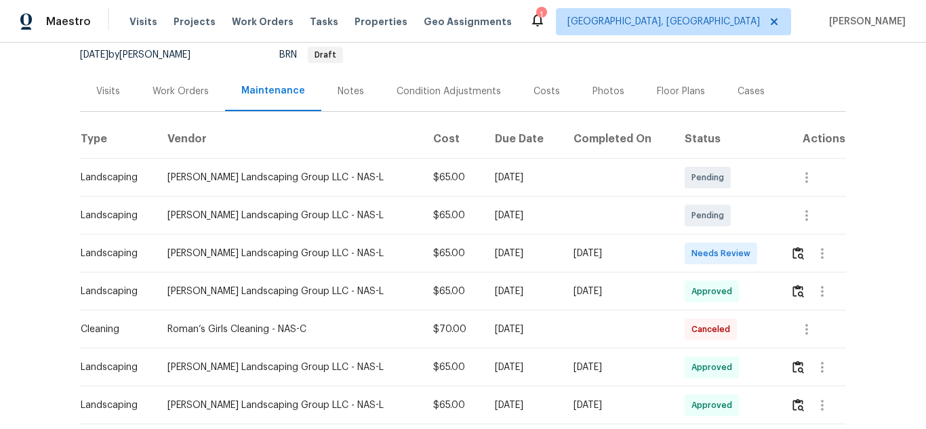
scroll to position [271, 0]
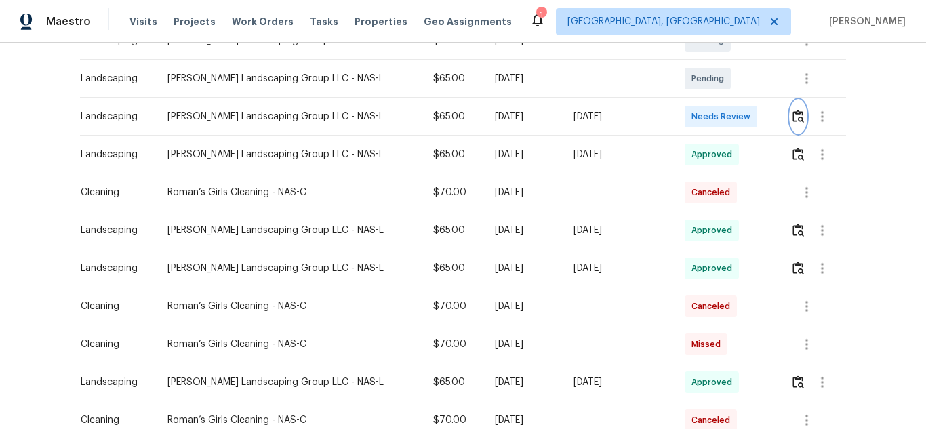
click at [793, 112] on img "button" at bounding box center [798, 116] width 12 height 13
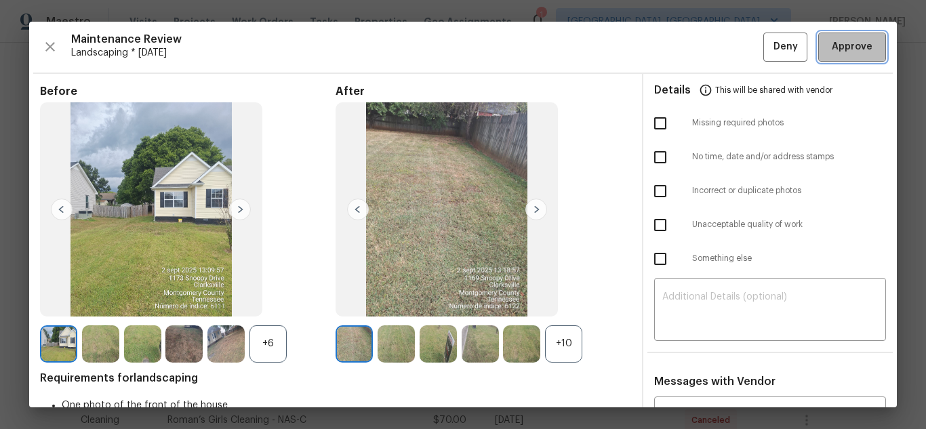
click at [818, 39] on button "Approve" at bounding box center [852, 47] width 68 height 29
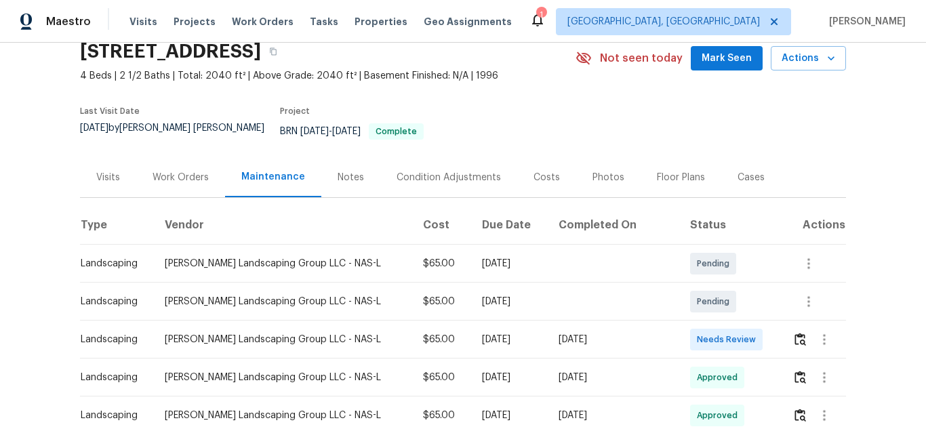
scroll to position [136, 0]
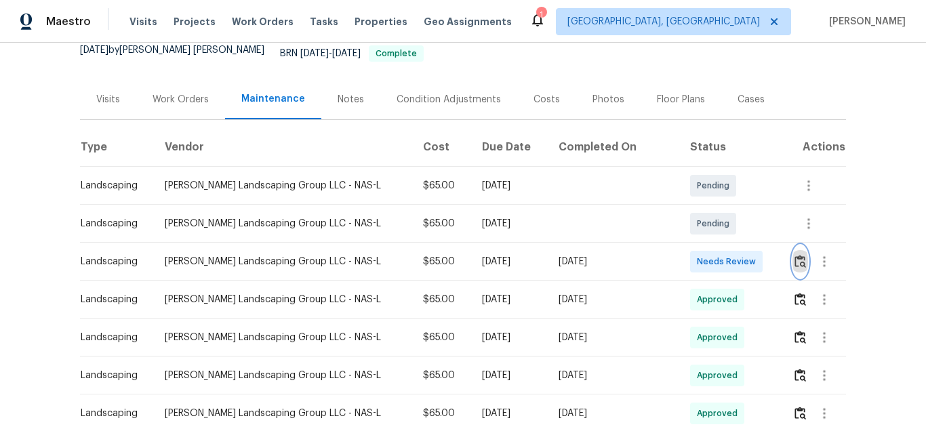
click at [794, 256] on img "button" at bounding box center [800, 261] width 12 height 13
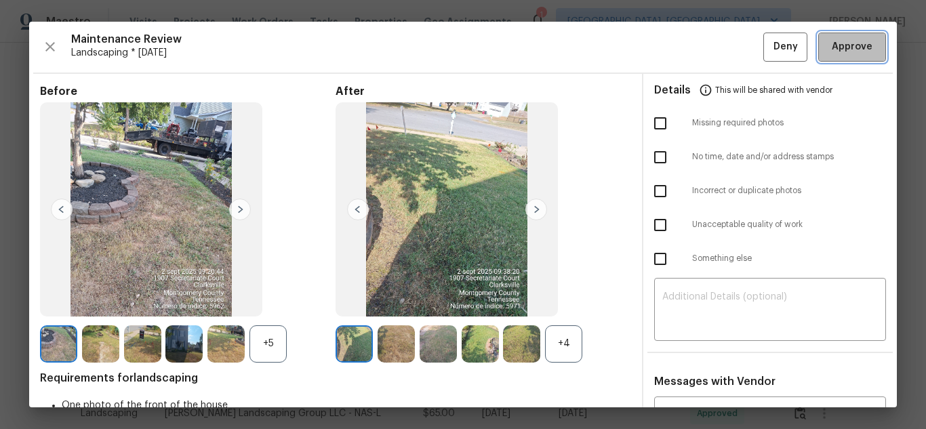
click at [831, 45] on span "Approve" at bounding box center [851, 47] width 41 height 17
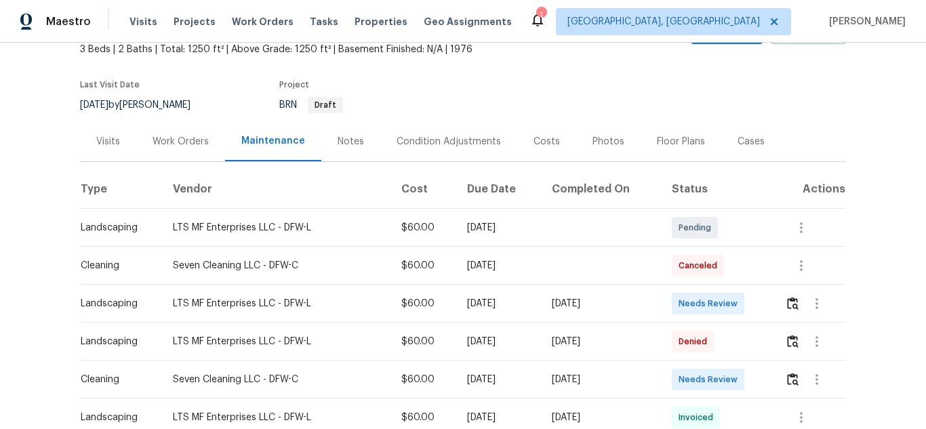
scroll to position [203, 0]
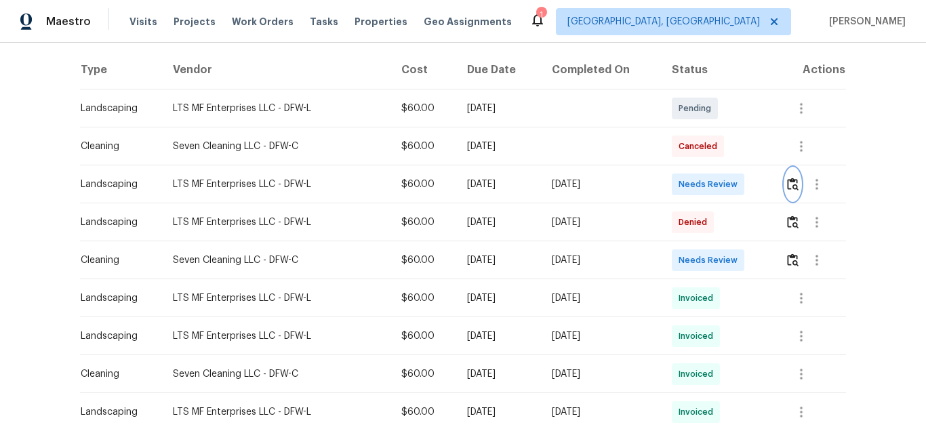
click at [785, 175] on button "button" at bounding box center [793, 184] width 16 height 33
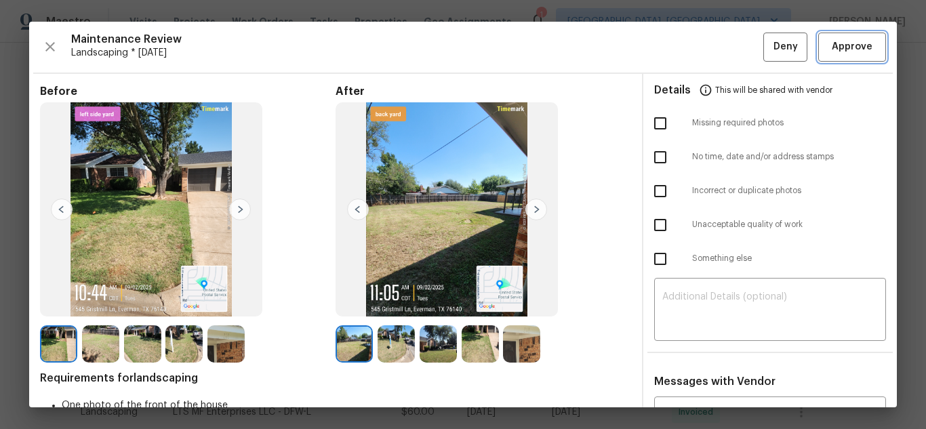
click at [829, 37] on button "Approve" at bounding box center [852, 47] width 68 height 29
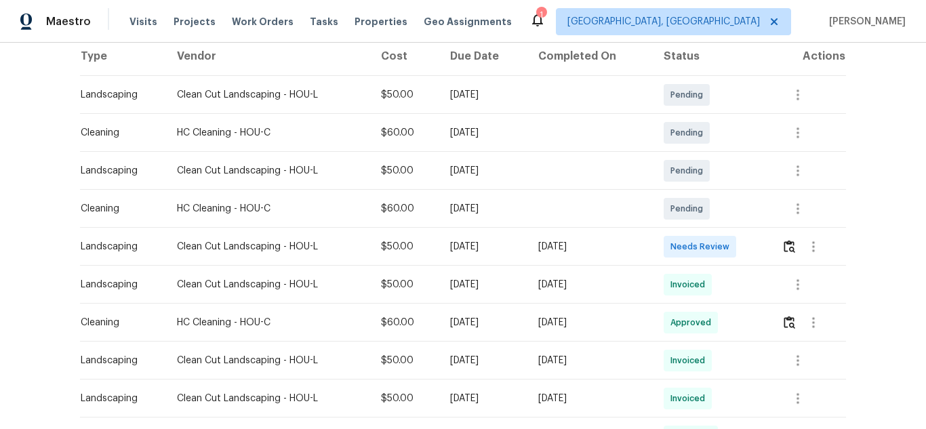
scroll to position [271, 0]
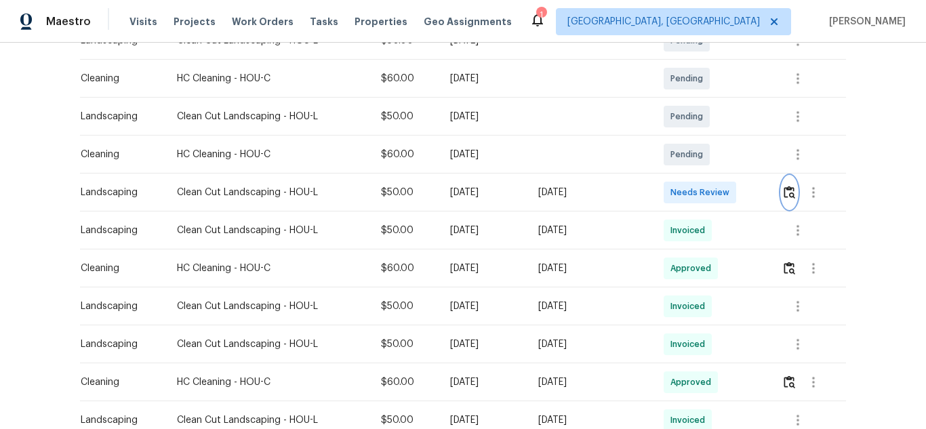
click at [790, 191] on img "button" at bounding box center [789, 192] width 12 height 13
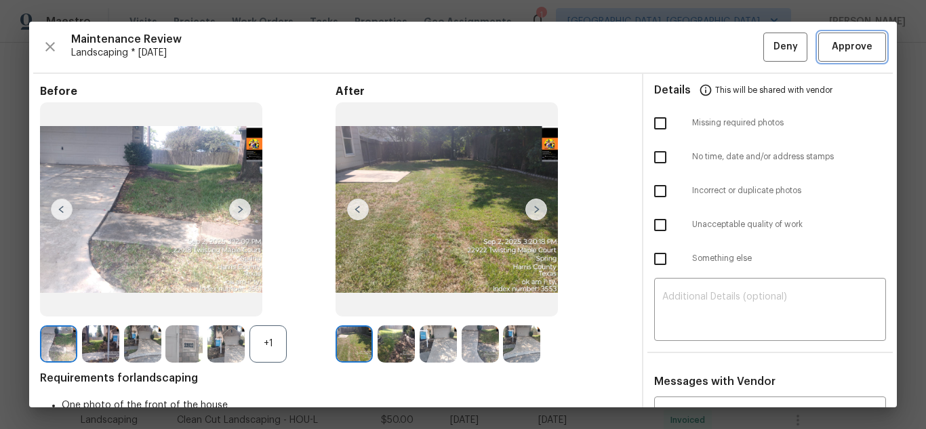
click at [831, 48] on span "Approve" at bounding box center [851, 47] width 41 height 17
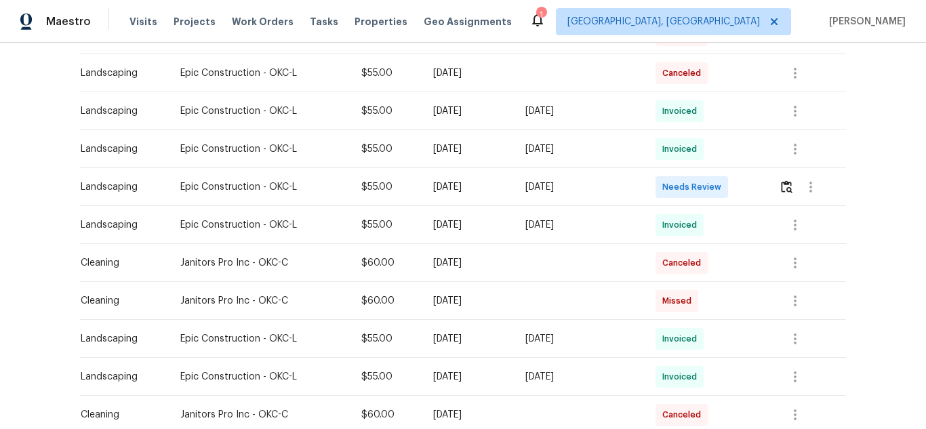
scroll to position [271, 0]
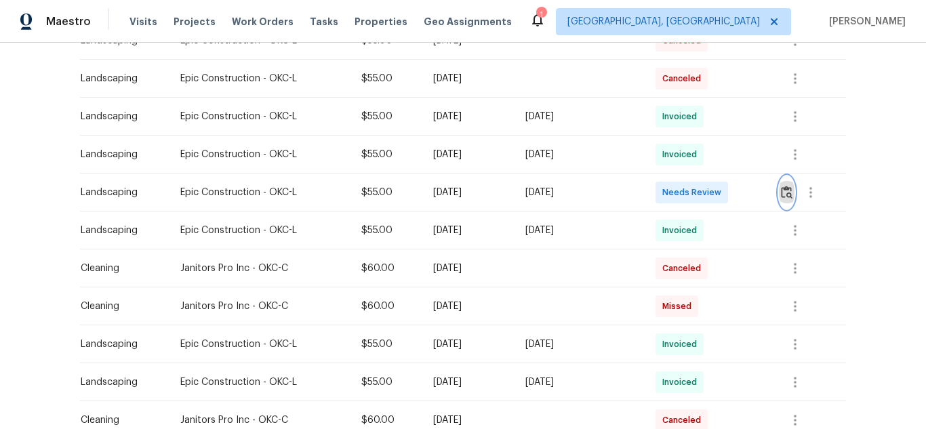
click at [779, 191] on button "button" at bounding box center [787, 192] width 16 height 33
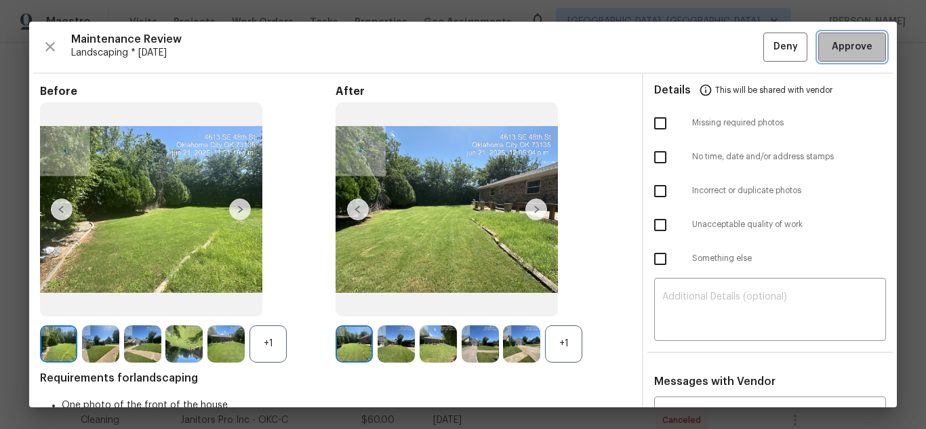
click at [840, 53] on span "Approve" at bounding box center [851, 47] width 41 height 17
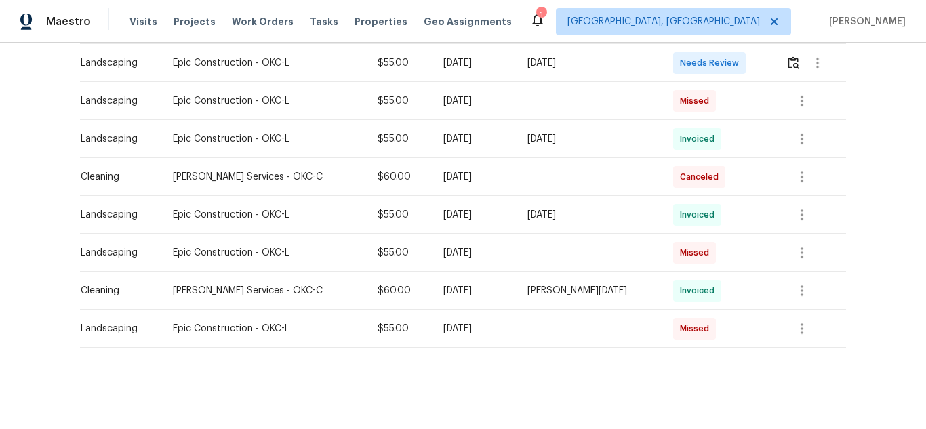
scroll to position [335, 0]
click at [787, 56] on img "button" at bounding box center [793, 62] width 12 height 13
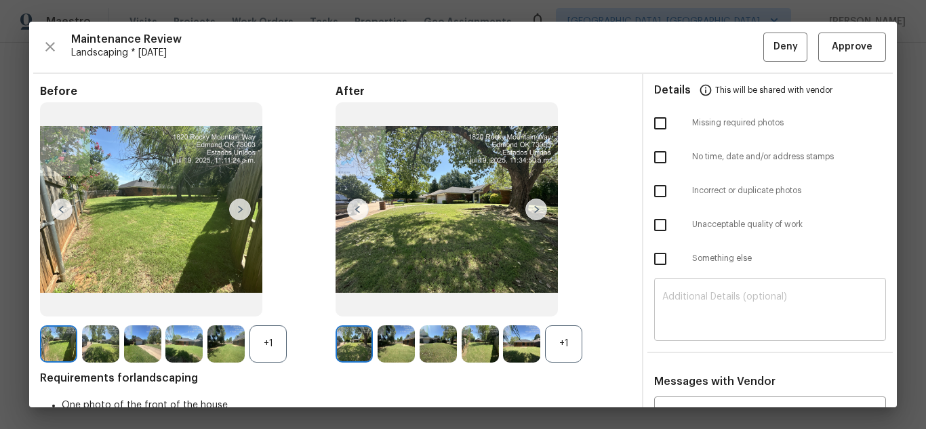
click at [722, 331] on div "​" at bounding box center [770, 311] width 232 height 60
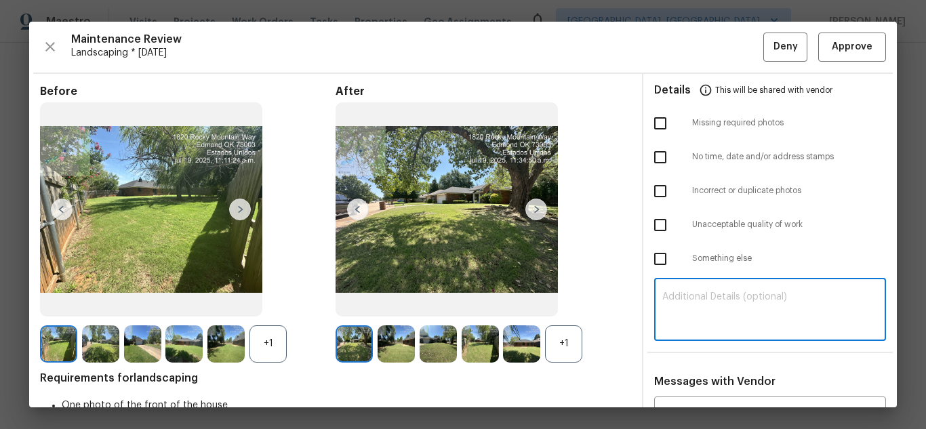
paste textarea "Maintenance Audit Team: Hello! Unfortunately, this landscaping visit completed …"
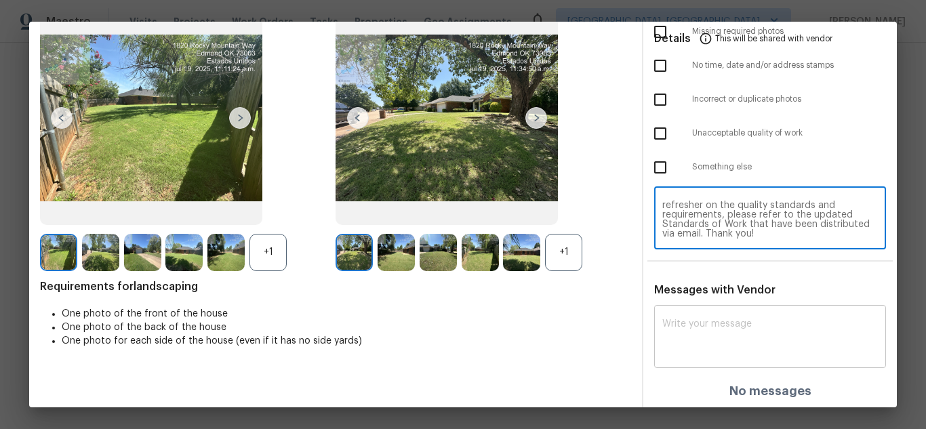
scroll to position [93, 0]
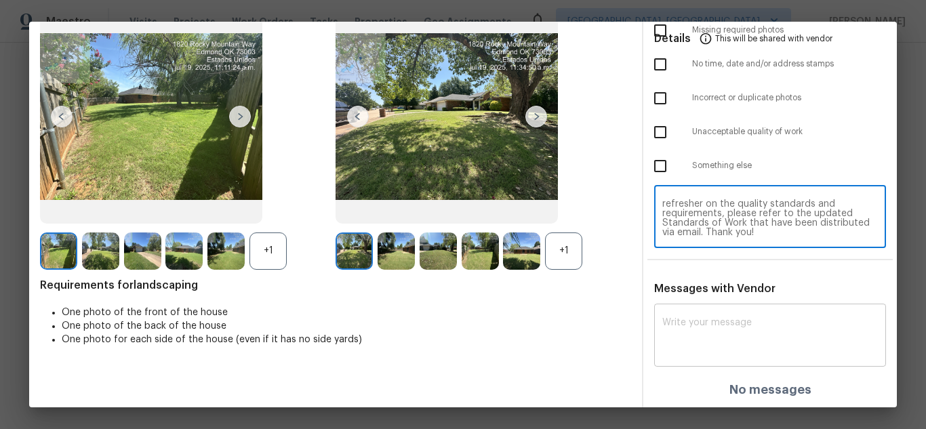
type textarea "Maintenance Audit Team: Hello! Unfortunately, this landscaping visit completed …"
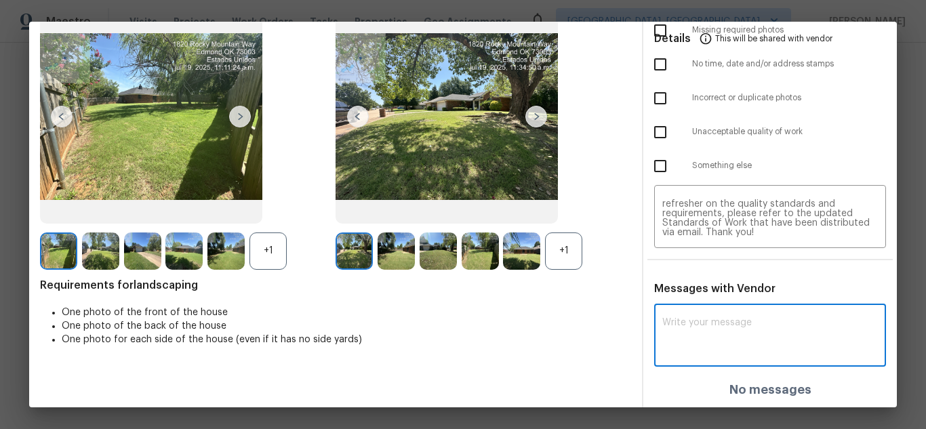
click at [732, 321] on textarea at bounding box center [769, 337] width 215 height 38
paste textarea "Maintenance Audit Team: Hello! Unfortunately, this landscaping visit completed …"
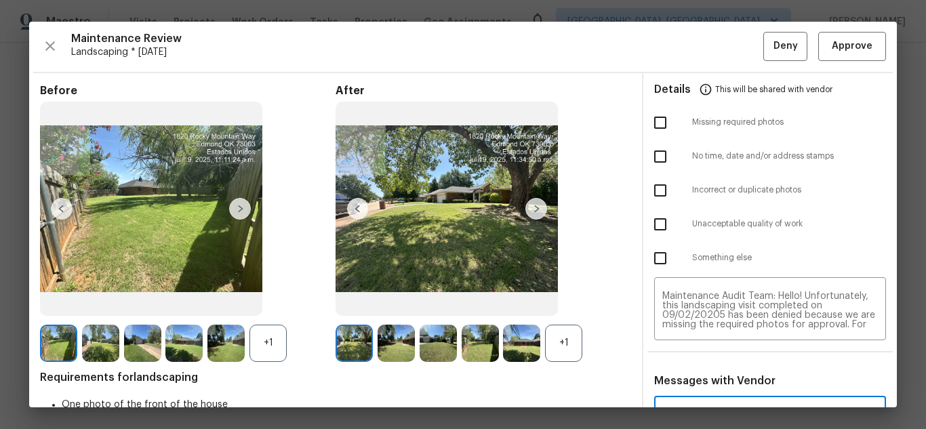
scroll to position [0, 0]
type textarea "Maintenance Audit Team: Hello! Unfortunately, this landscaping visit completed …"
click at [654, 124] on input "checkbox" at bounding box center [660, 123] width 28 height 28
checkbox input "true"
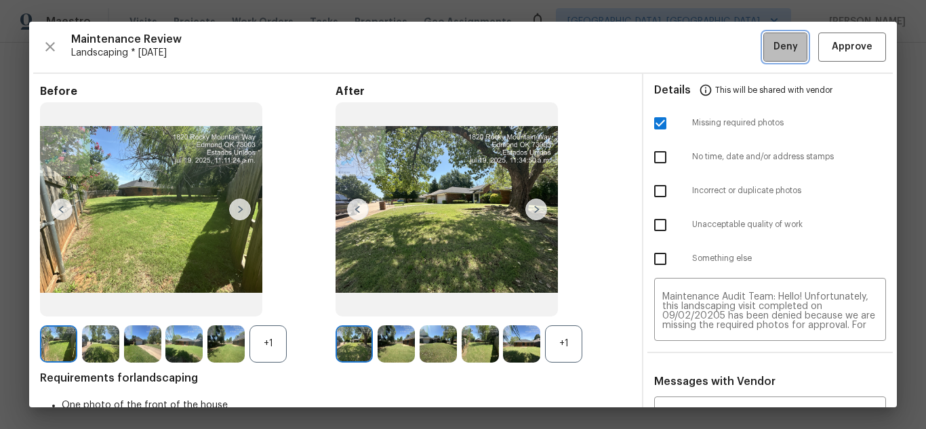
click at [773, 52] on span "Deny" at bounding box center [785, 47] width 24 height 17
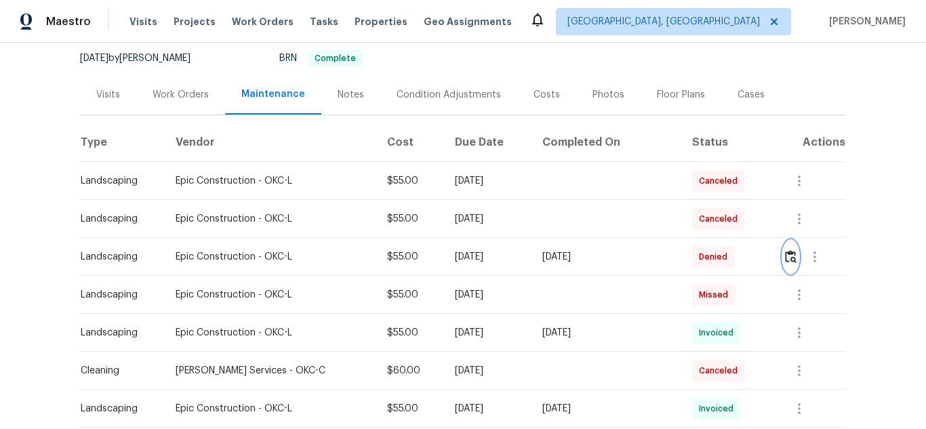
scroll to position [125, 0]
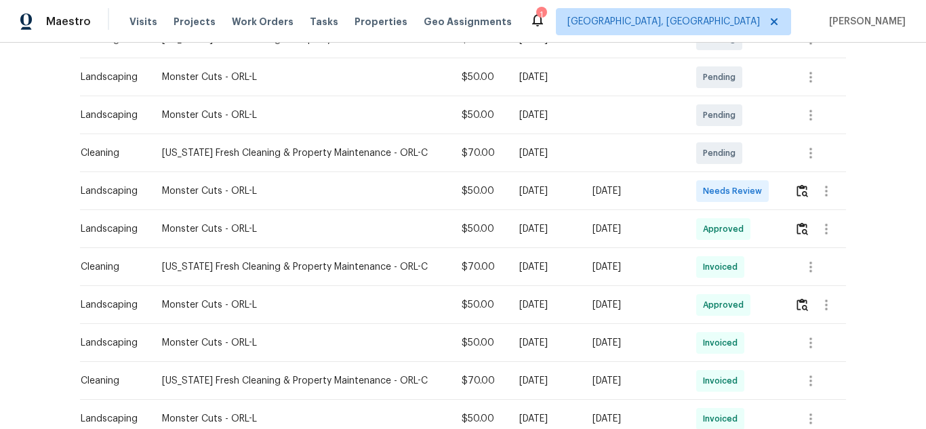
scroll to position [339, 0]
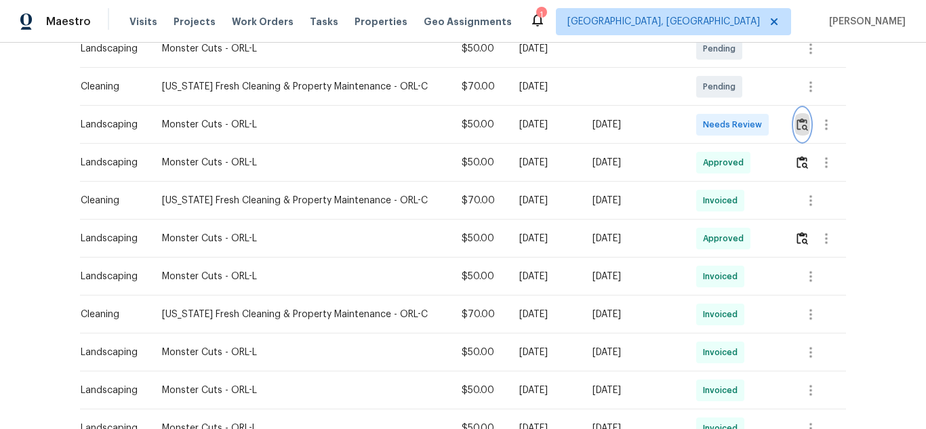
click at [800, 125] on img "button" at bounding box center [802, 124] width 12 height 13
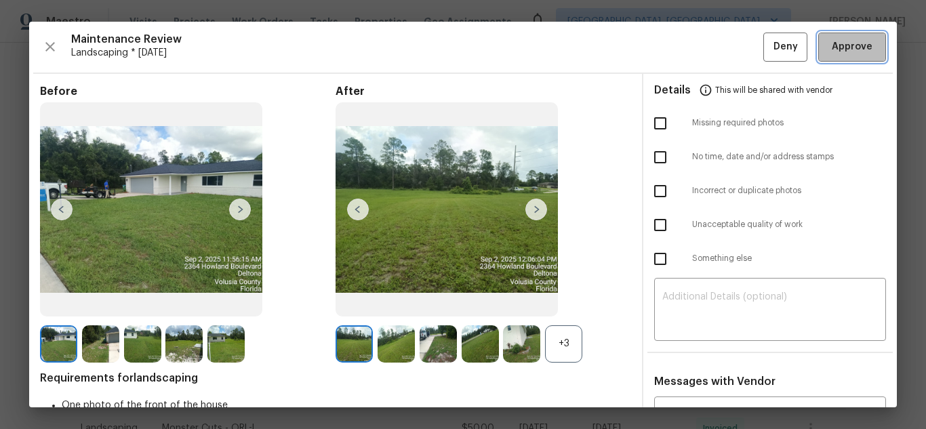
click at [840, 46] on span "Approve" at bounding box center [851, 47] width 41 height 17
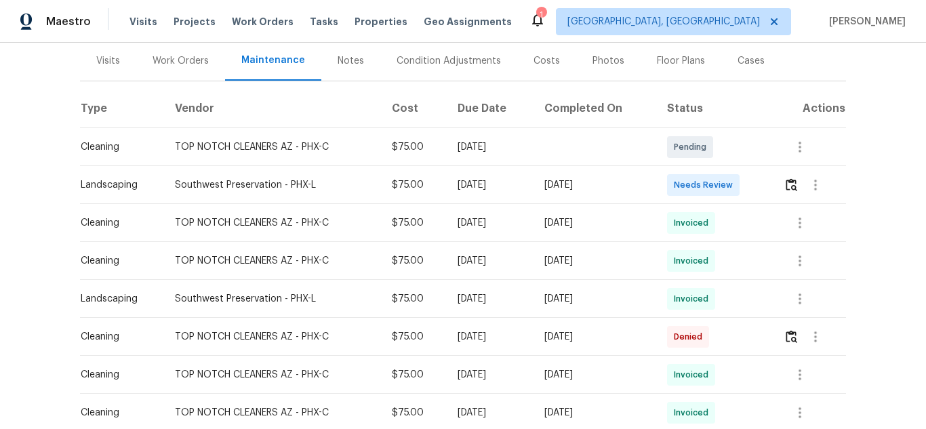
scroll to position [161, 0]
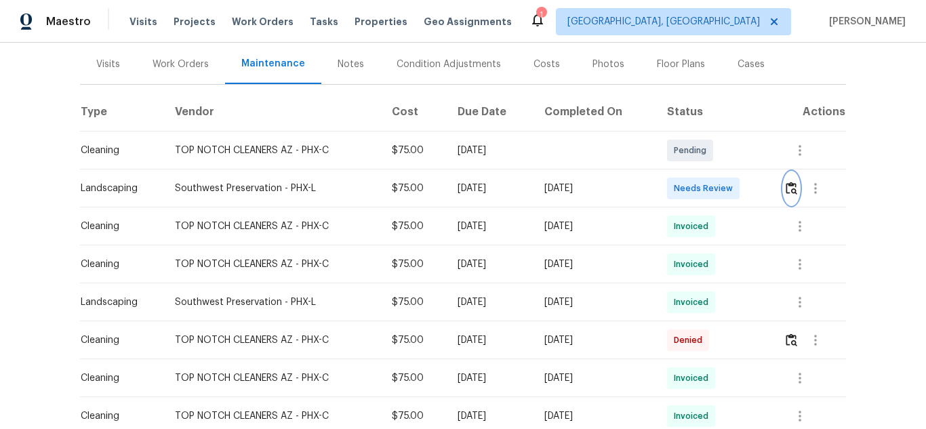
click at [786, 186] on img "button" at bounding box center [791, 188] width 12 height 13
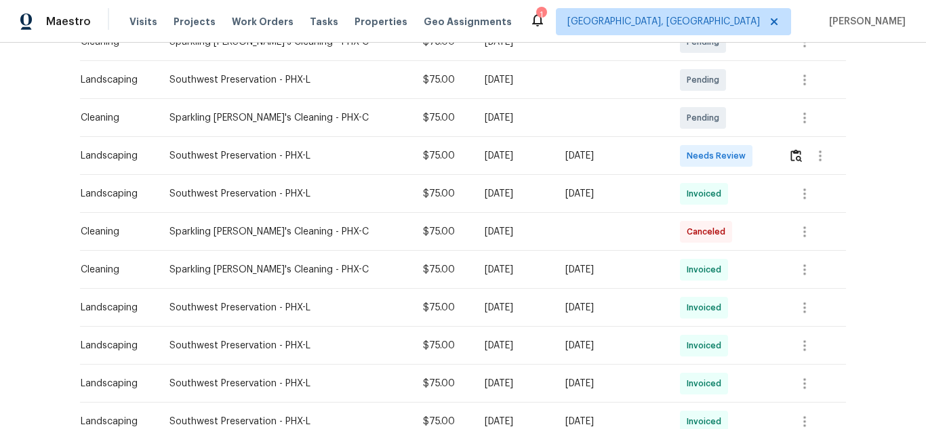
scroll to position [271, 0]
click at [790, 161] on img "button" at bounding box center [796, 154] width 12 height 13
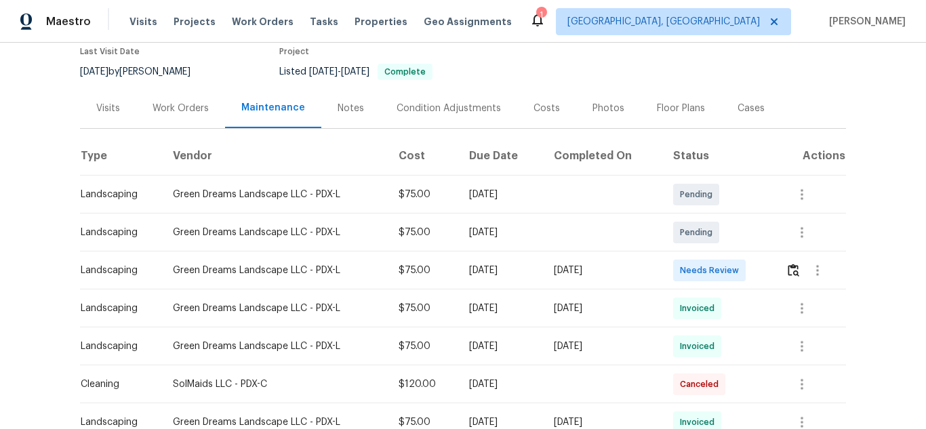
scroll to position [203, 0]
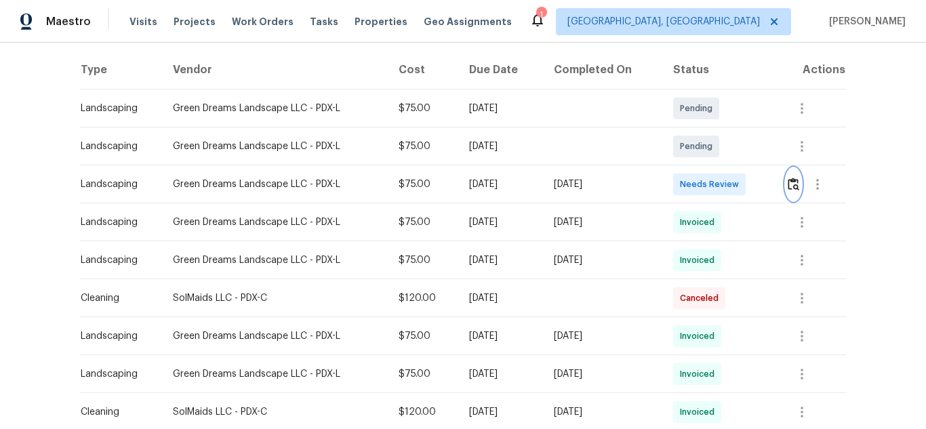
click at [793, 184] on img "button" at bounding box center [793, 184] width 12 height 13
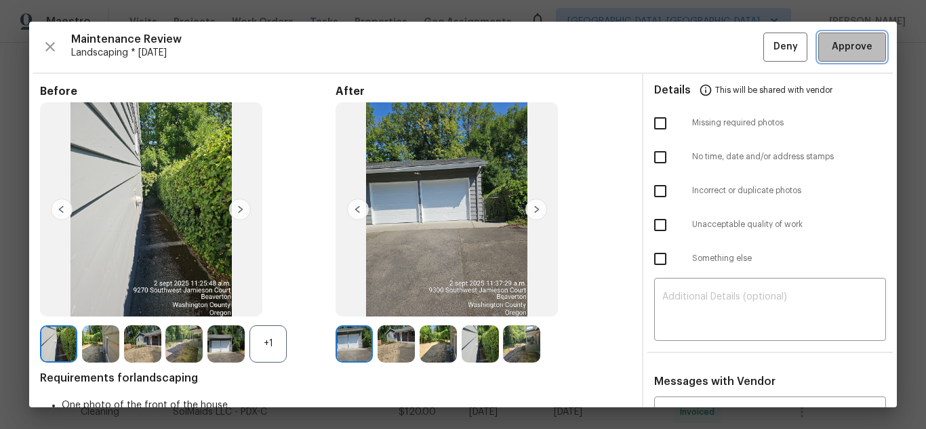
click at [831, 53] on span "Approve" at bounding box center [851, 47] width 41 height 17
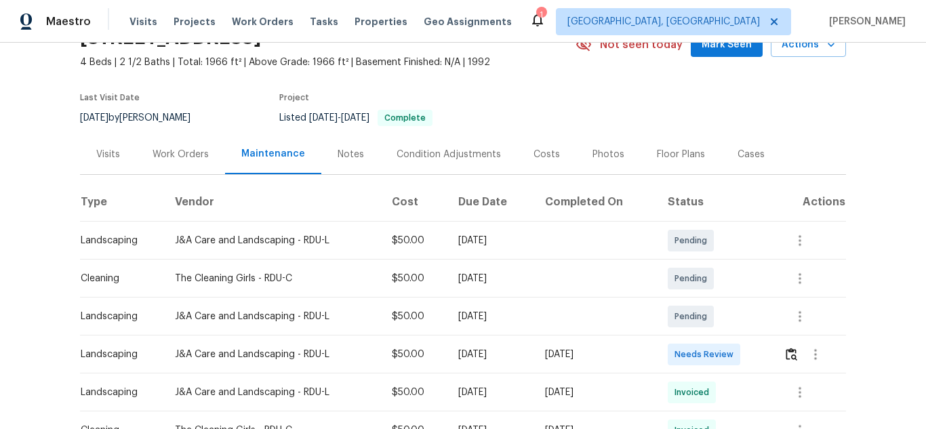
scroll to position [203, 0]
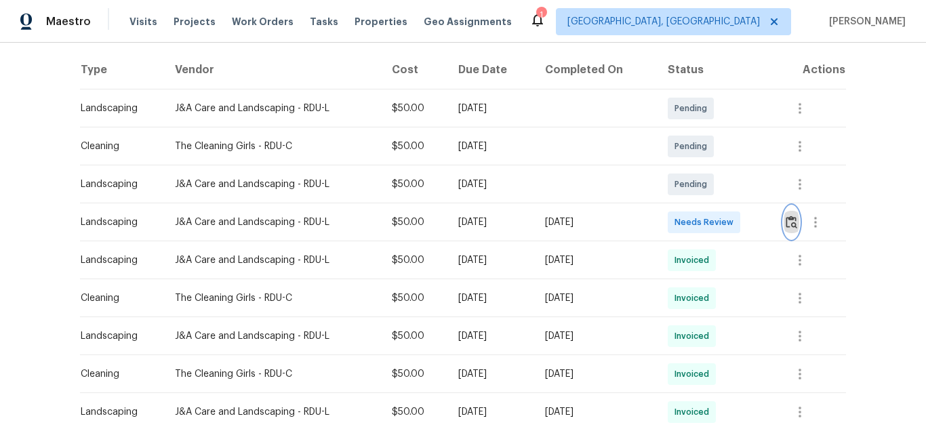
click at [785, 224] on img "button" at bounding box center [791, 221] width 12 height 13
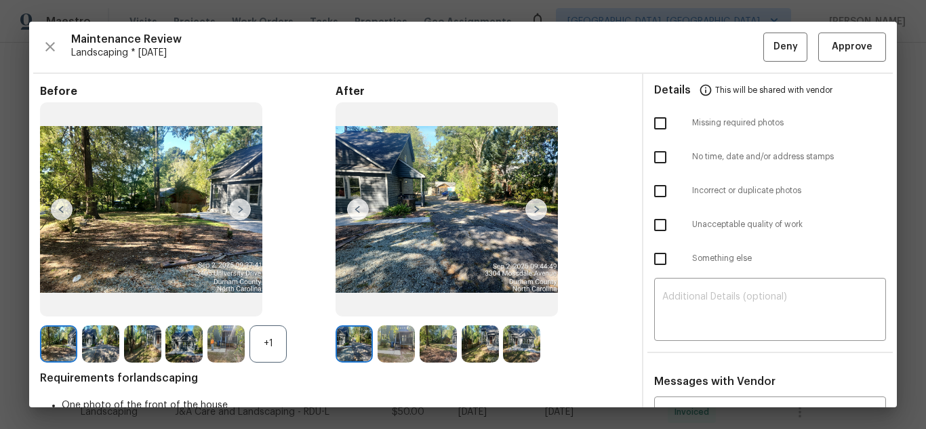
click at [533, 201] on img at bounding box center [536, 210] width 22 height 22
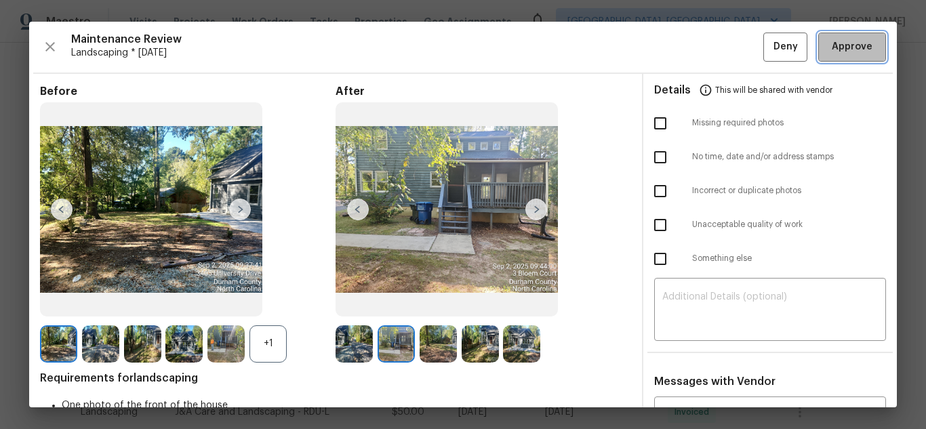
click at [831, 49] on span "Approve" at bounding box center [851, 47] width 41 height 17
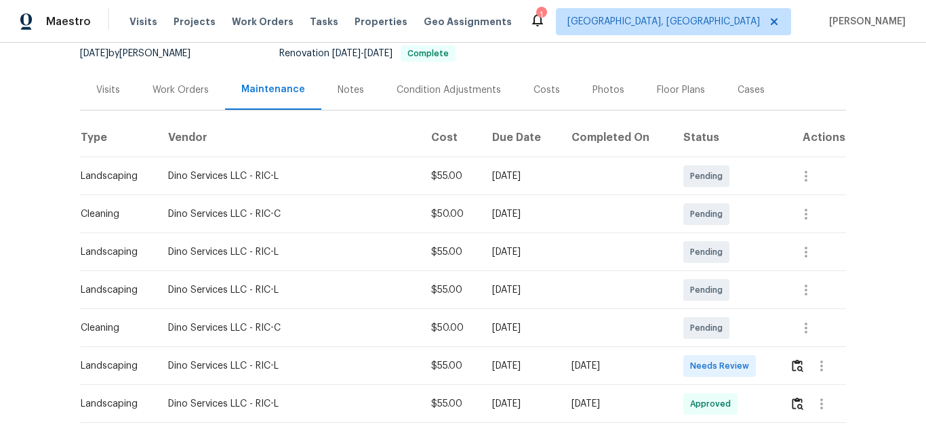
scroll to position [271, 0]
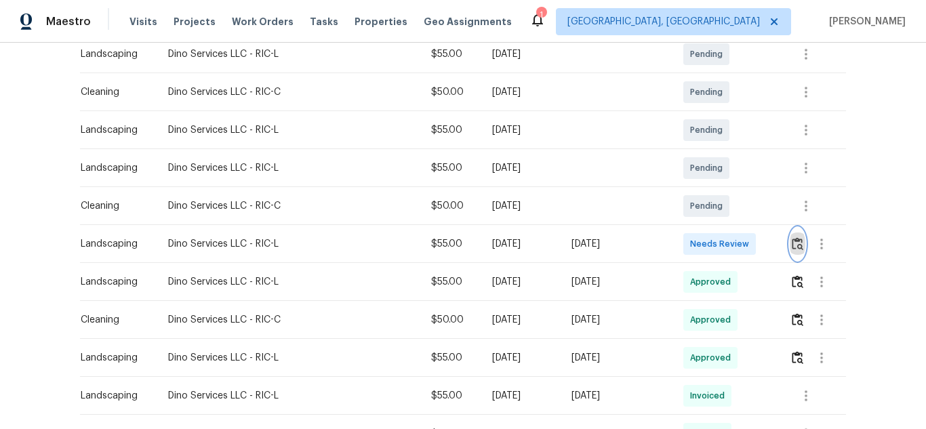
click at [796, 237] on img "button" at bounding box center [797, 243] width 12 height 13
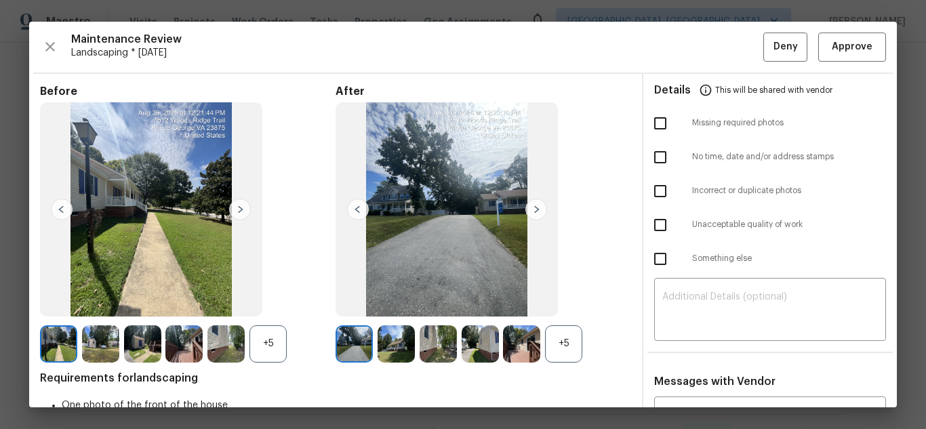
click at [531, 202] on img at bounding box center [536, 210] width 22 height 22
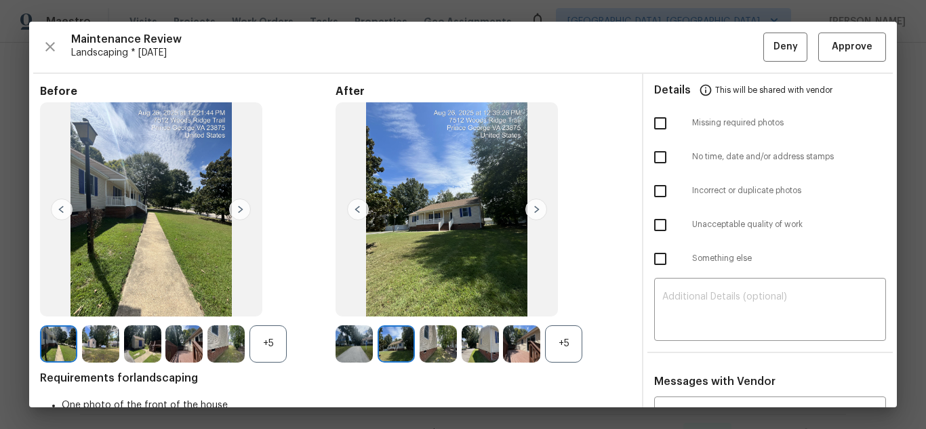
click at [532, 202] on img at bounding box center [536, 210] width 22 height 22
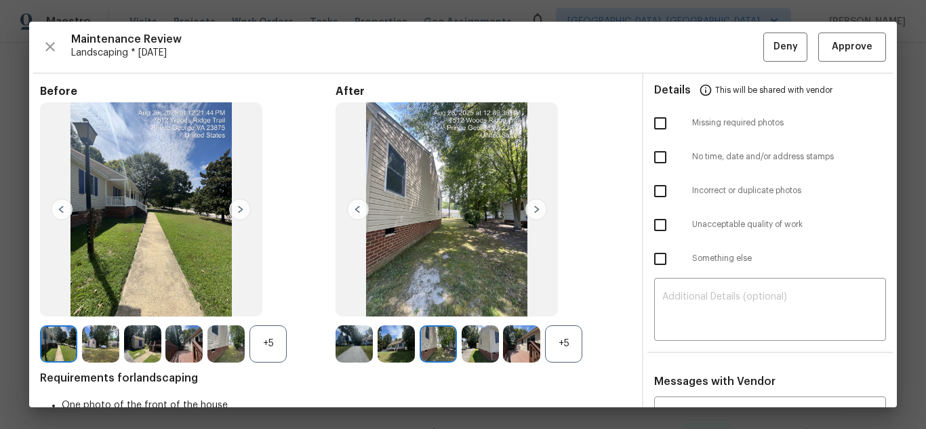
click at [532, 202] on img at bounding box center [536, 210] width 22 height 22
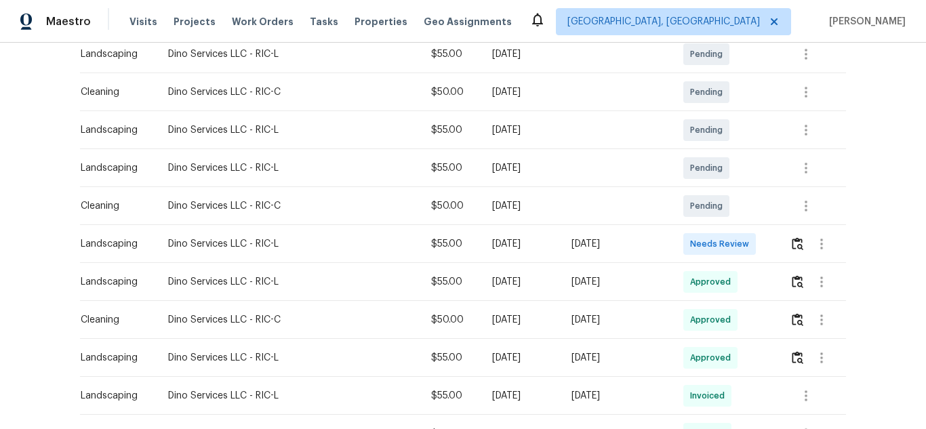
drag, startPoint x: 509, startPoint y: 229, endPoint x: 651, endPoint y: 229, distance: 142.3
click at [651, 229] on tr "Landscaping Dino Services LLC - RIC-L $55.00 Mon, Aug 25 2025 Tue, Sep 02 2025 …" at bounding box center [463, 244] width 766 height 38
click at [793, 237] on img "button" at bounding box center [797, 243] width 12 height 13
click at [791, 275] on img "button" at bounding box center [797, 281] width 12 height 13
click at [792, 237] on img "button" at bounding box center [797, 243] width 12 height 13
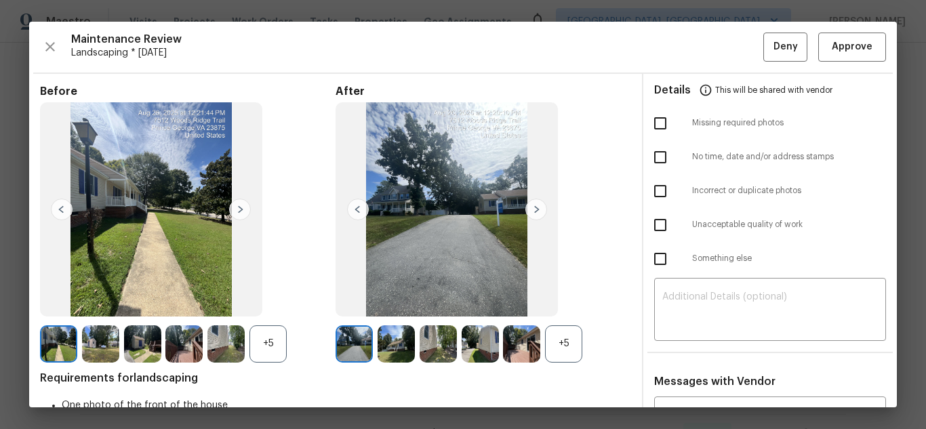
click at [531, 205] on img at bounding box center [536, 210] width 22 height 22
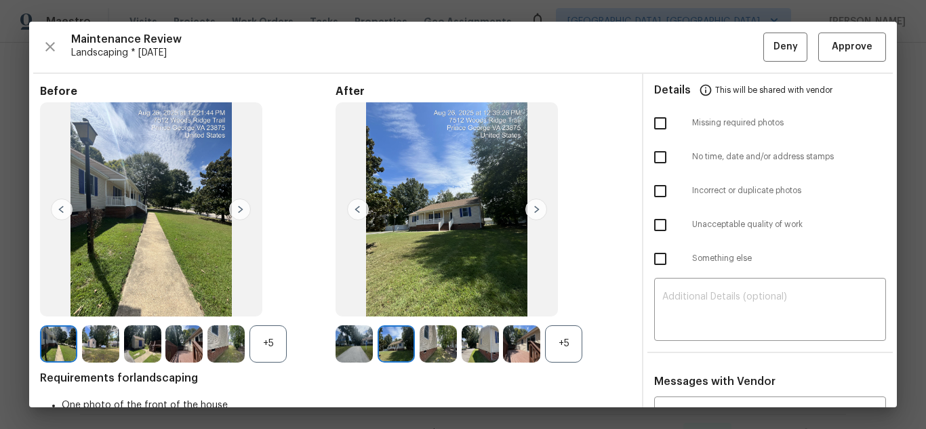
click at [531, 205] on img at bounding box center [536, 210] width 22 height 22
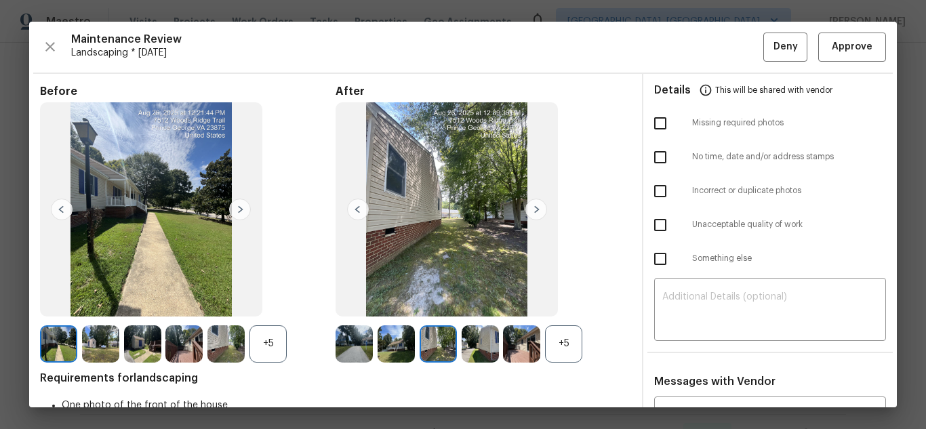
click at [450, 347] on img at bounding box center [437, 343] width 37 height 37
click at [487, 346] on img at bounding box center [479, 343] width 37 height 37
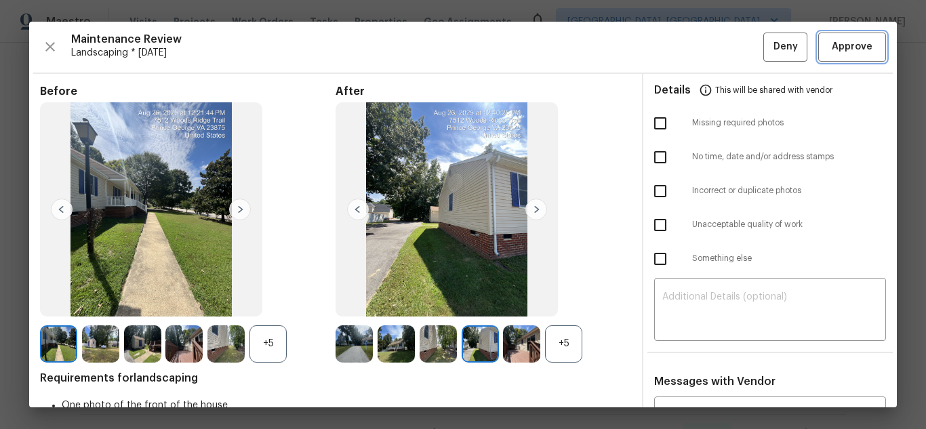
click at [829, 41] on span "Approve" at bounding box center [852, 47] width 46 height 17
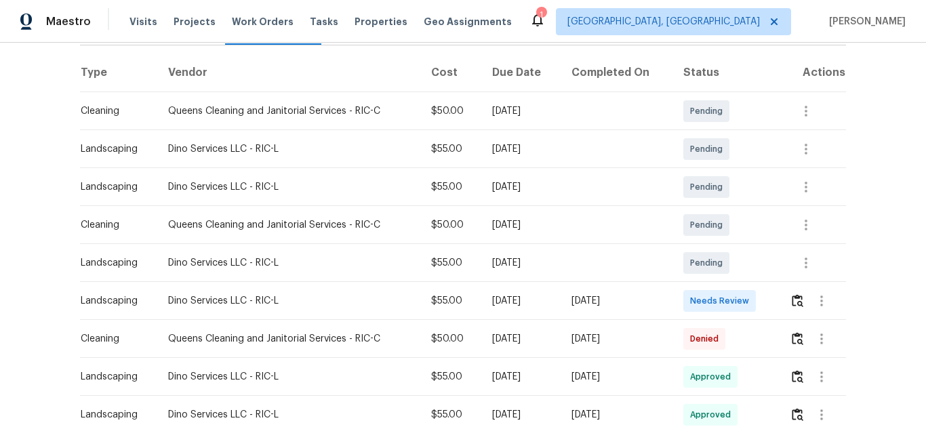
scroll to position [203, 0]
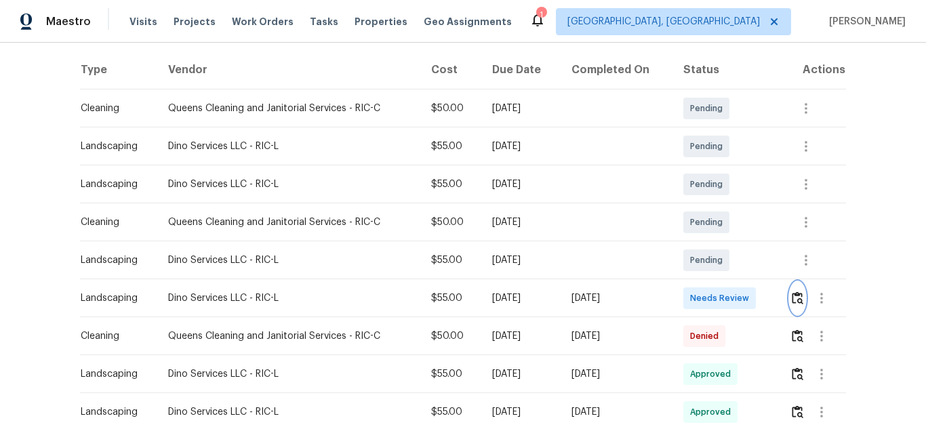
click at [791, 300] on img "button" at bounding box center [797, 297] width 12 height 13
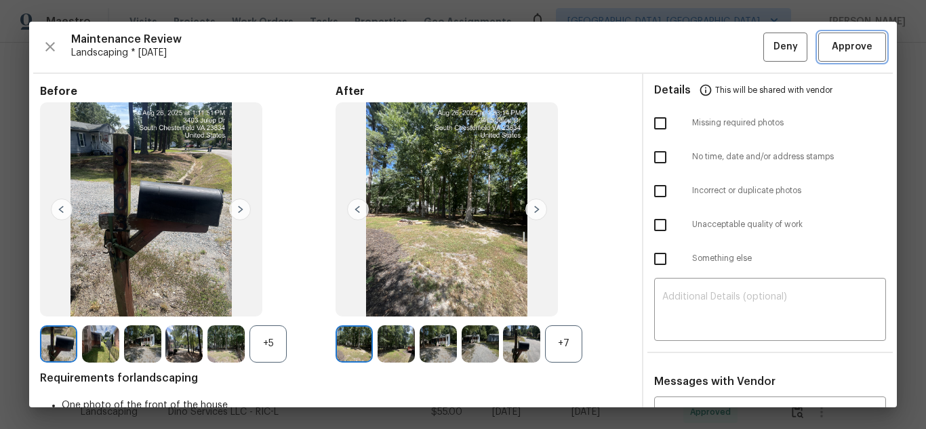
click at [838, 58] on button "Approve" at bounding box center [852, 47] width 68 height 29
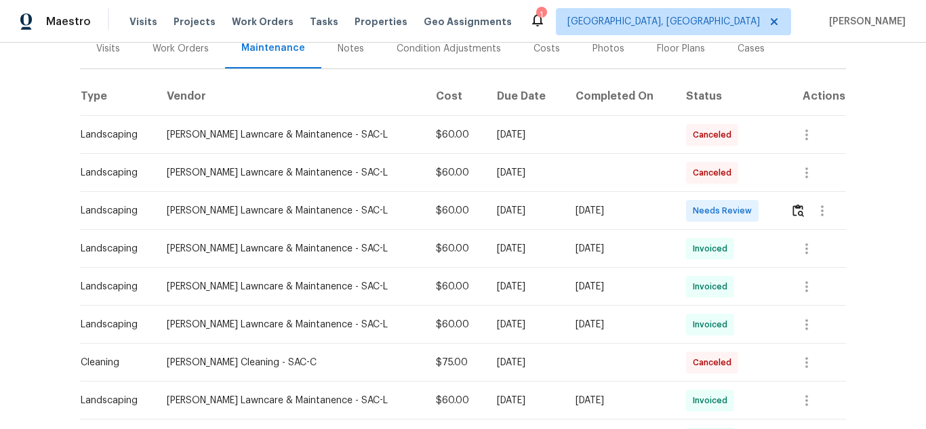
scroll to position [203, 0]
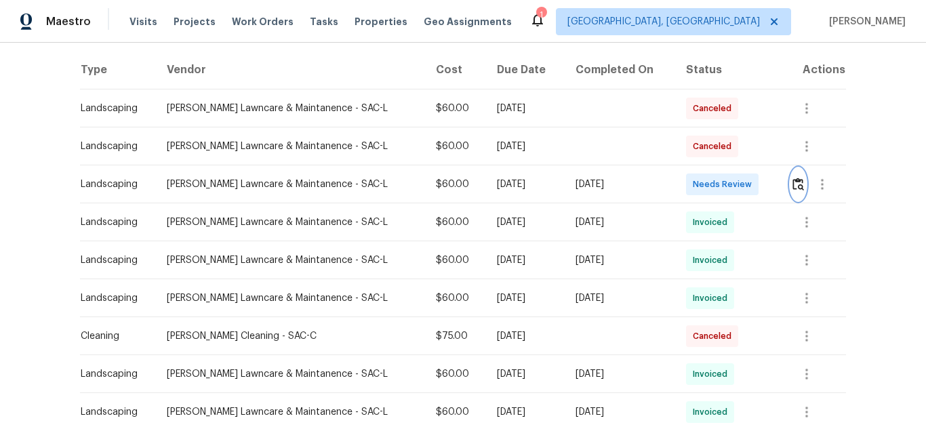
click at [796, 180] on img "button" at bounding box center [798, 184] width 12 height 13
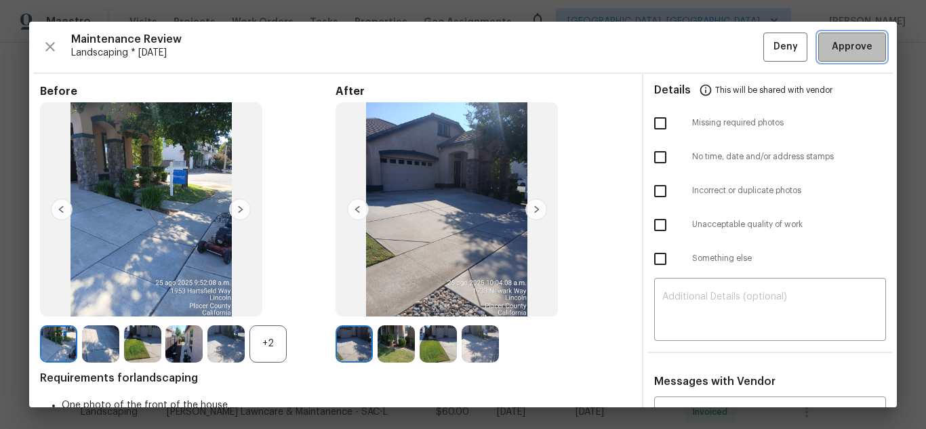
click at [831, 43] on span "Approve" at bounding box center [851, 47] width 41 height 17
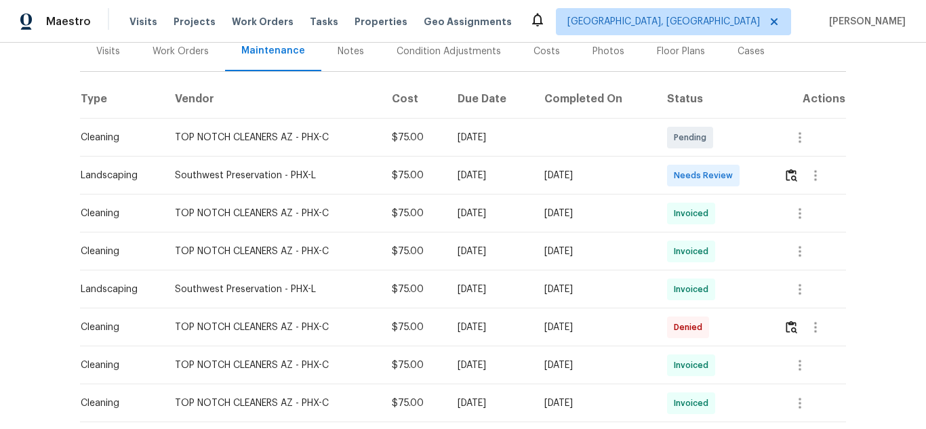
scroll to position [203, 0]
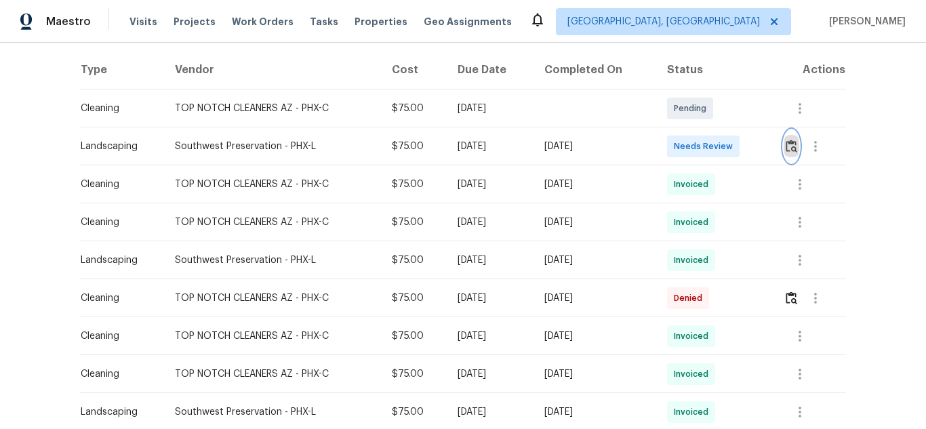
click at [790, 141] on img "button" at bounding box center [791, 146] width 12 height 13
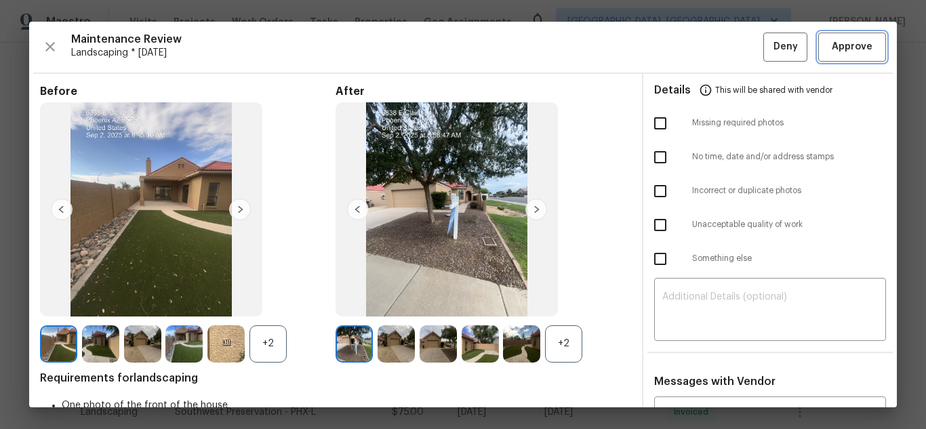
click at [859, 47] on span "Approve" at bounding box center [851, 47] width 41 height 17
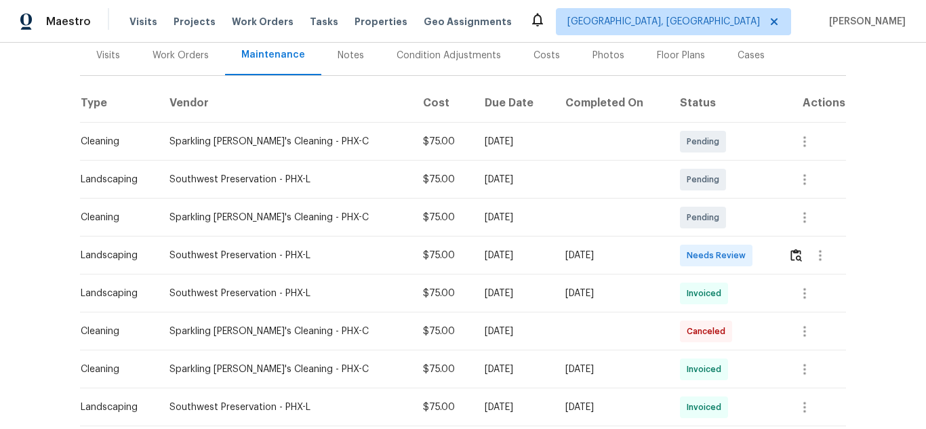
scroll to position [203, 0]
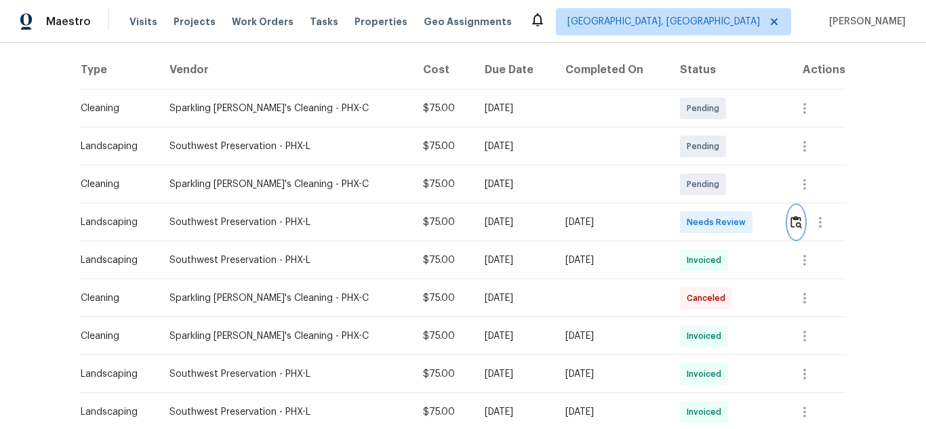
click at [790, 219] on img "button" at bounding box center [796, 221] width 12 height 13
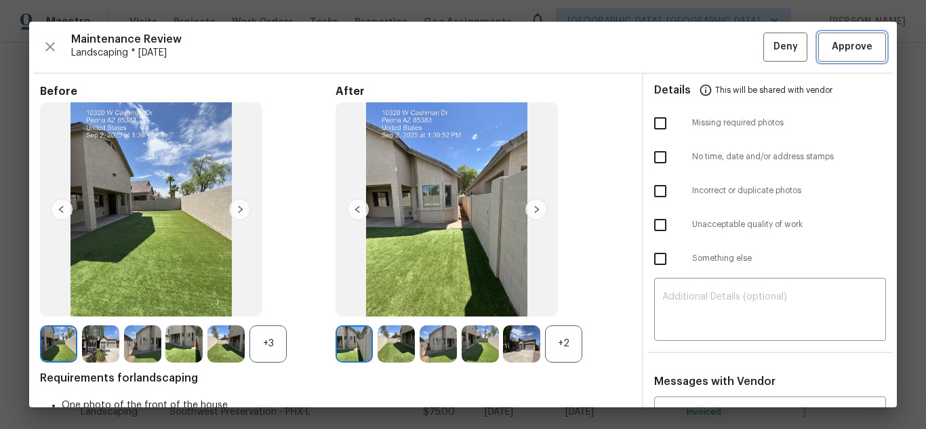
click at [840, 54] on span "Approve" at bounding box center [851, 47] width 41 height 17
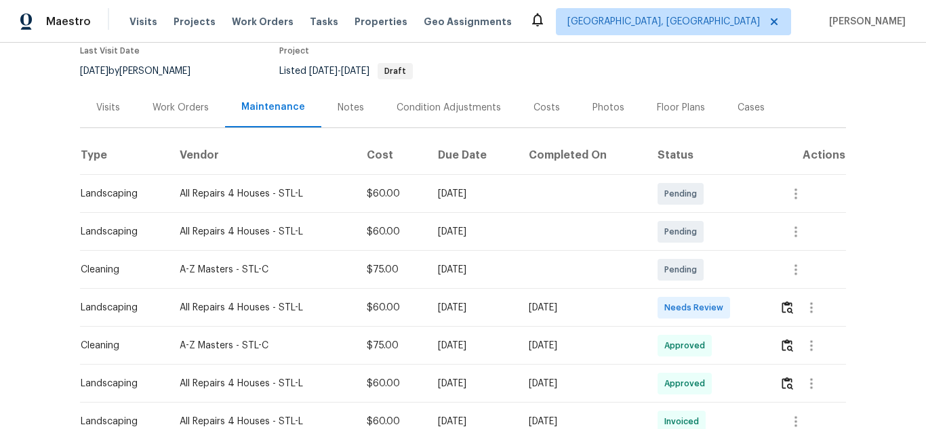
scroll to position [271, 0]
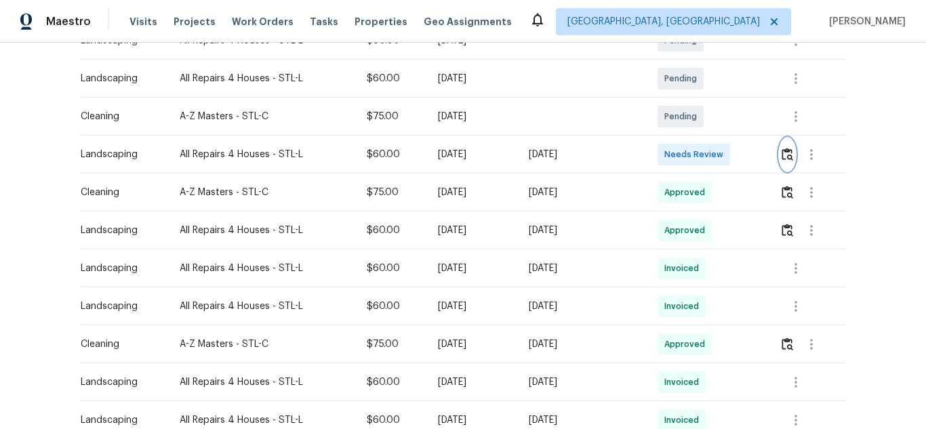
click at [785, 154] on img "button" at bounding box center [787, 154] width 12 height 13
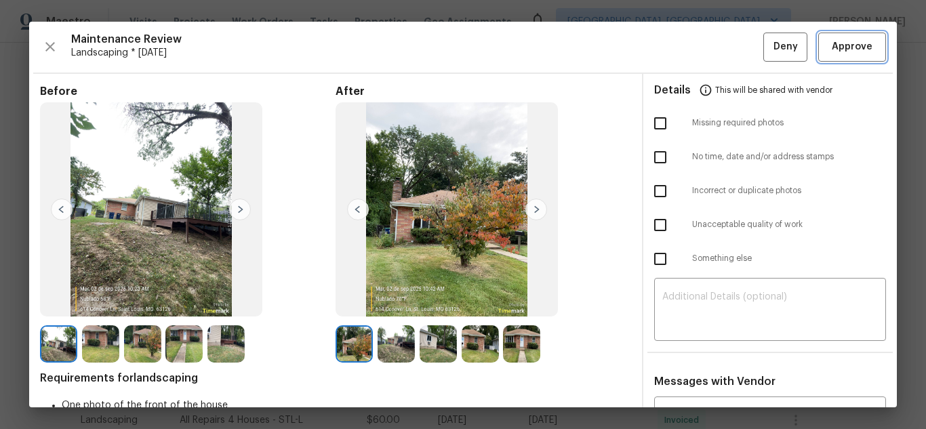
click at [831, 50] on span "Approve" at bounding box center [851, 47] width 41 height 17
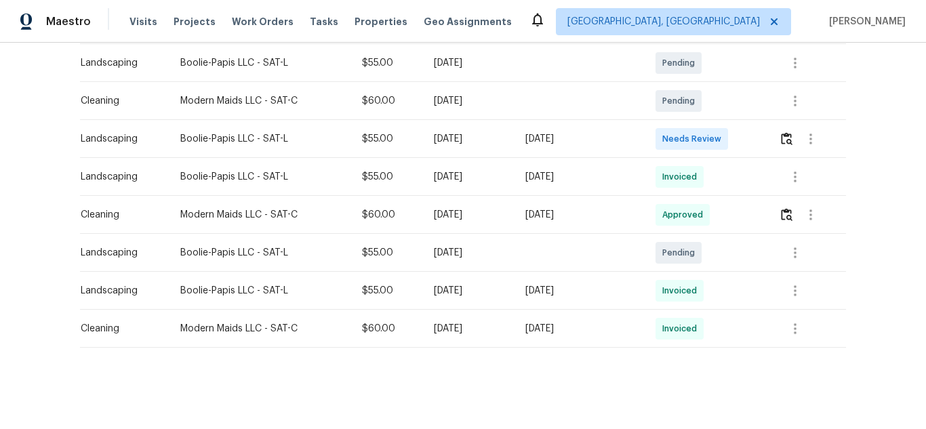
scroll to position [259, 0]
click at [791, 131] on button "button" at bounding box center [787, 139] width 16 height 33
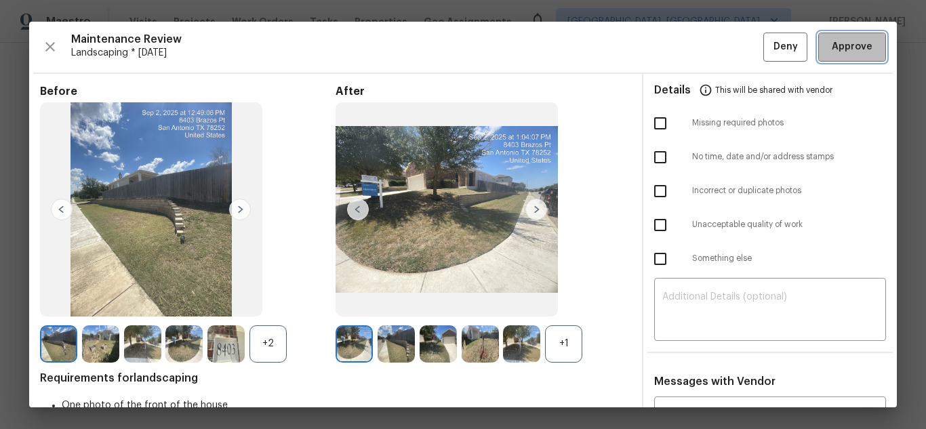
click at [831, 52] on span "Approve" at bounding box center [851, 47] width 41 height 17
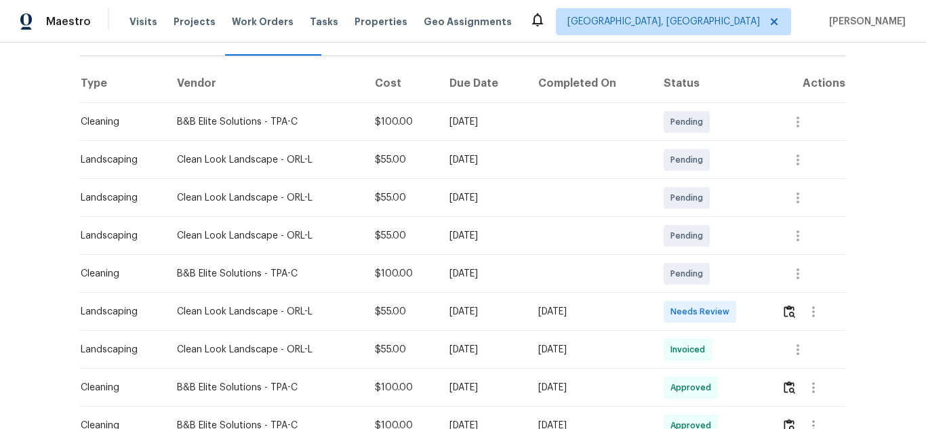
scroll to position [203, 0]
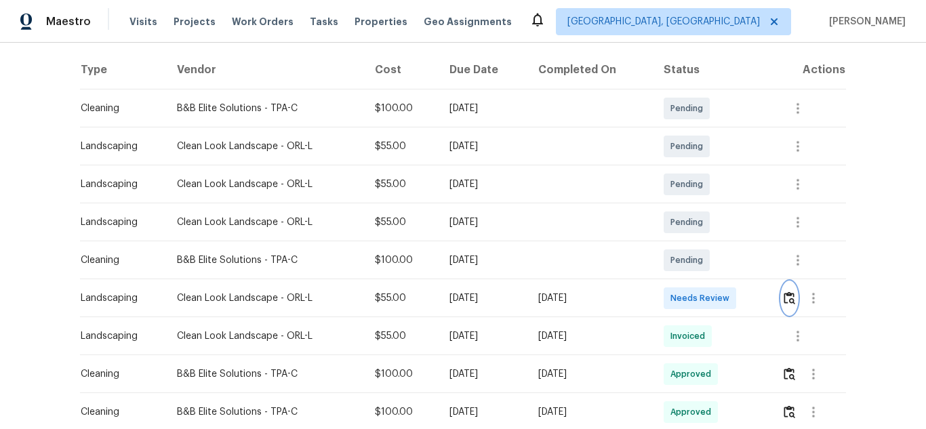
click at [786, 293] on img "button" at bounding box center [789, 297] width 12 height 13
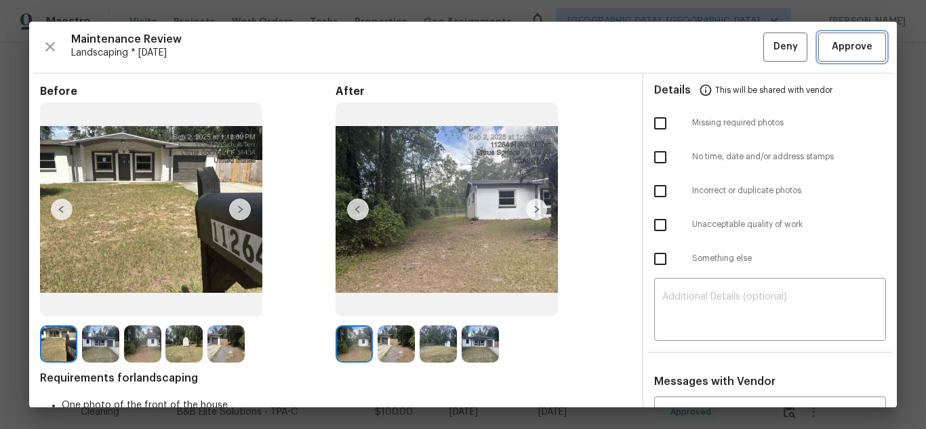
click at [859, 47] on span "Approve" at bounding box center [851, 47] width 41 height 17
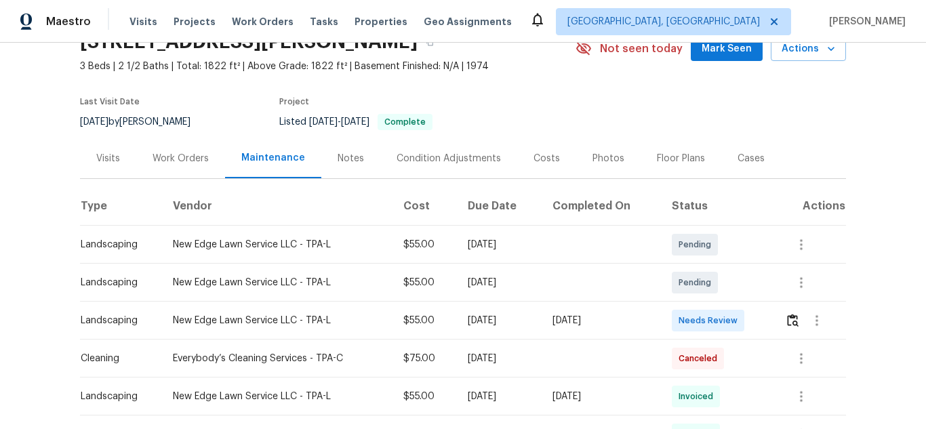
scroll to position [203, 0]
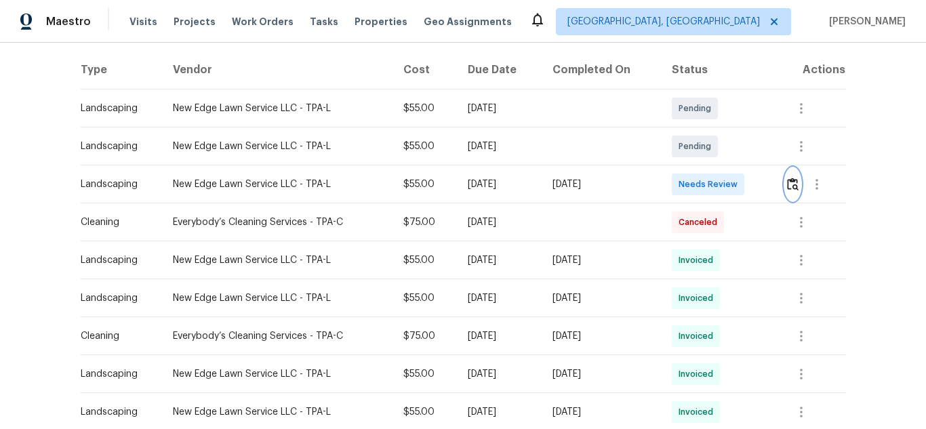
click at [791, 179] on img "button" at bounding box center [793, 184] width 12 height 13
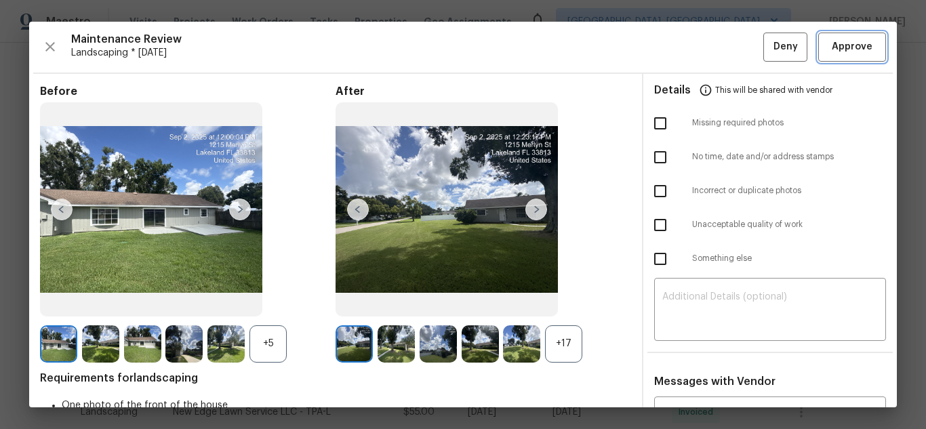
click at [848, 53] on span "Approve" at bounding box center [851, 47] width 41 height 17
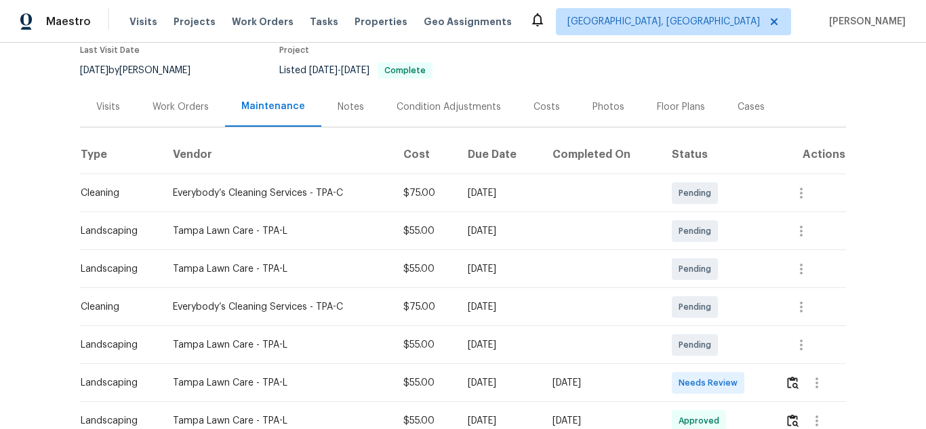
scroll to position [136, 0]
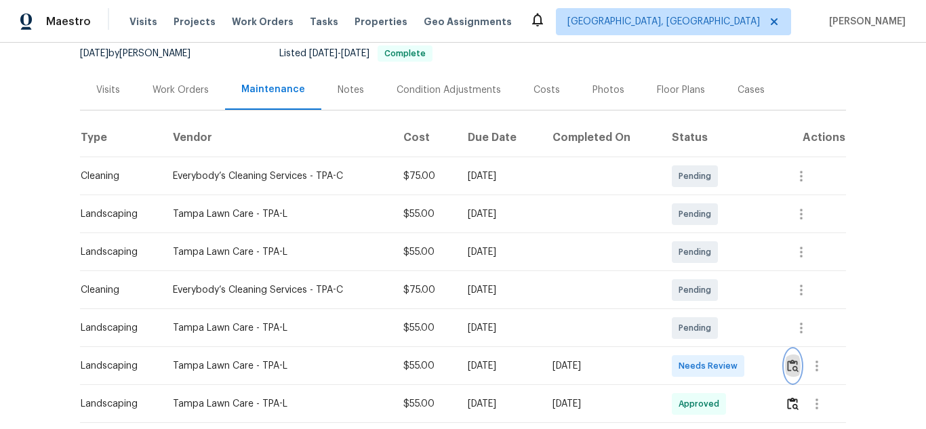
click at [789, 363] on img "button" at bounding box center [793, 365] width 12 height 13
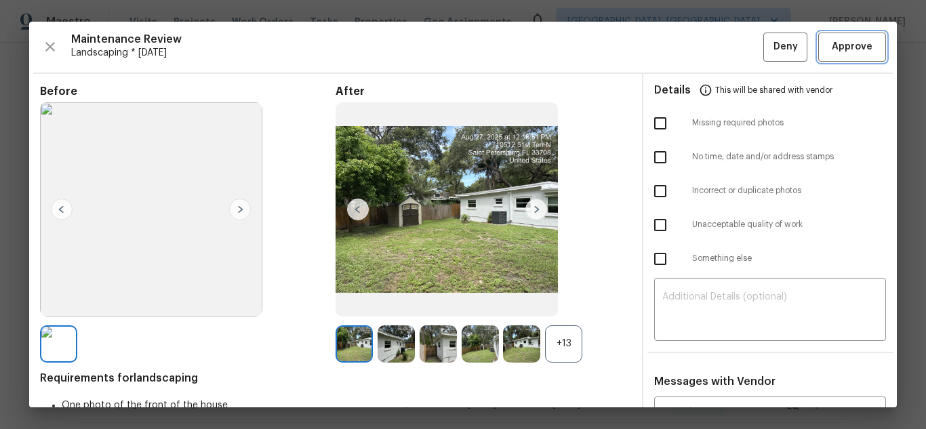
click at [852, 51] on span "Approve" at bounding box center [851, 47] width 41 height 17
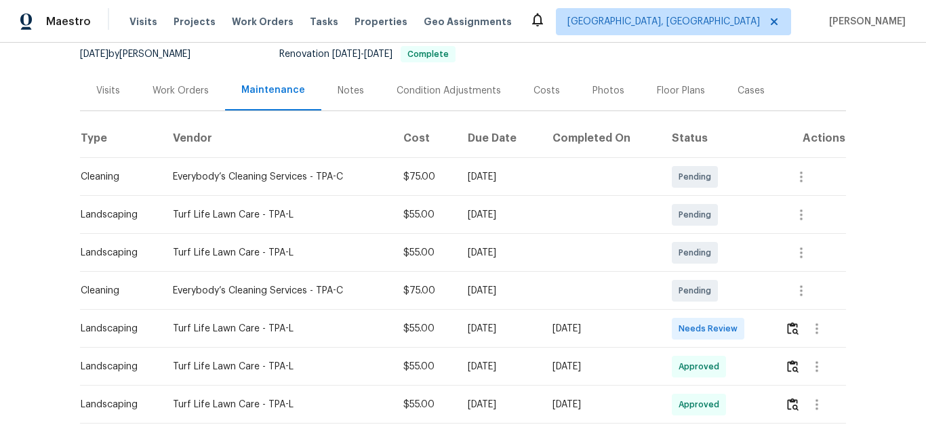
scroll to position [136, 0]
click at [791, 326] on img "button" at bounding box center [793, 327] width 12 height 13
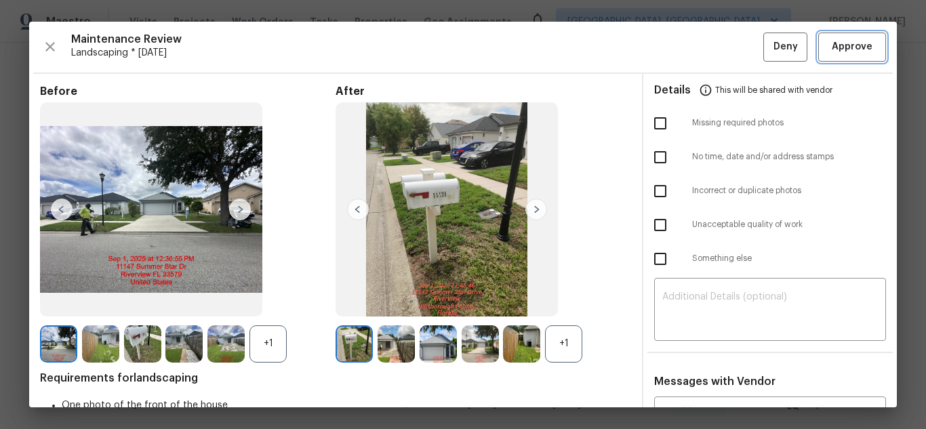
drag, startPoint x: 842, startPoint y: 49, endPoint x: 816, endPoint y: 48, distance: 26.4
click at [842, 49] on span "Approve" at bounding box center [851, 47] width 41 height 17
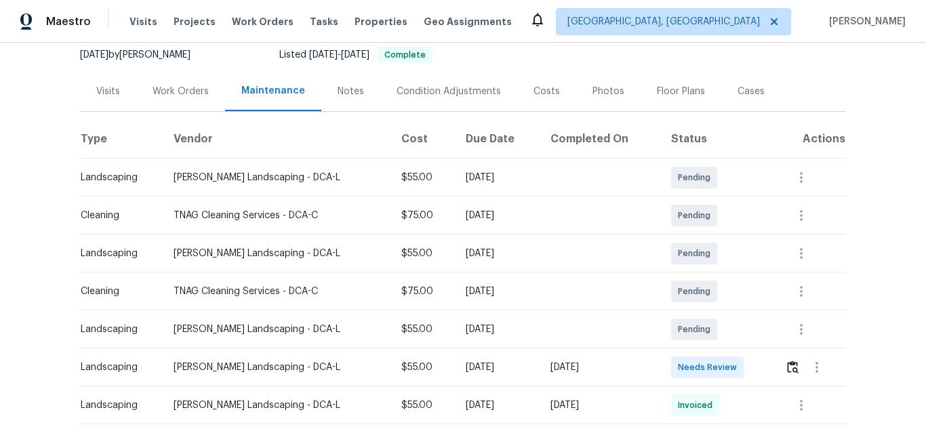
scroll to position [136, 0]
click at [787, 362] on img "button" at bounding box center [793, 365] width 12 height 13
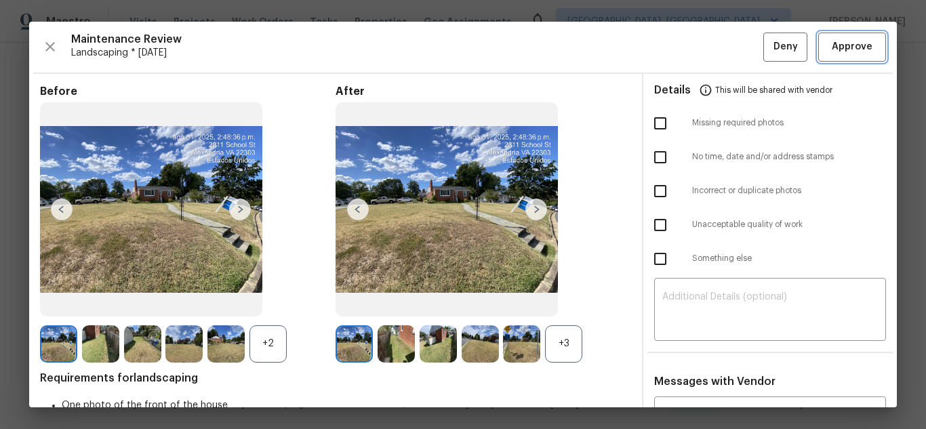
click at [836, 41] on span "Approve" at bounding box center [851, 47] width 41 height 17
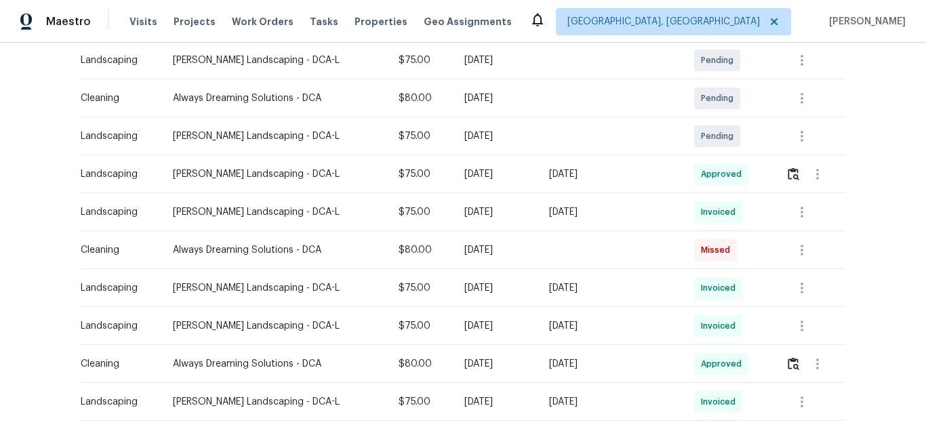
scroll to position [316, 0]
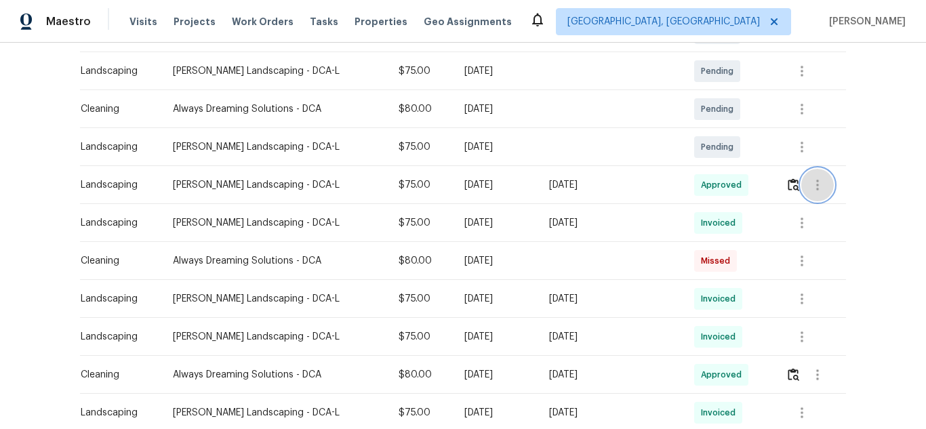
click at [819, 179] on icon "button" at bounding box center [817, 185] width 16 height 16
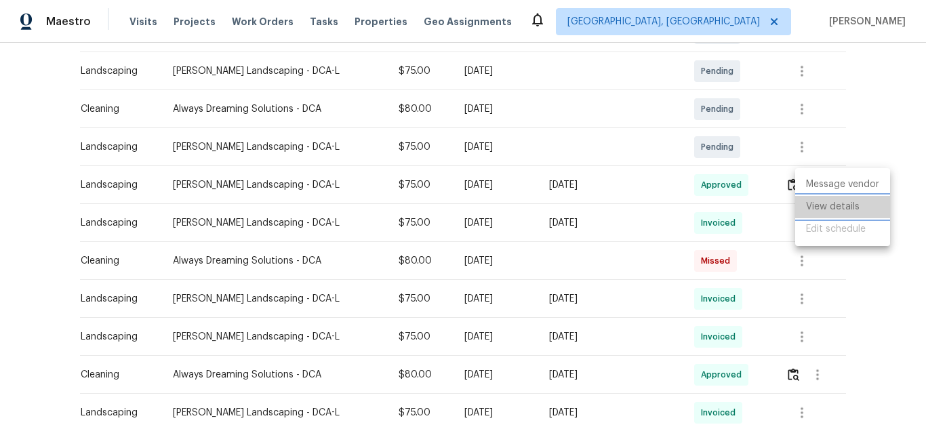
click at [830, 208] on li "View details" at bounding box center [842, 207] width 95 height 22
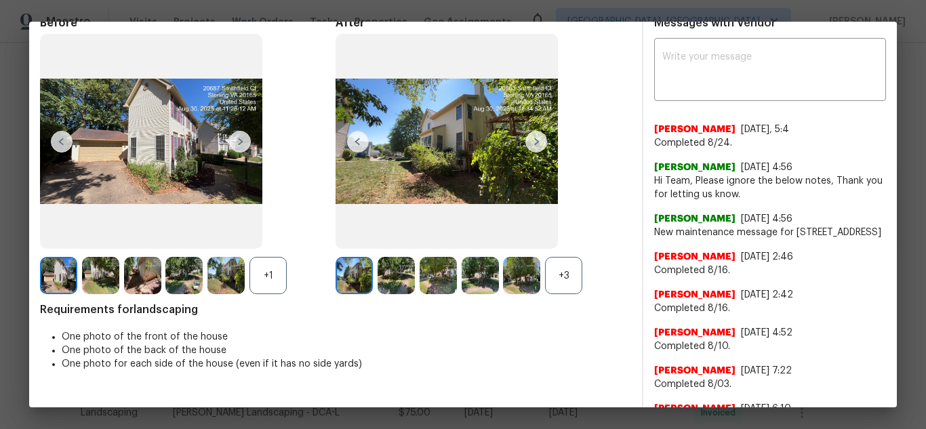
scroll to position [0, 0]
